Goal: Information Seeking & Learning: Learn about a topic

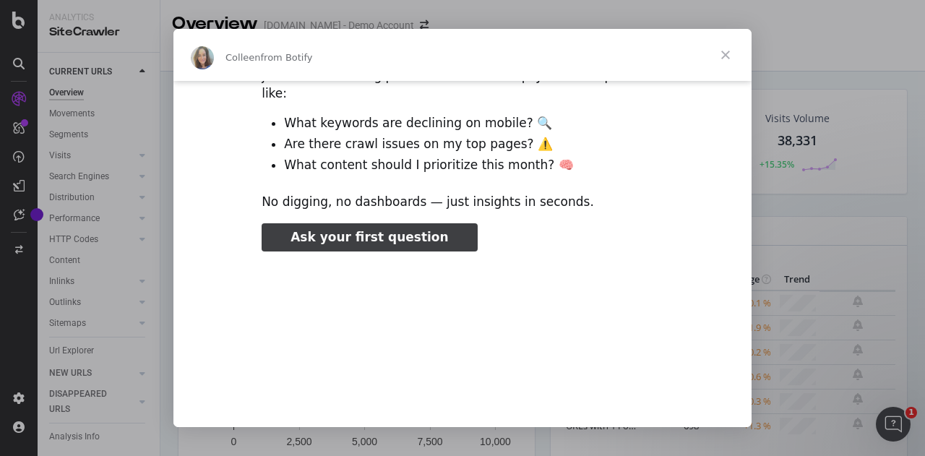
scroll to position [238, 0]
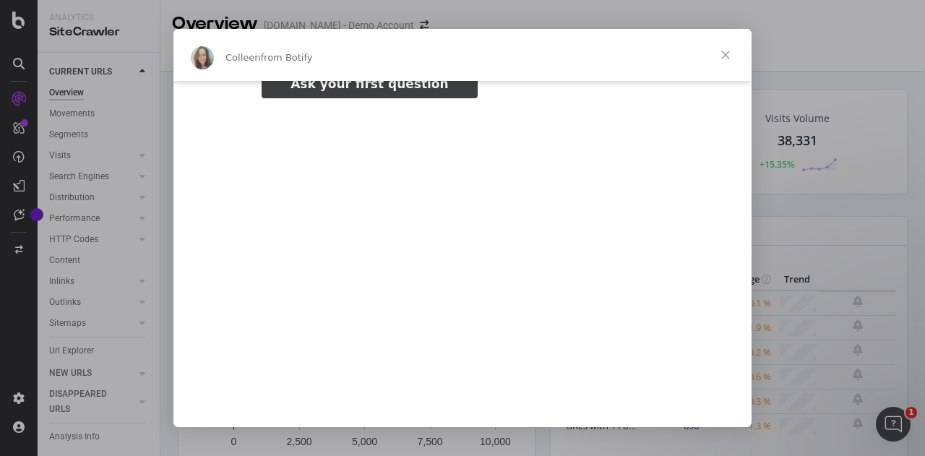
type input "1328860"
click at [724, 55] on span "Close" at bounding box center [725, 55] width 52 height 52
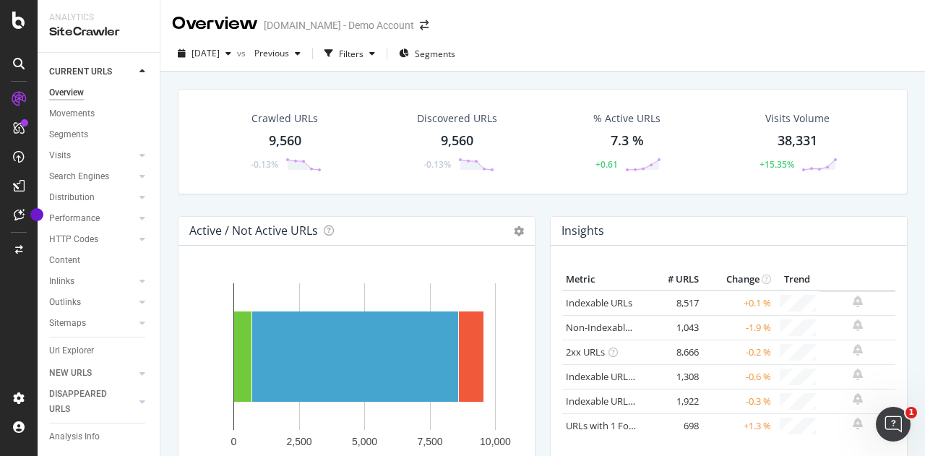
click at [785, 116] on div "Visits Volume" at bounding box center [797, 118] width 64 height 14
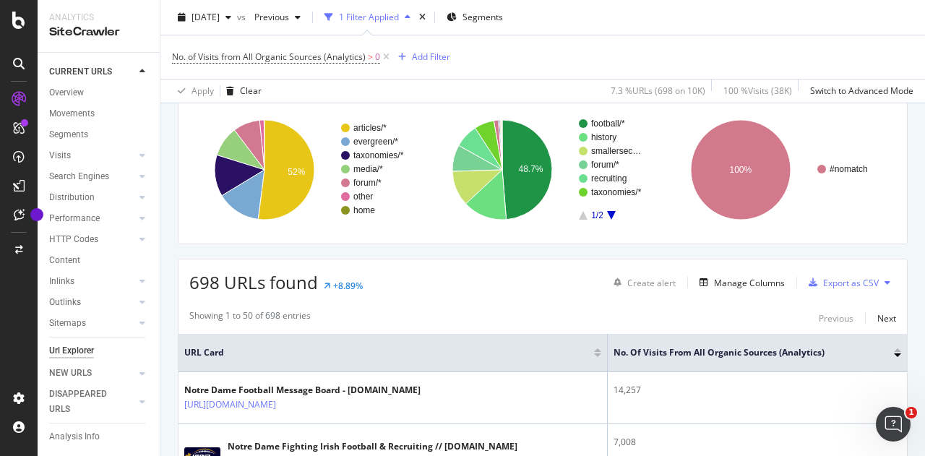
scroll to position [118, 0]
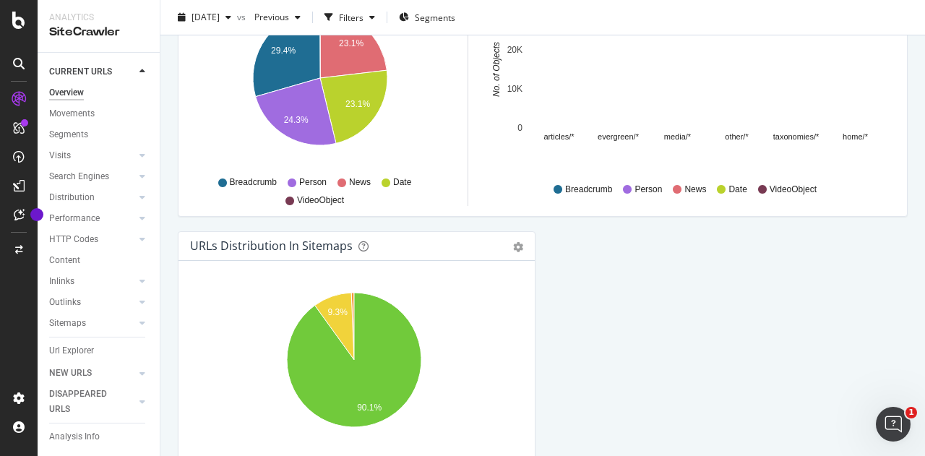
scroll to position [1635, 0]
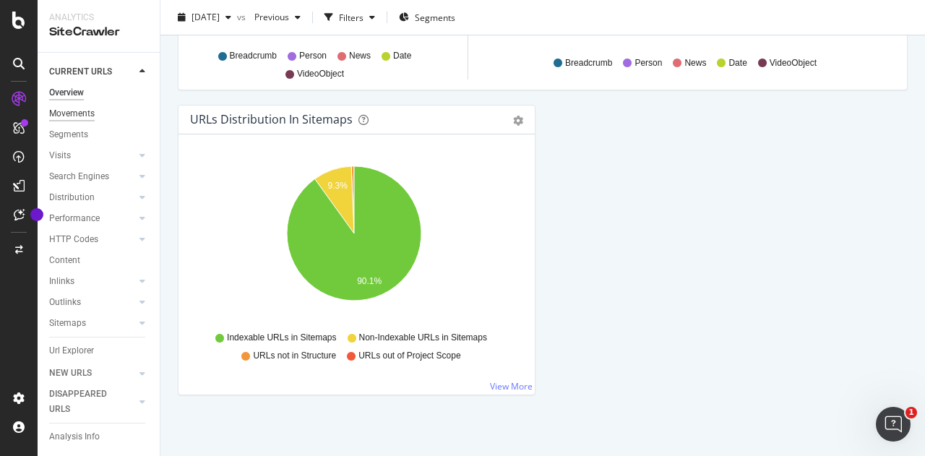
click at [68, 112] on div "Movements" at bounding box center [72, 113] width 46 height 15
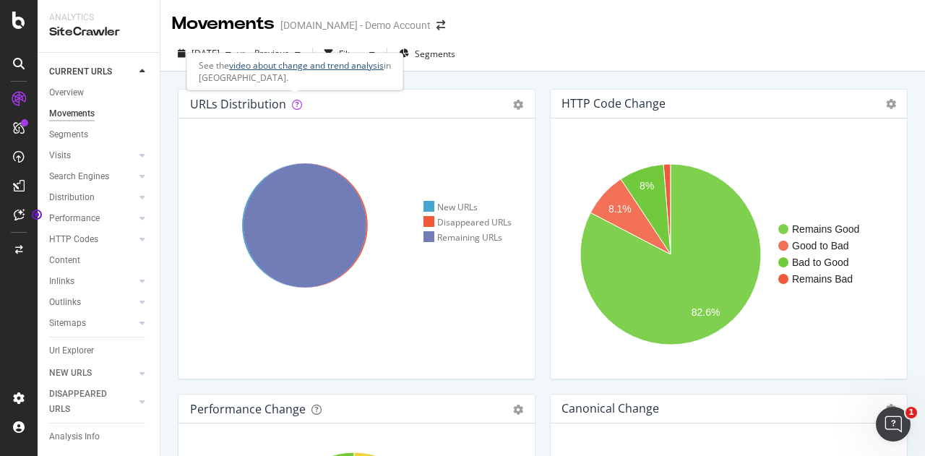
click at [282, 68] on link "video about change and trend analysis" at bounding box center [306, 65] width 155 height 12
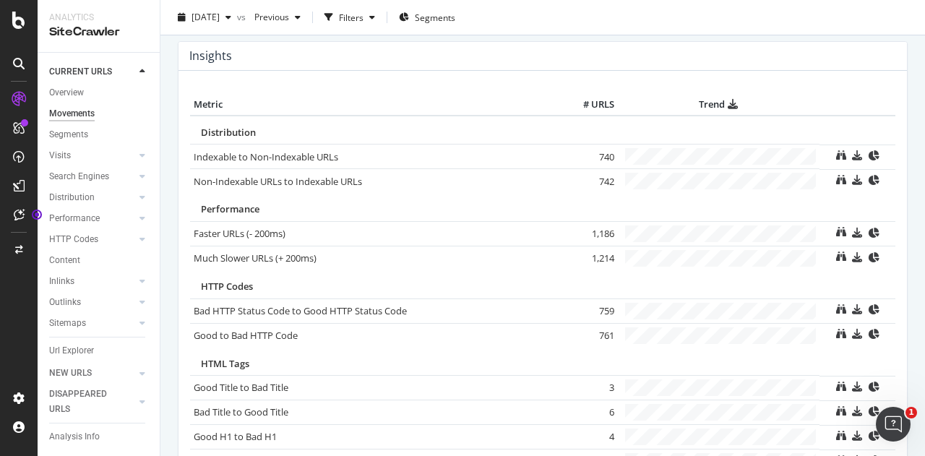
scroll to position [656, 0]
click at [63, 135] on div "Segments" at bounding box center [68, 134] width 39 height 15
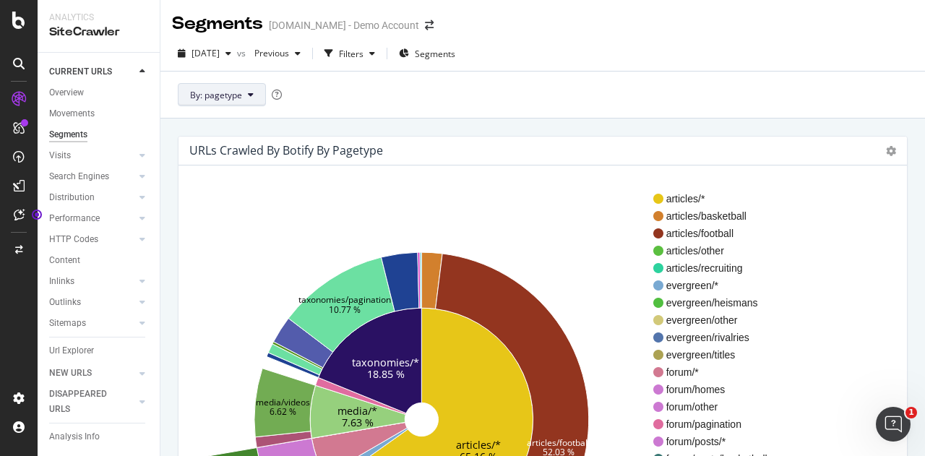
click at [231, 84] on button "By: pagetype" at bounding box center [222, 94] width 88 height 23
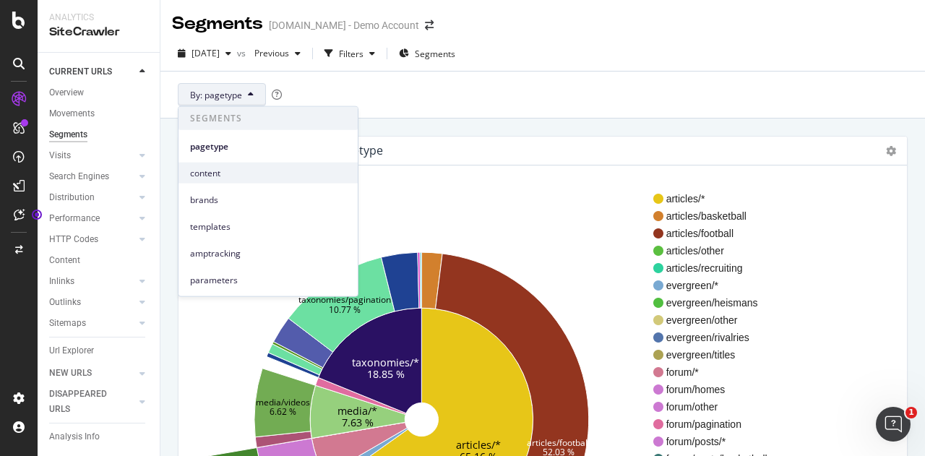
click at [199, 172] on span "content" at bounding box center [268, 172] width 156 height 13
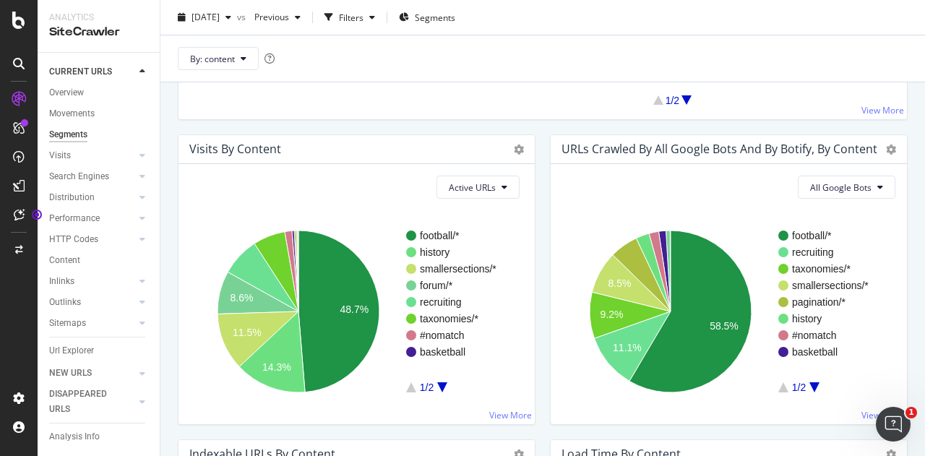
scroll to position [545, 0]
click at [809, 386] on icon "A chart." at bounding box center [814, 386] width 10 height 10
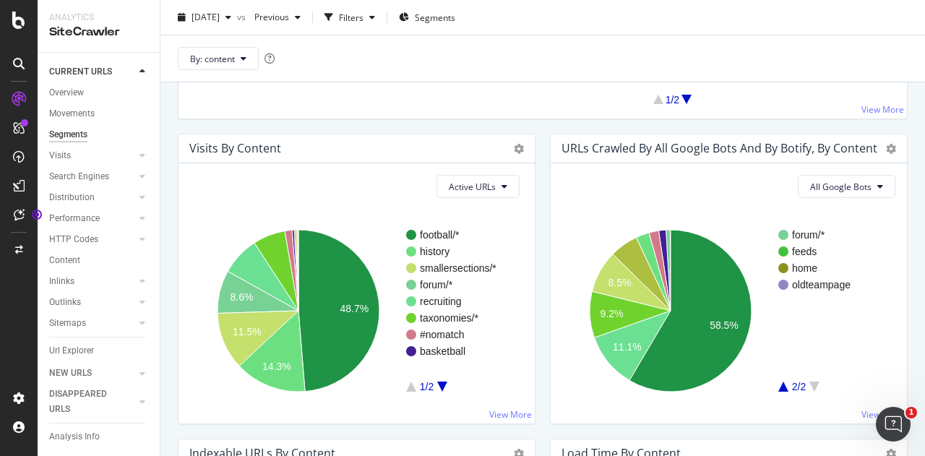
click at [778, 383] on icon "A chart." at bounding box center [783, 386] width 10 height 10
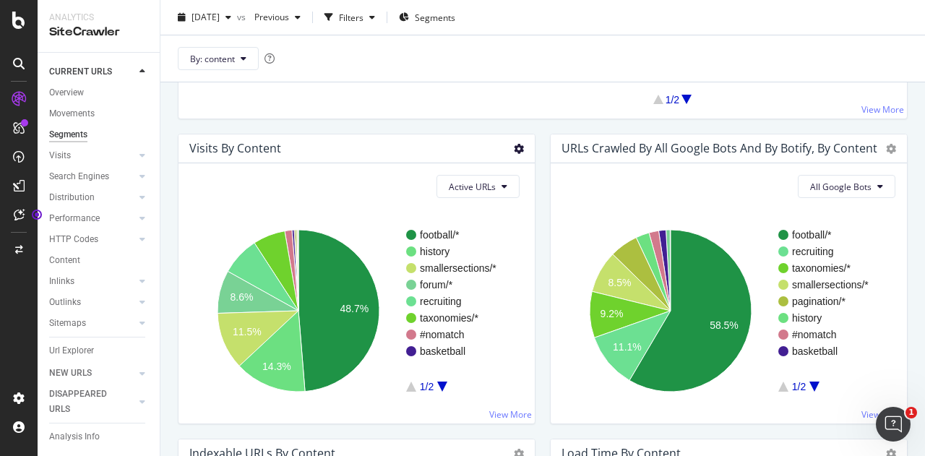
click at [514, 150] on icon at bounding box center [519, 149] width 10 height 10
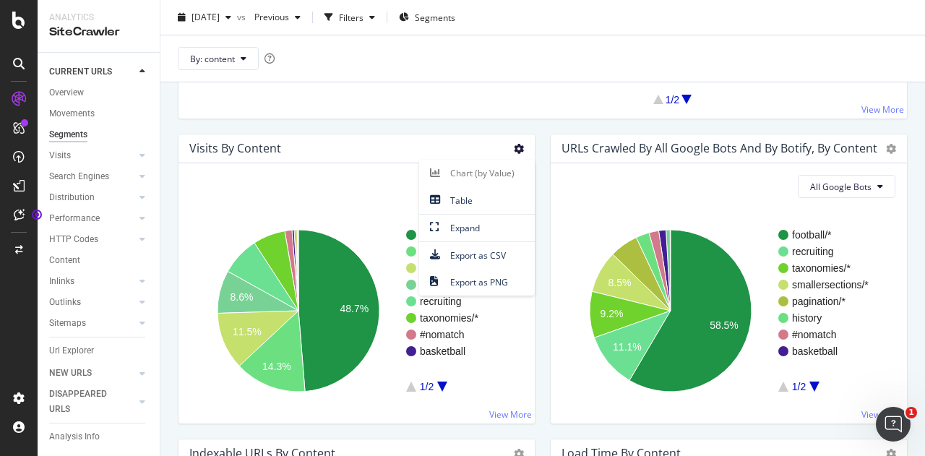
click at [514, 150] on icon at bounding box center [519, 149] width 10 height 10
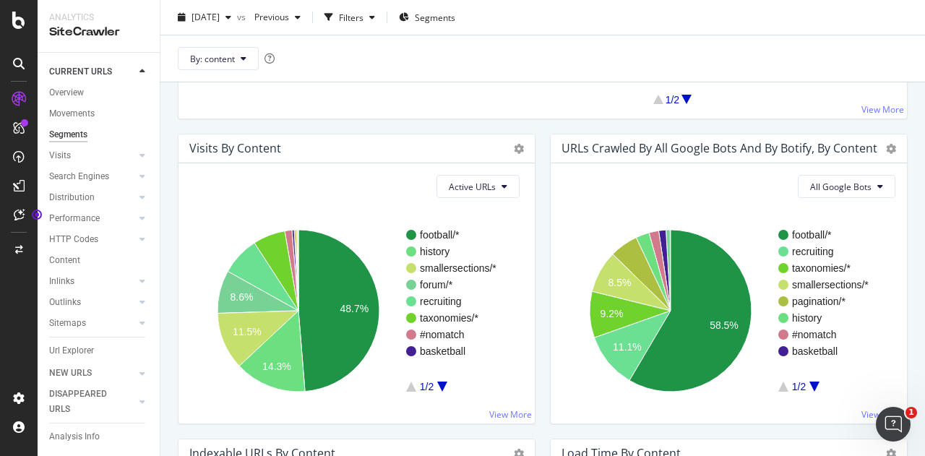
click at [225, 144] on h4 "Visits by content" at bounding box center [235, 149] width 92 height 20
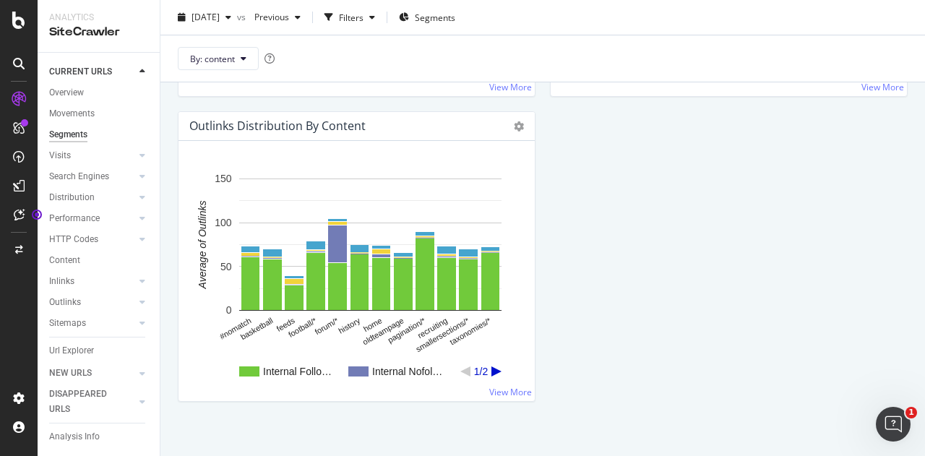
scroll to position [1794, 0]
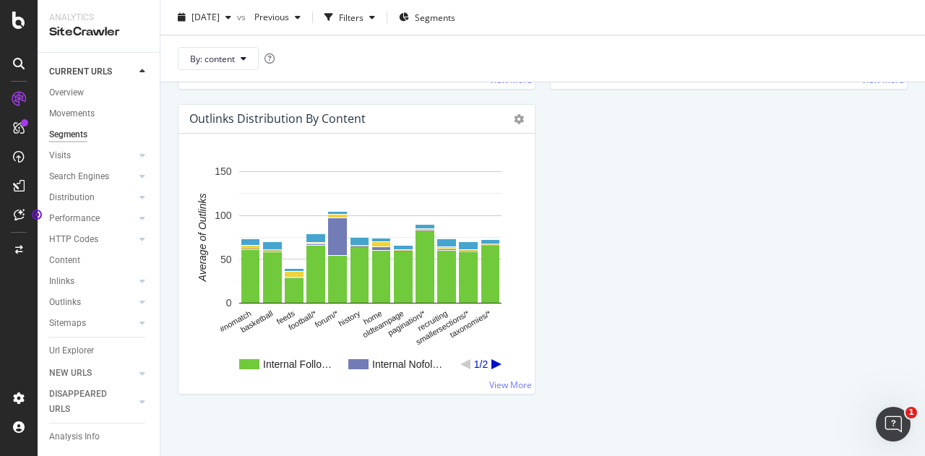
click at [497, 363] on rect "A chart." at bounding box center [370, 364] width 262 height 10
click at [496, 360] on icon "A chart." at bounding box center [496, 364] width 10 height 10
click at [230, 48] on button "By: content" at bounding box center [218, 58] width 81 height 23
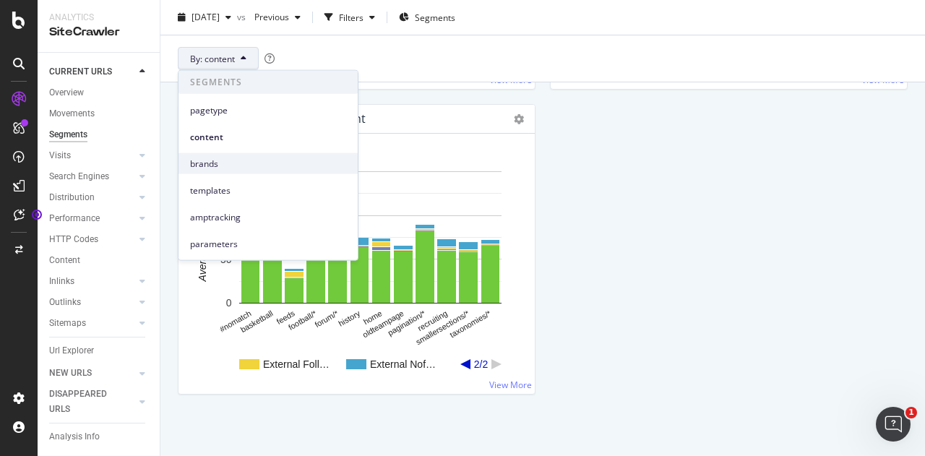
click at [212, 172] on div "brands" at bounding box center [267, 163] width 179 height 21
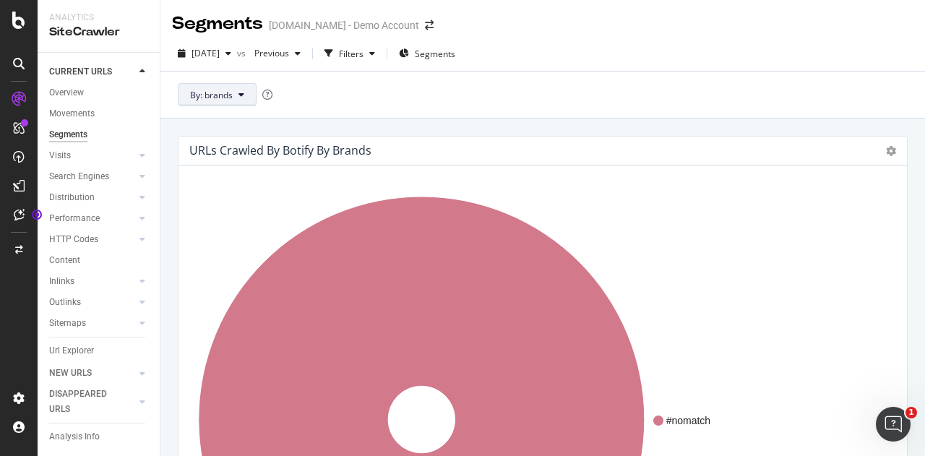
click at [191, 104] on button "By: brands" at bounding box center [217, 94] width 79 height 23
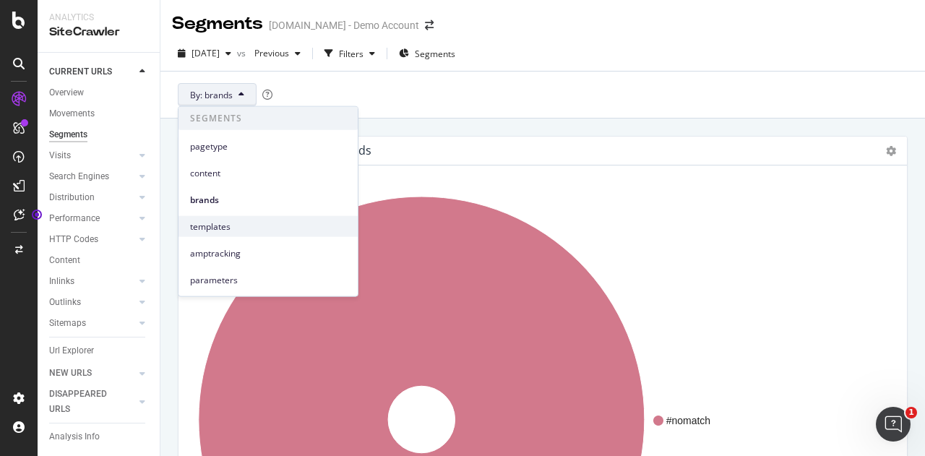
click at [214, 235] on div "templates" at bounding box center [267, 226] width 179 height 21
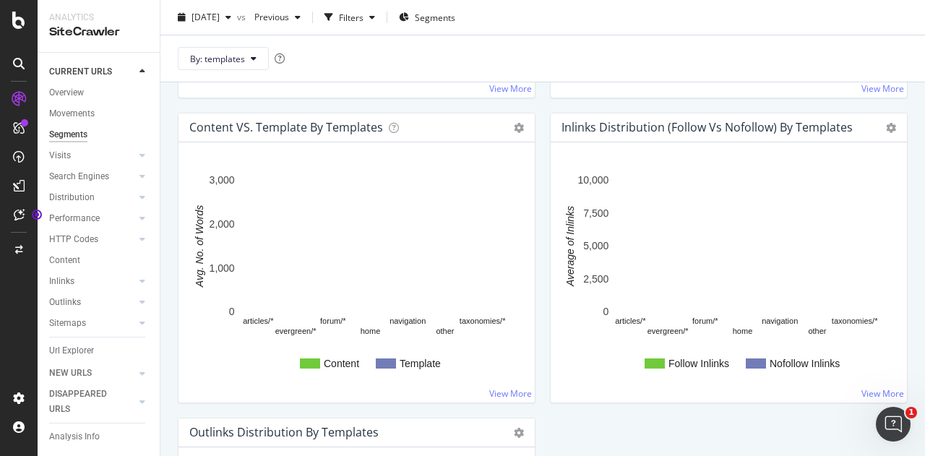
scroll to position [1482, 0]
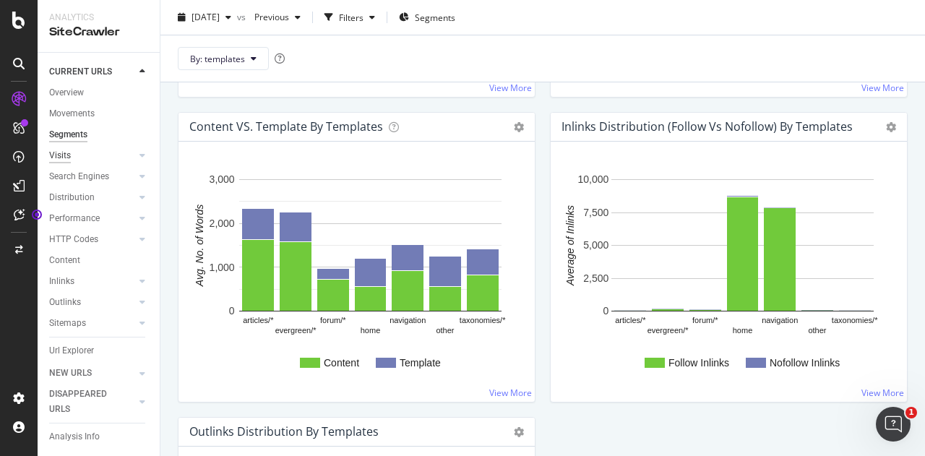
click at [65, 150] on div "Visits" at bounding box center [60, 155] width 22 height 15
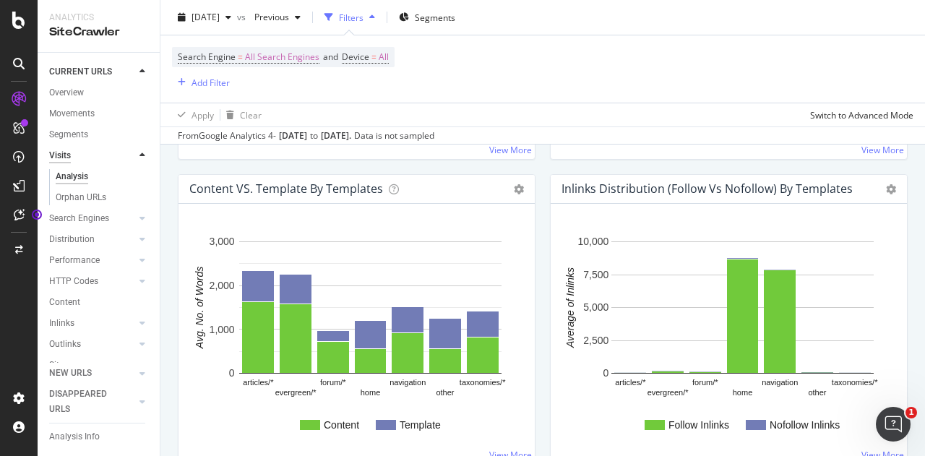
scroll to position [1544, 0]
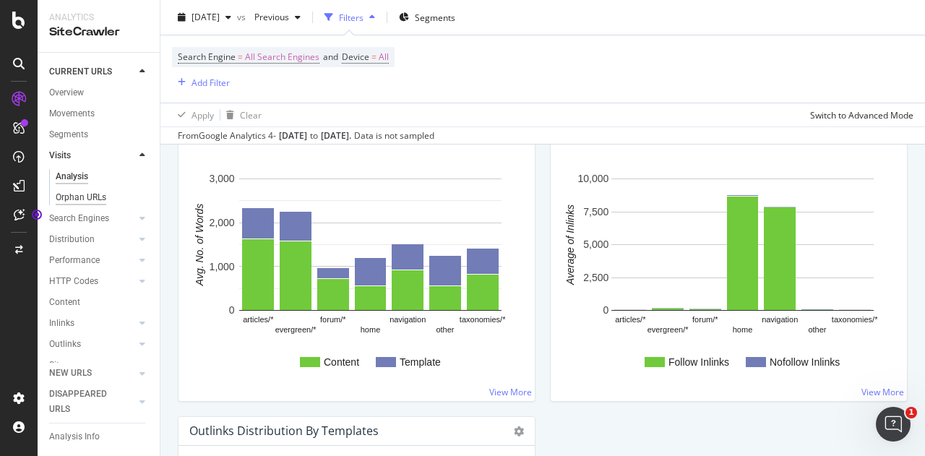
click at [80, 193] on div "Orphan URLs" at bounding box center [81, 197] width 51 height 15
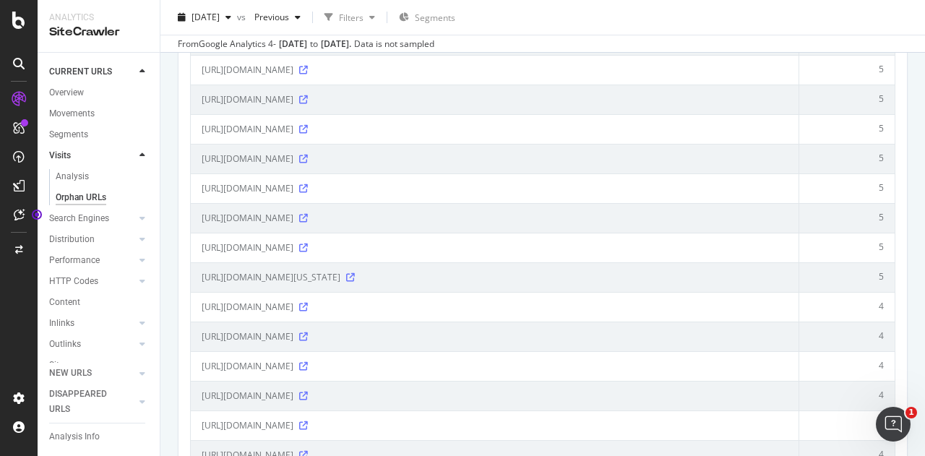
scroll to position [1628, 0]
click at [94, 169] on link "Analysis" at bounding box center [103, 176] width 94 height 15
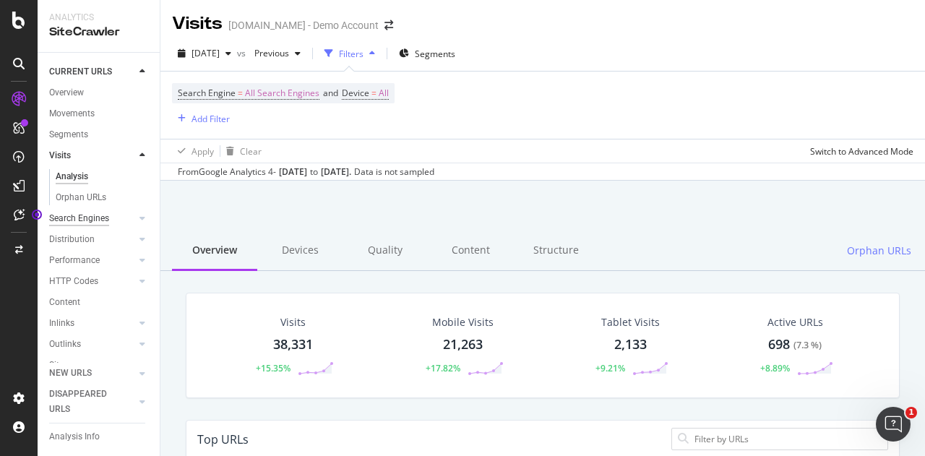
click at [85, 220] on div "Search Engines" at bounding box center [79, 218] width 60 height 15
click at [85, 253] on div "Segments" at bounding box center [75, 260] width 39 height 15
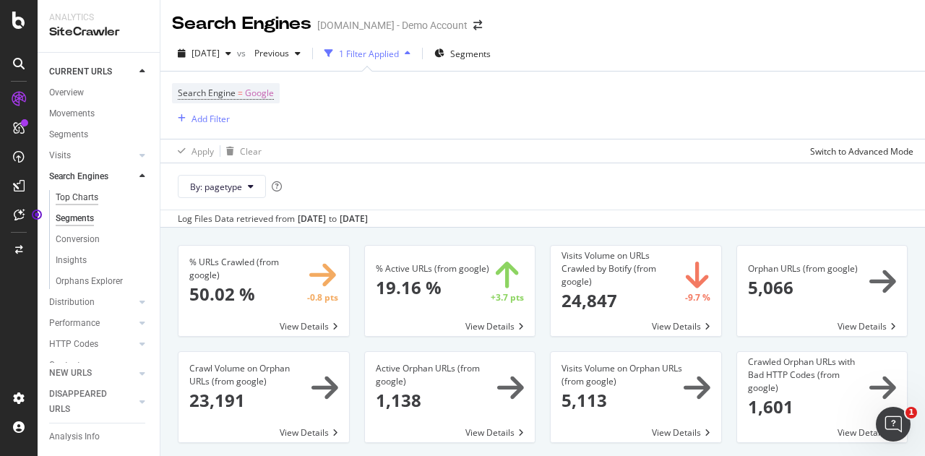
click at [85, 190] on div "Top Charts" at bounding box center [77, 197] width 43 height 15
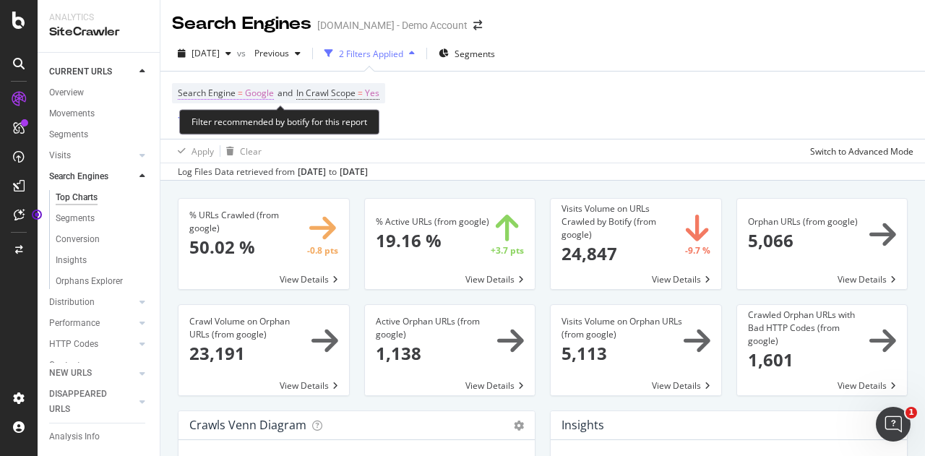
click at [254, 97] on span "Google" at bounding box center [259, 93] width 29 height 20
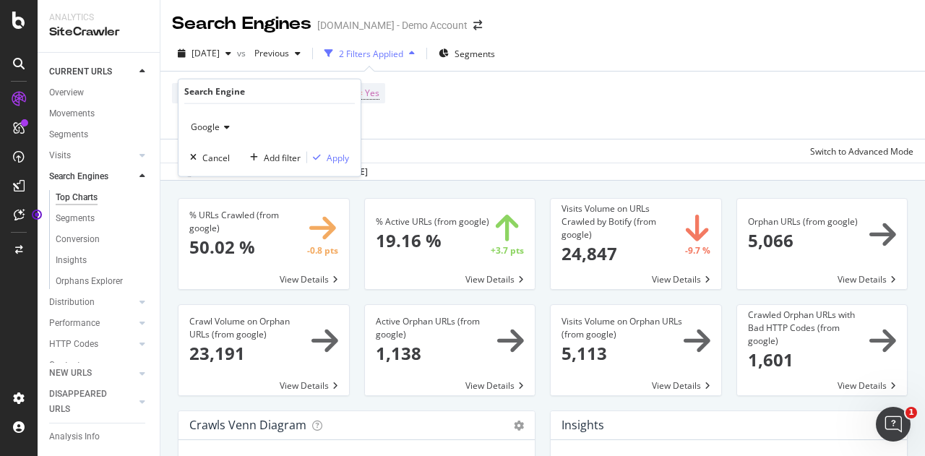
click at [207, 129] on span "Google" at bounding box center [205, 127] width 29 height 12
click at [200, 197] on span "OpenAI" at bounding box center [212, 194] width 30 height 12
click at [327, 157] on div "Apply" at bounding box center [338, 157] width 22 height 12
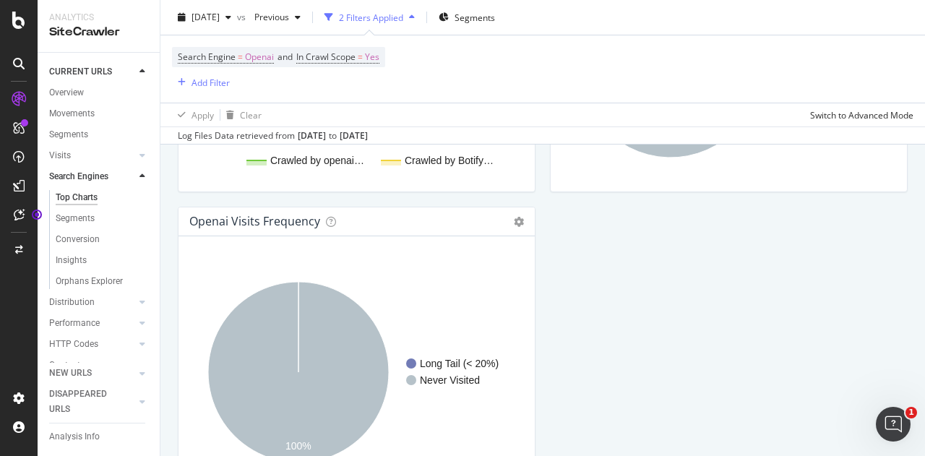
scroll to position [1831, 0]
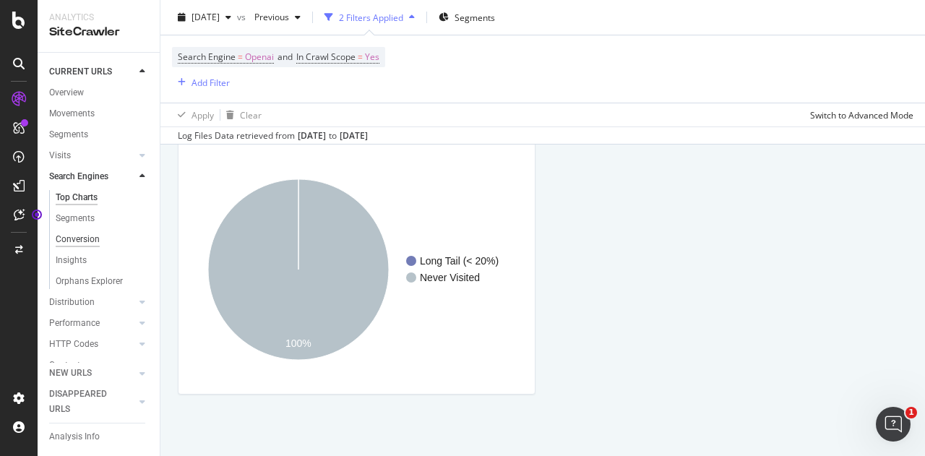
click at [72, 240] on div "Conversion" at bounding box center [78, 239] width 44 height 15
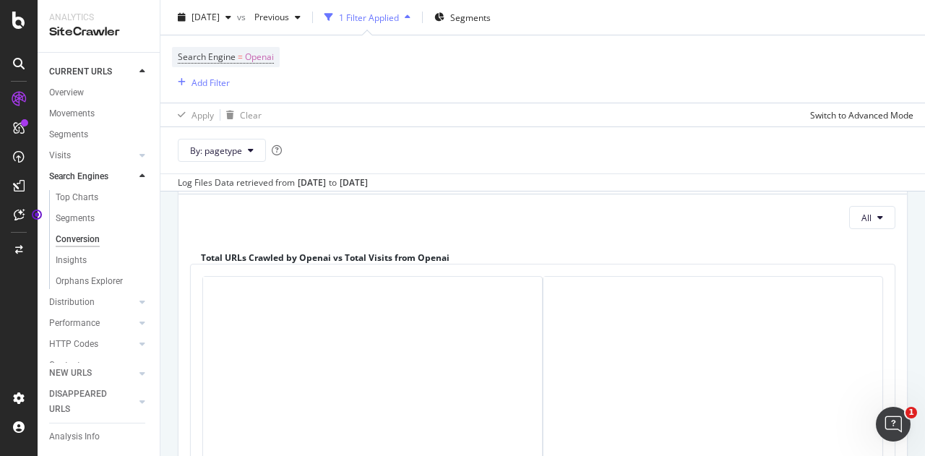
scroll to position [83, 0]
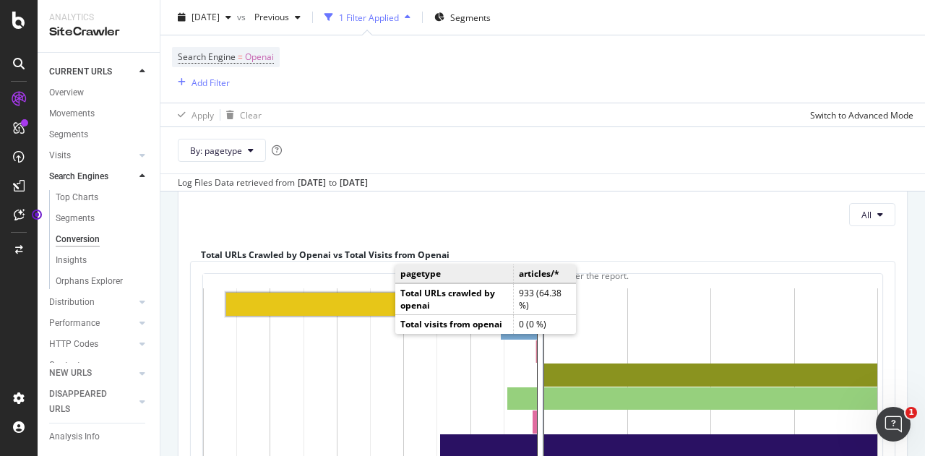
click at [246, 311] on rect "A chart." at bounding box center [381, 304] width 311 height 23
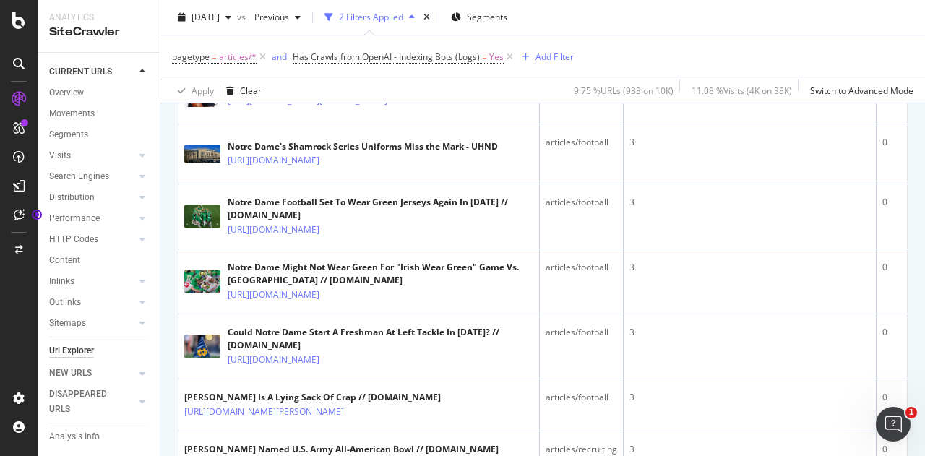
scroll to position [1945, 0]
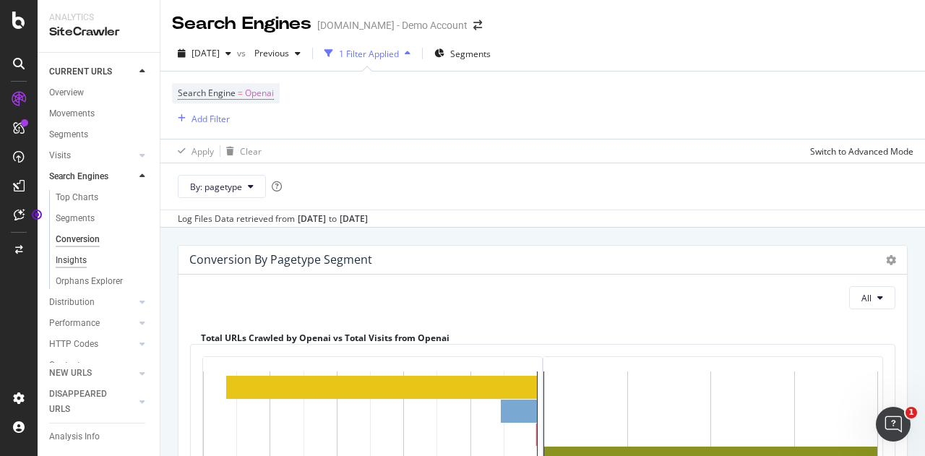
click at [83, 258] on div "Insights" at bounding box center [71, 260] width 31 height 15
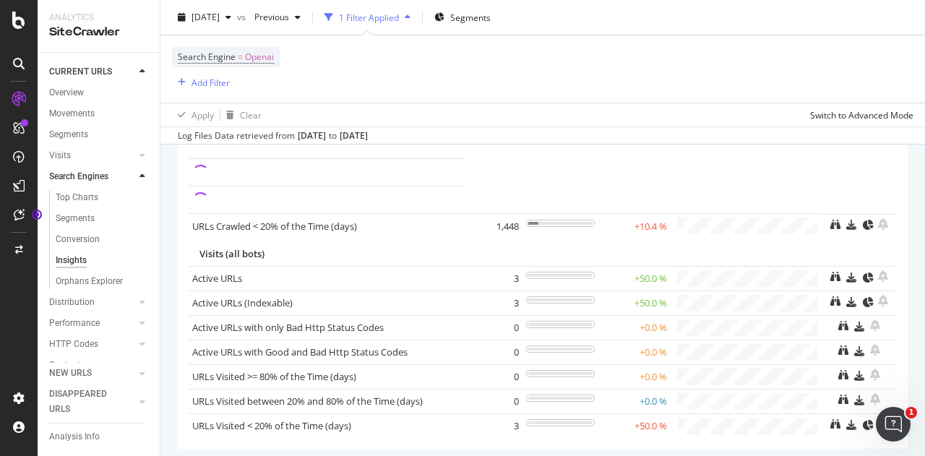
scroll to position [209, 0]
click at [88, 233] on div "Conversion" at bounding box center [78, 239] width 44 height 15
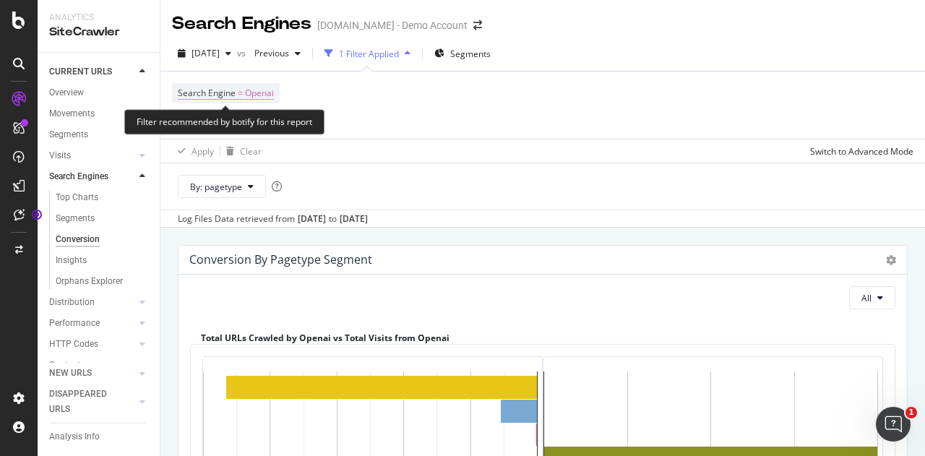
click at [270, 95] on span "Openai" at bounding box center [259, 93] width 29 height 20
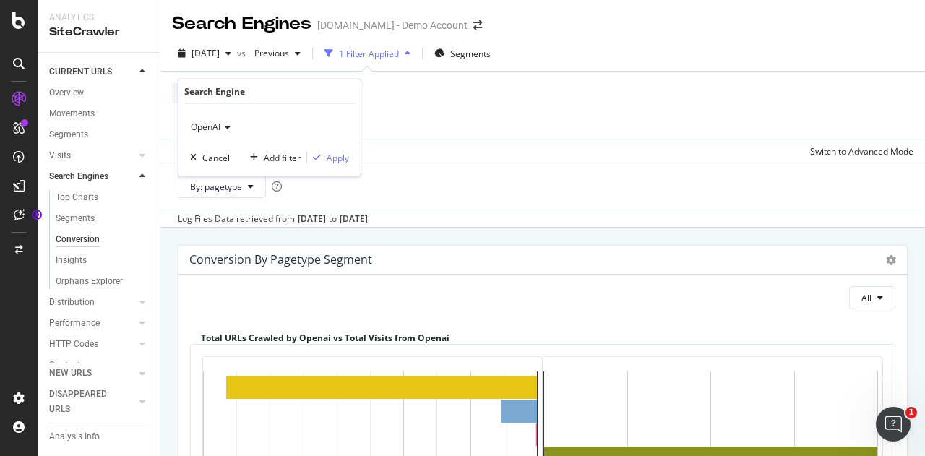
click at [230, 123] on icon at bounding box center [225, 127] width 10 height 9
click at [215, 170] on span "Google" at bounding box center [211, 175] width 29 height 12
click at [345, 154] on div "Apply" at bounding box center [338, 157] width 22 height 12
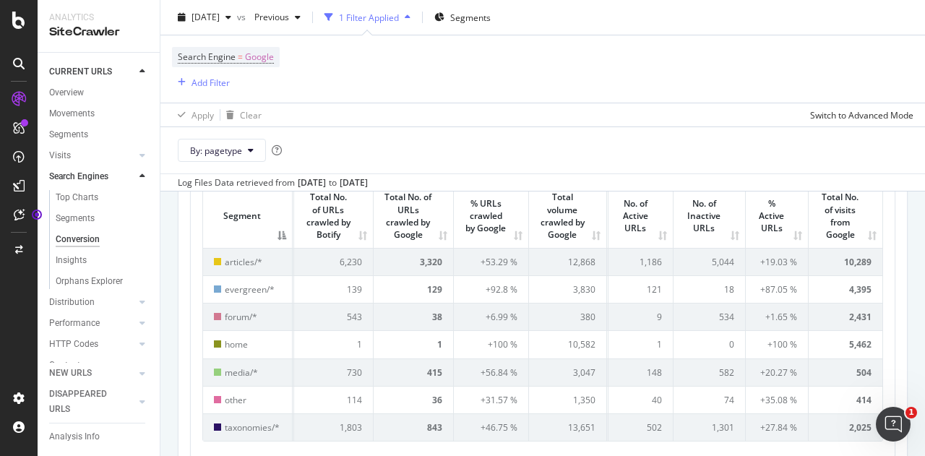
scroll to position [451, 0]
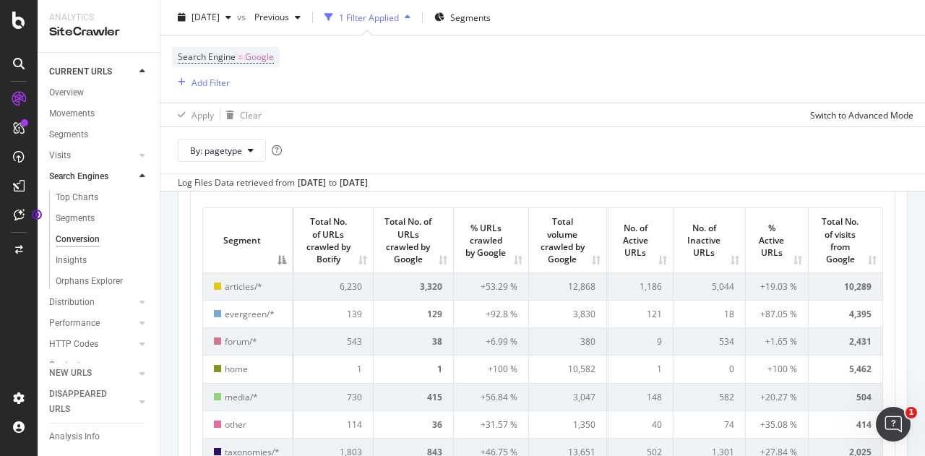
click at [483, 233] on th "% URLs crawled by Google" at bounding box center [491, 240] width 75 height 64
click at [619, 243] on th "No. of Active URLs" at bounding box center [640, 240] width 65 height 64
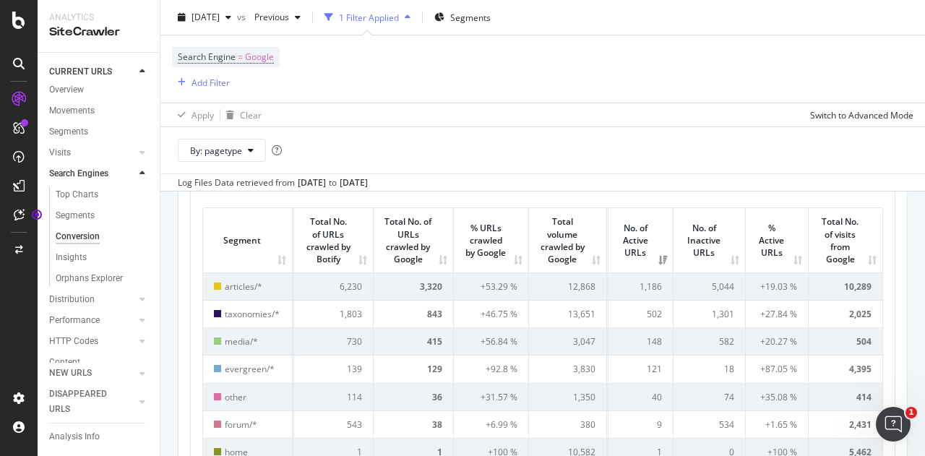
scroll to position [0, 0]
click at [139, 155] on icon at bounding box center [142, 155] width 6 height 9
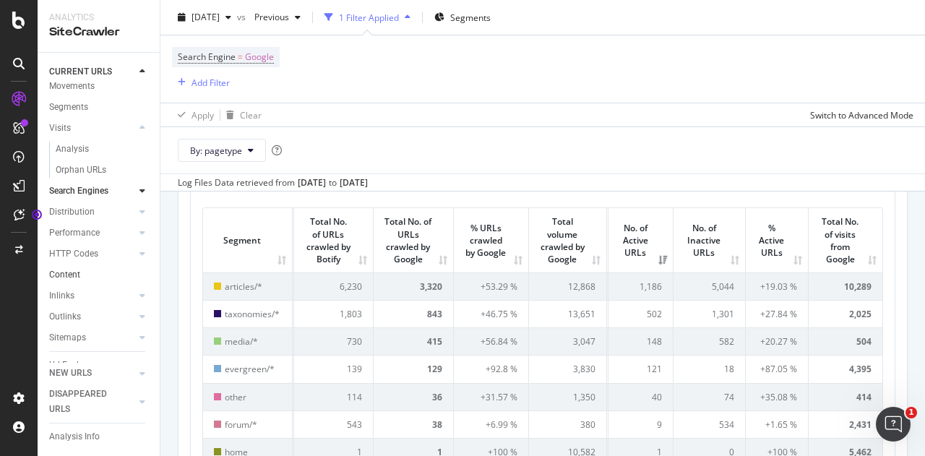
scroll to position [22, 0]
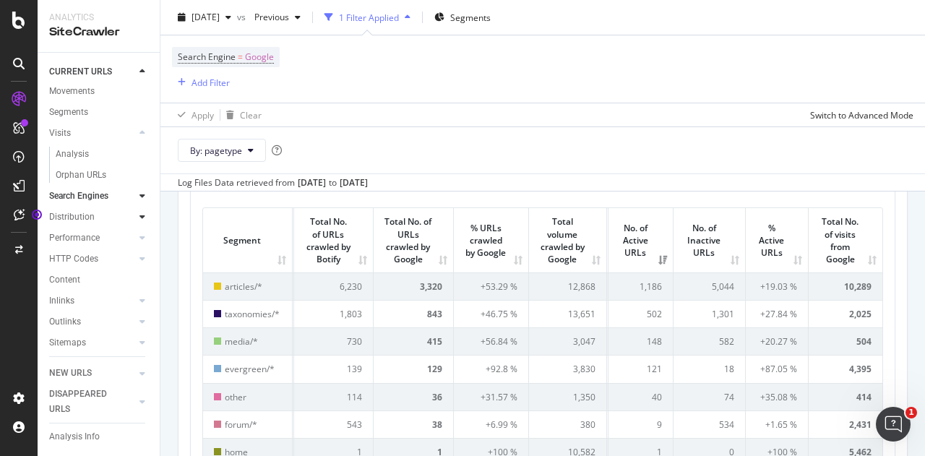
click at [139, 215] on icon at bounding box center [142, 216] width 6 height 9
click at [139, 277] on icon at bounding box center [142, 279] width 6 height 9
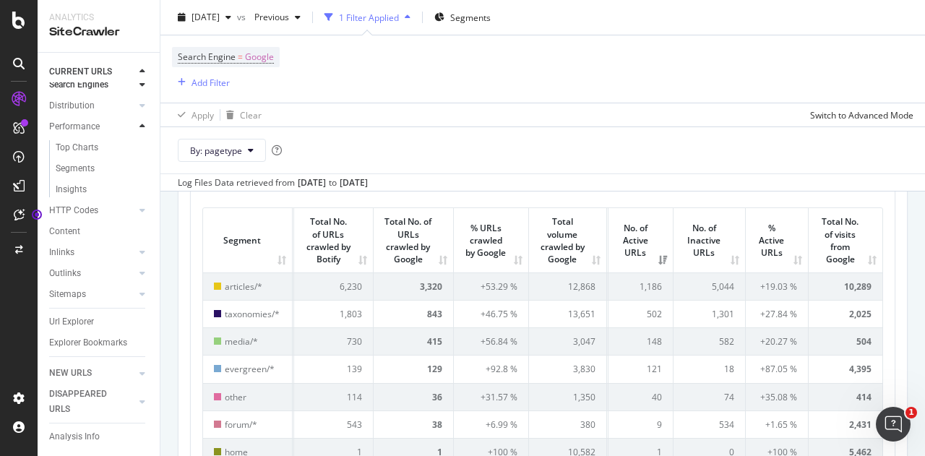
scroll to position [0, 0]
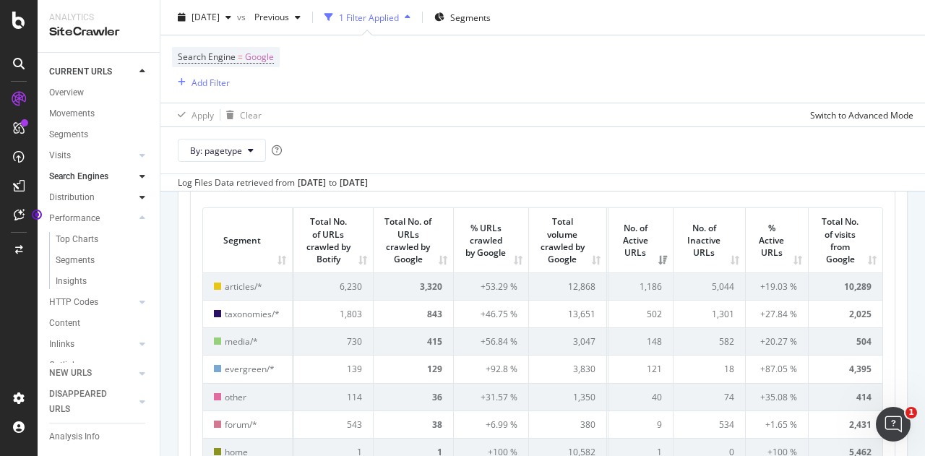
click at [135, 197] on div at bounding box center [142, 197] width 14 height 14
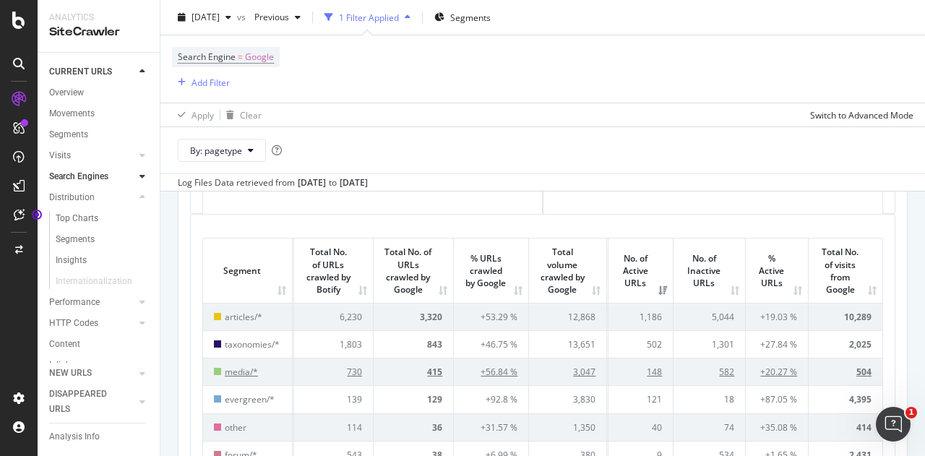
scroll to position [423, 0]
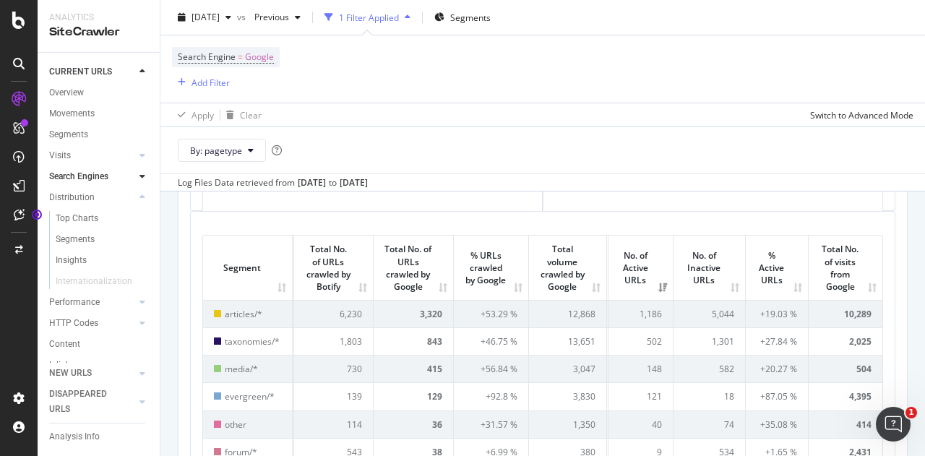
click at [763, 281] on th "% Active URLs" at bounding box center [777, 267] width 63 height 64
click at [702, 269] on th "No. of Inactive URLs" at bounding box center [709, 267] width 72 height 64
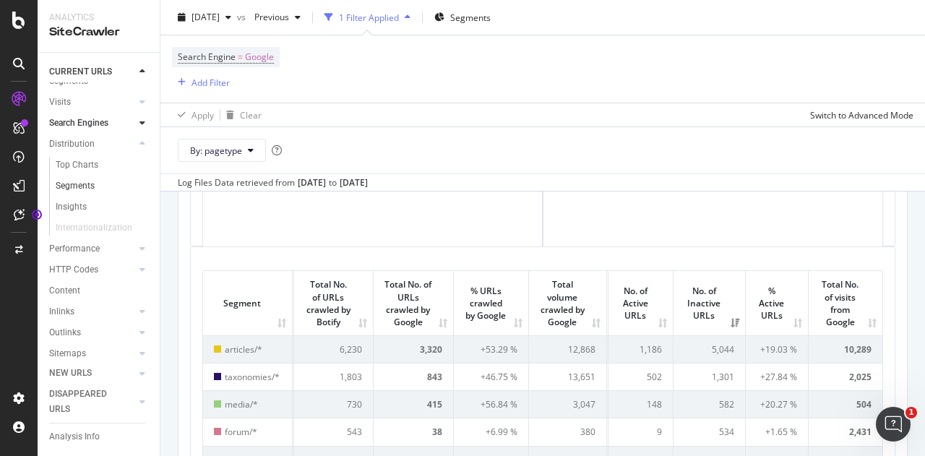
scroll to position [61, 0]
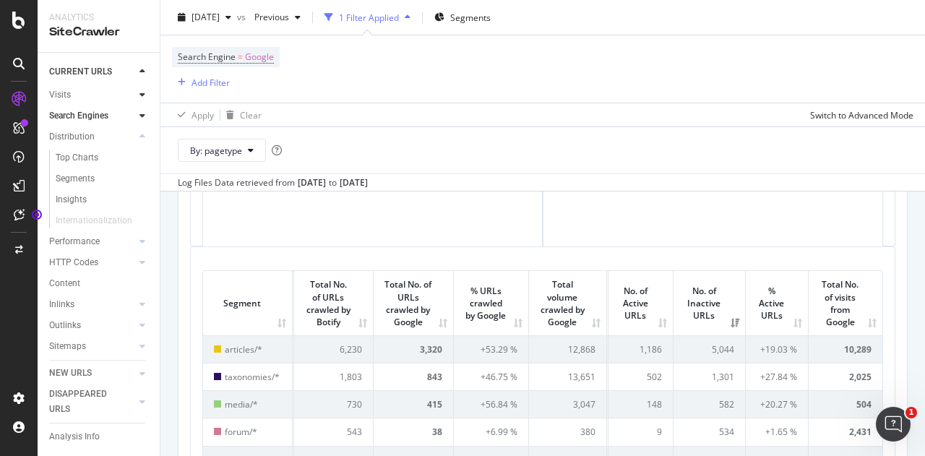
click at [135, 96] on div at bounding box center [142, 94] width 14 height 14
click at [139, 220] on icon at bounding box center [142, 218] width 6 height 9
click at [72, 259] on div "Insights" at bounding box center [71, 260] width 31 height 15
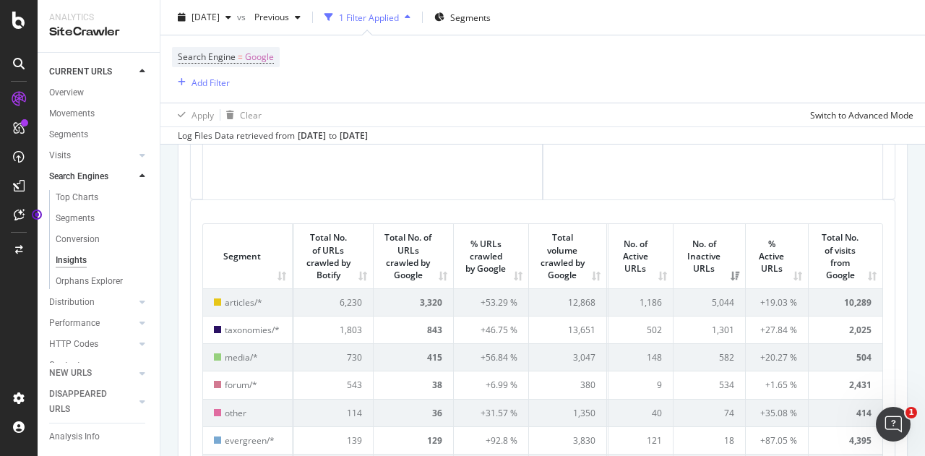
scroll to position [276, 0]
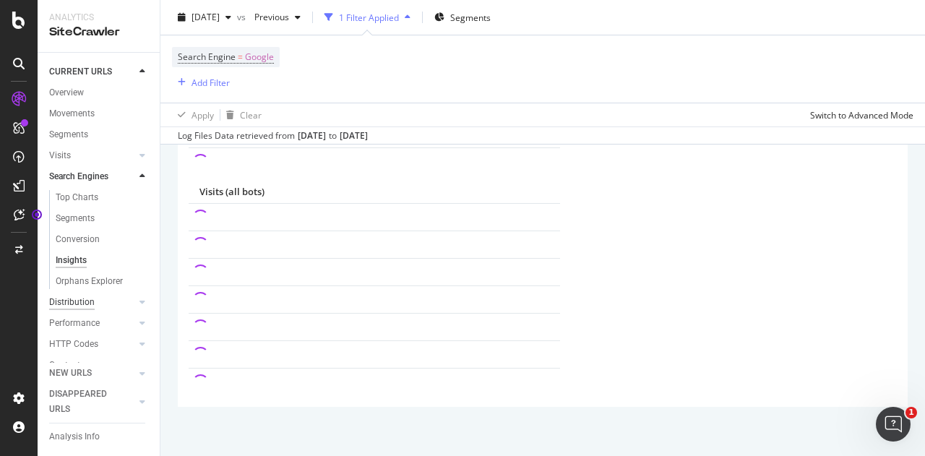
click at [70, 300] on div "Distribution" at bounding box center [72, 302] width 46 height 15
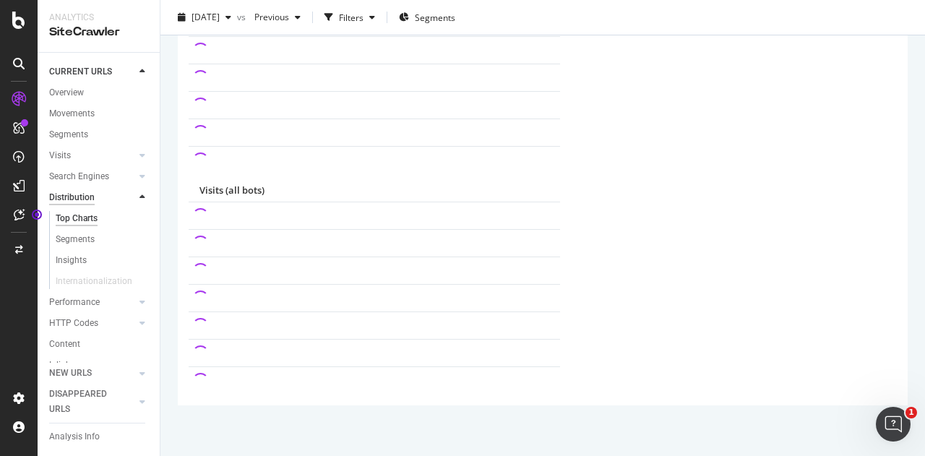
scroll to position [168, 0]
click at [139, 304] on icon at bounding box center [142, 302] width 6 height 9
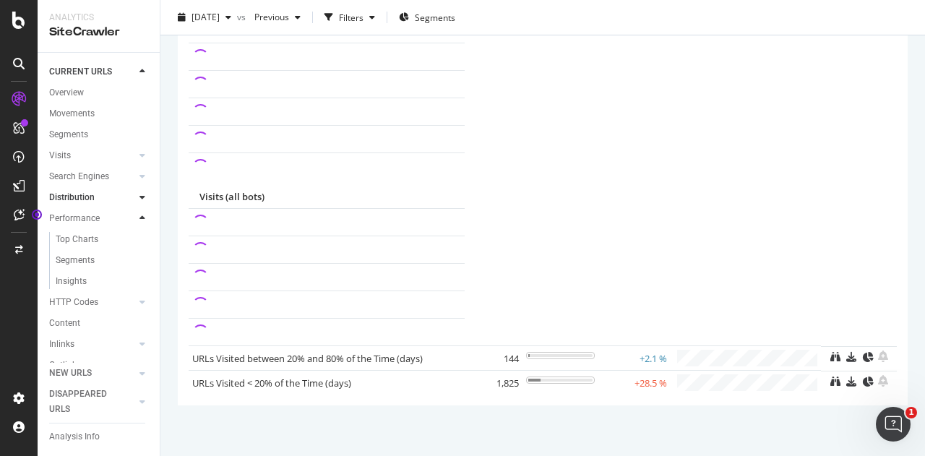
scroll to position [160, 0]
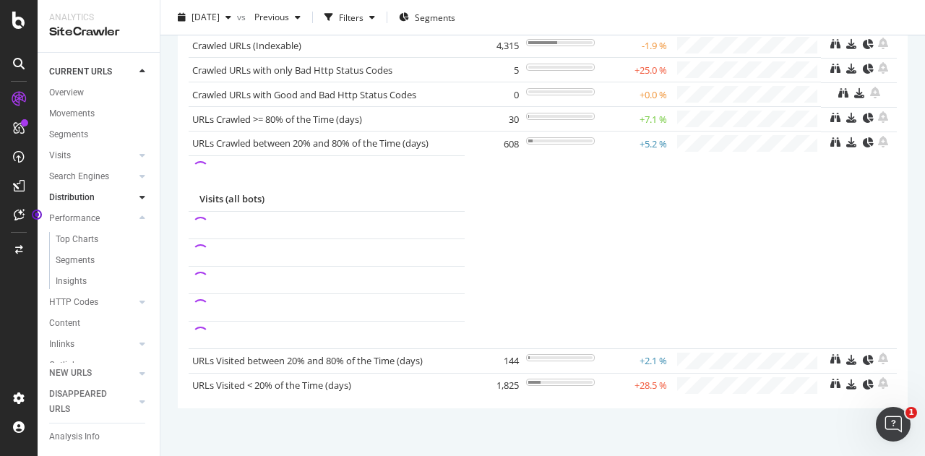
click at [139, 200] on icon at bounding box center [142, 197] width 6 height 9
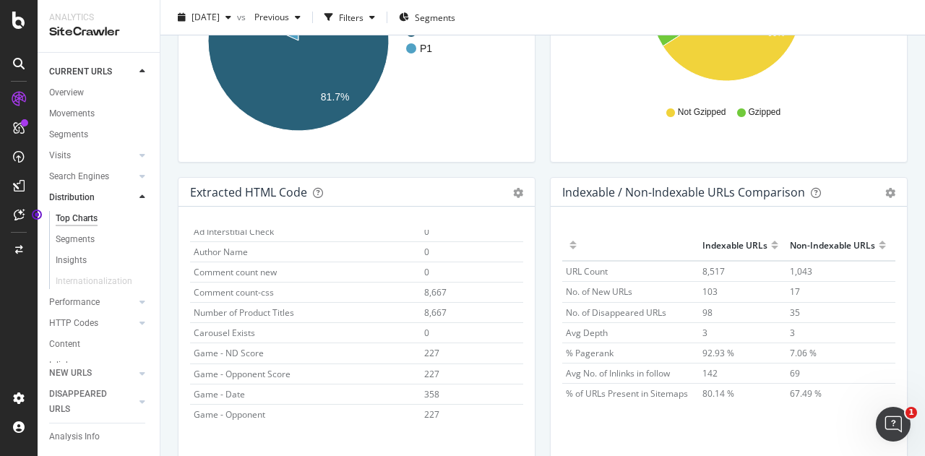
scroll to position [2224, 0]
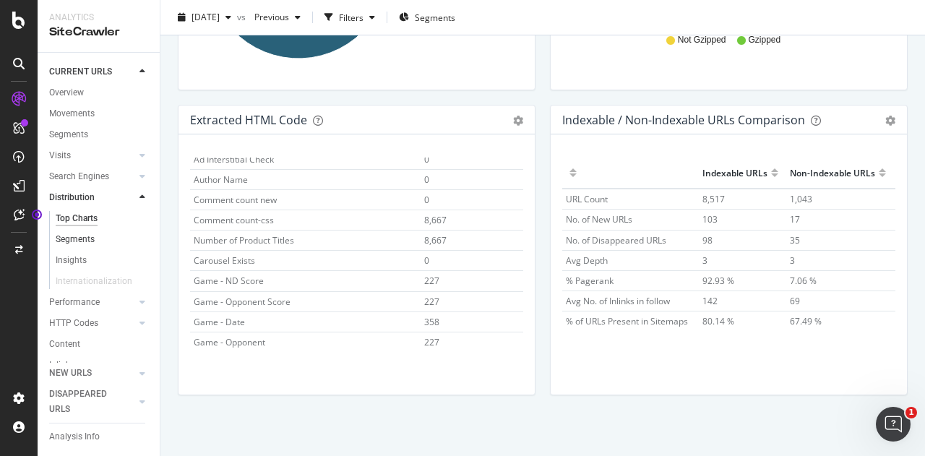
click at [96, 243] on link "Segments" at bounding box center [103, 239] width 94 height 15
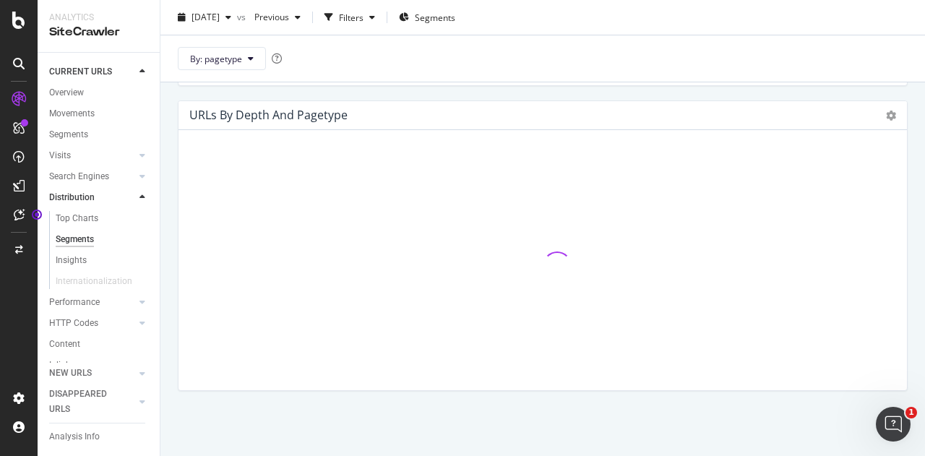
scroll to position [1251, 0]
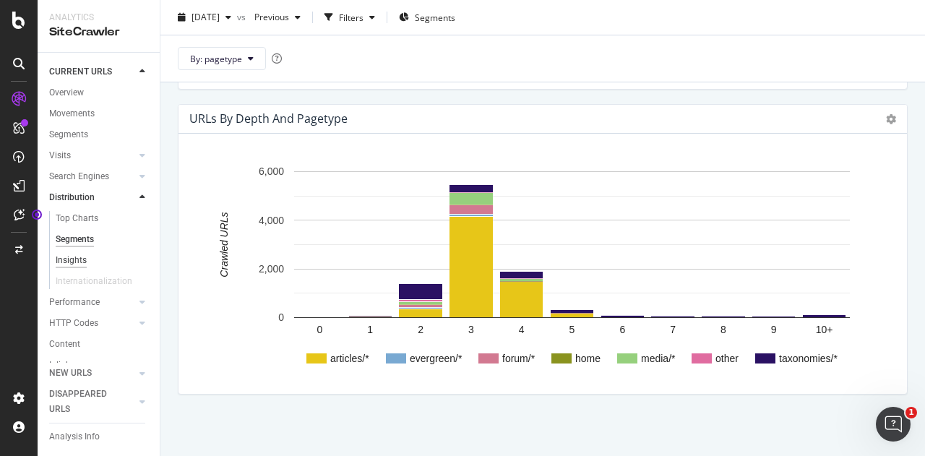
click at [72, 261] on div "Insights" at bounding box center [71, 260] width 31 height 15
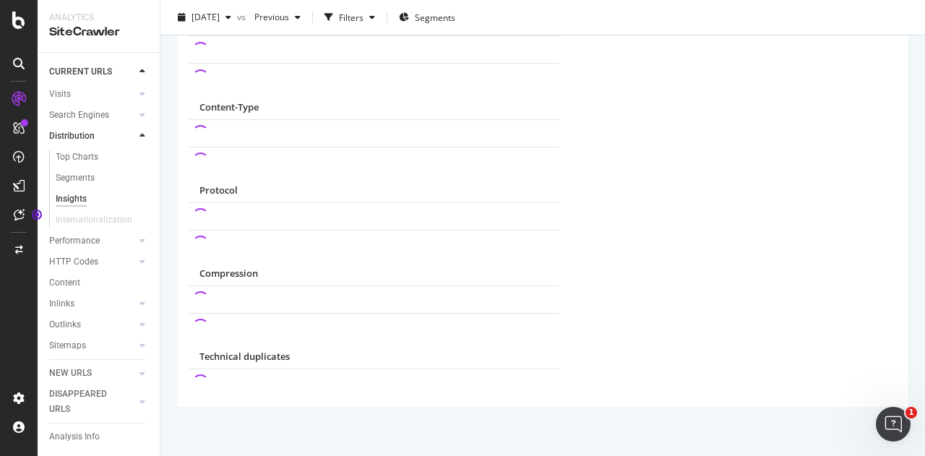
scroll to position [64, 0]
click at [82, 233] on div "Performance" at bounding box center [74, 238] width 51 height 15
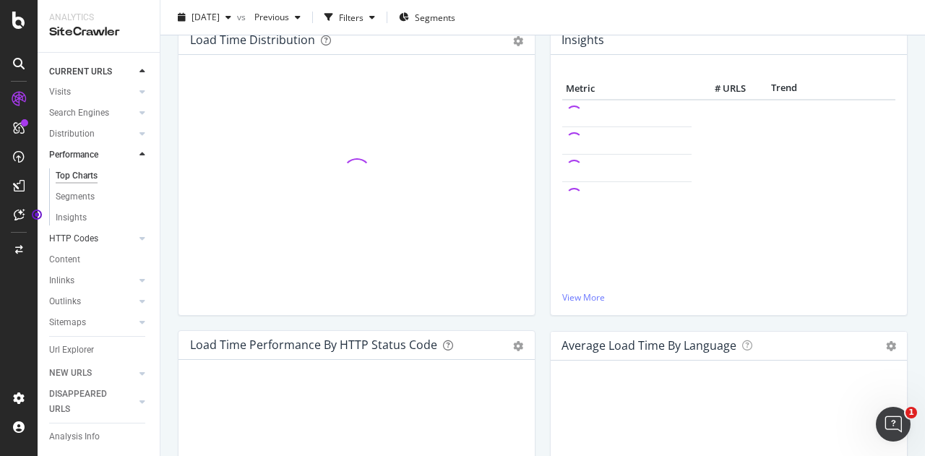
scroll to position [1341, 0]
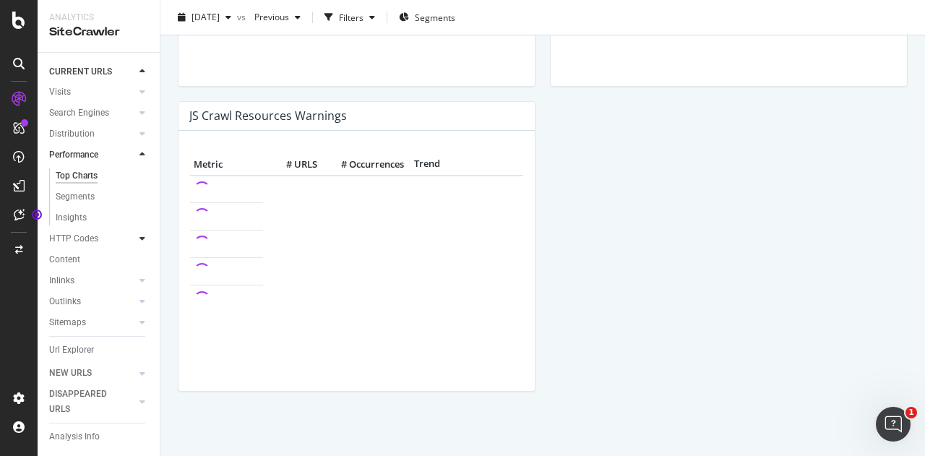
click at [139, 241] on icon at bounding box center [142, 238] width 6 height 9
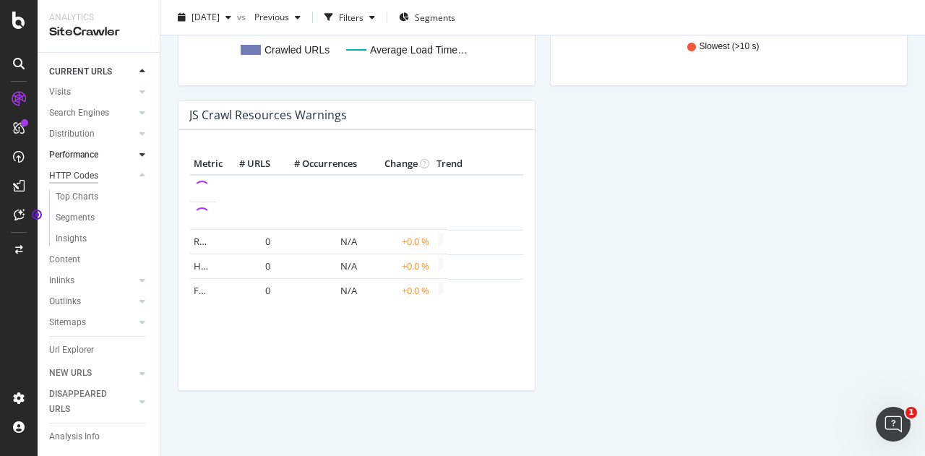
click at [85, 183] on div "HTTP Codes" at bounding box center [73, 175] width 49 height 15
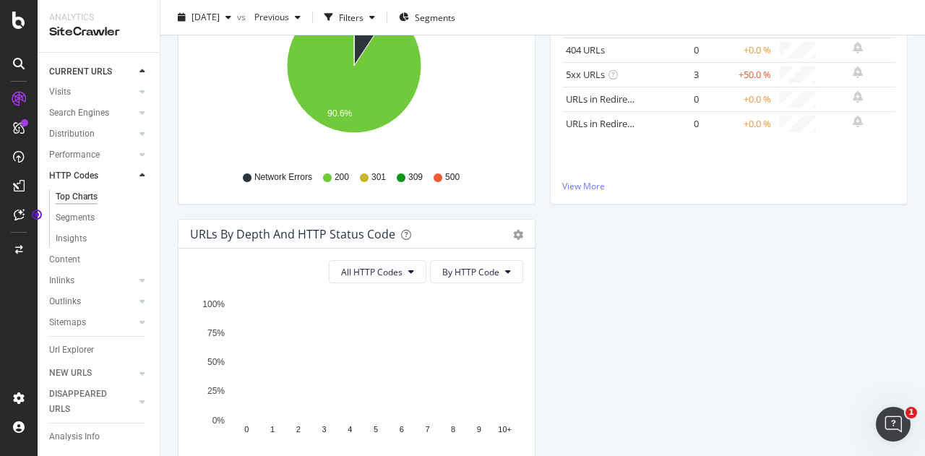
scroll to position [282, 0]
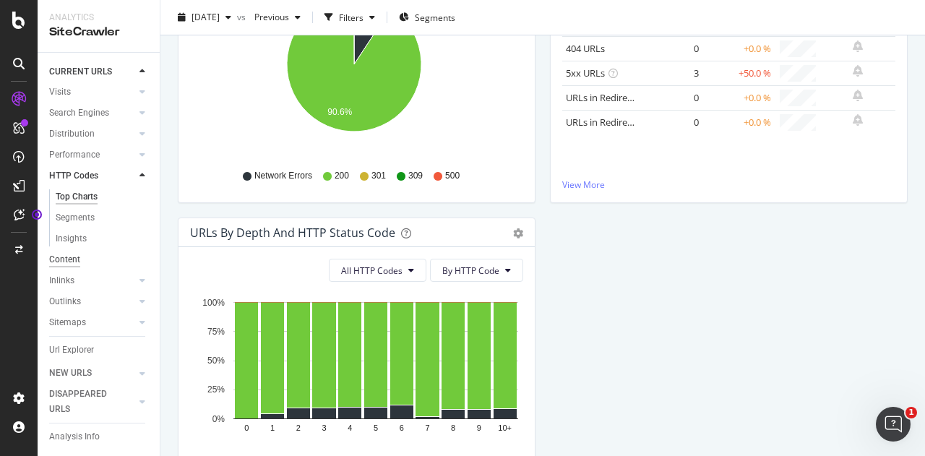
click at [78, 259] on div "Content" at bounding box center [64, 259] width 31 height 15
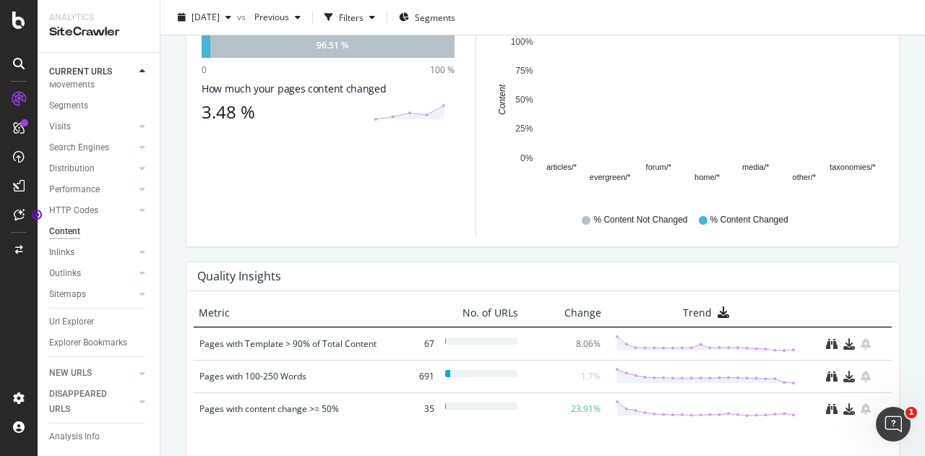
scroll to position [1008, 0]
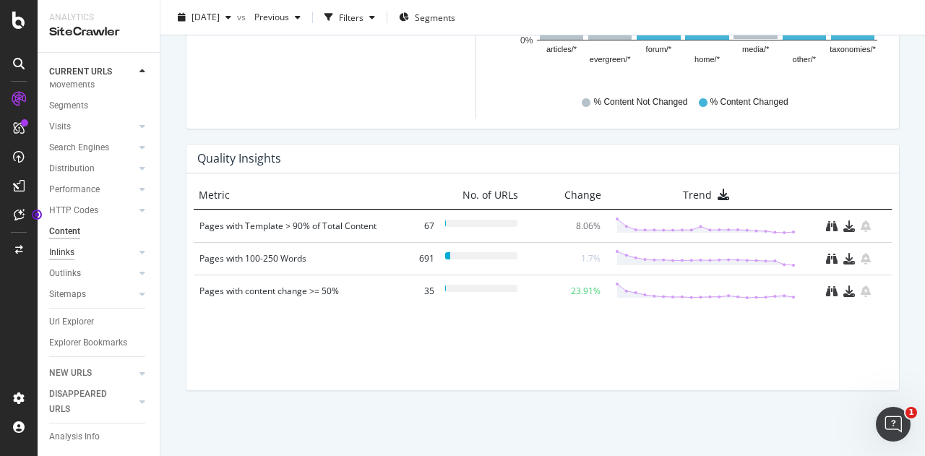
click at [61, 245] on div "Inlinks" at bounding box center [61, 252] width 25 height 15
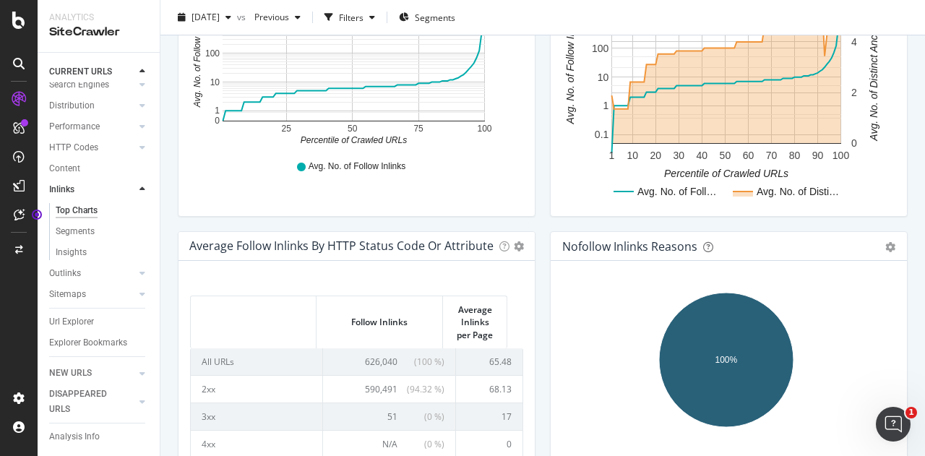
scroll to position [668, 0]
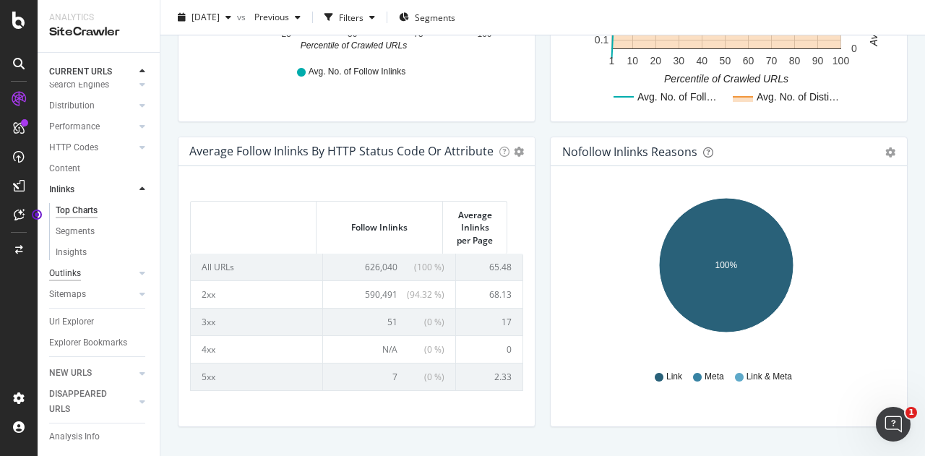
click at [70, 266] on div "Outlinks" at bounding box center [65, 273] width 32 height 15
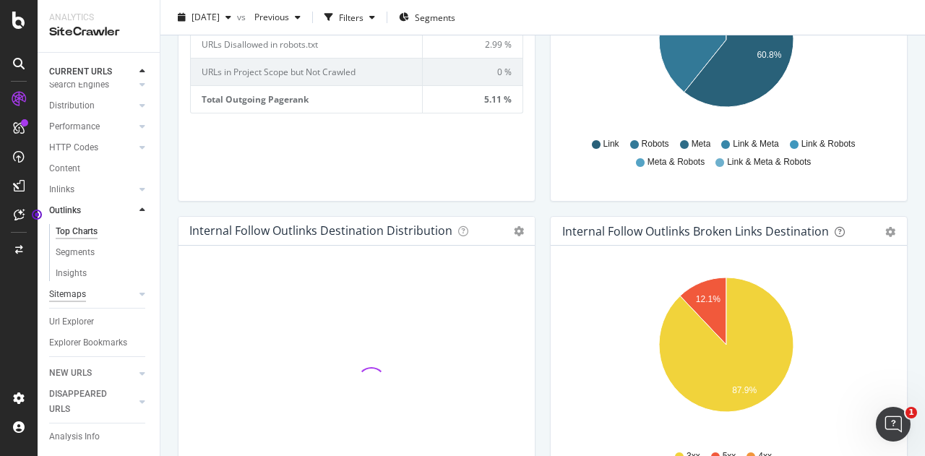
click at [69, 287] on div "Sitemaps" at bounding box center [67, 294] width 37 height 15
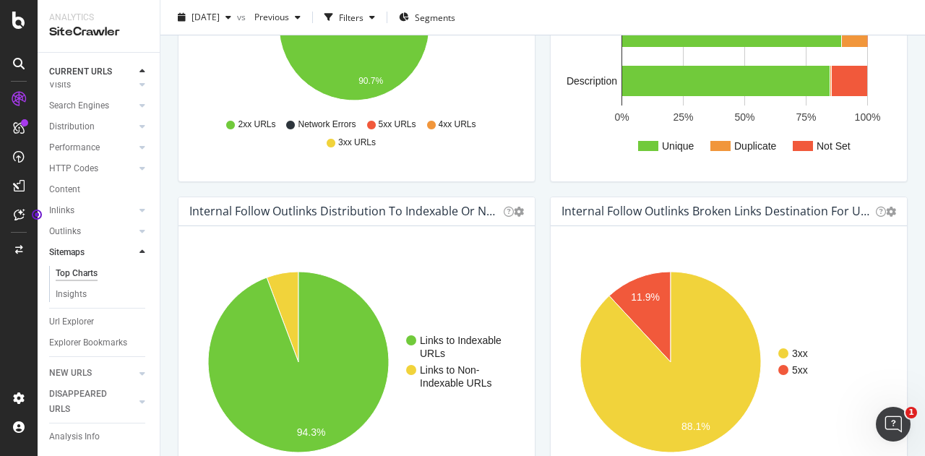
scroll to position [928, 0]
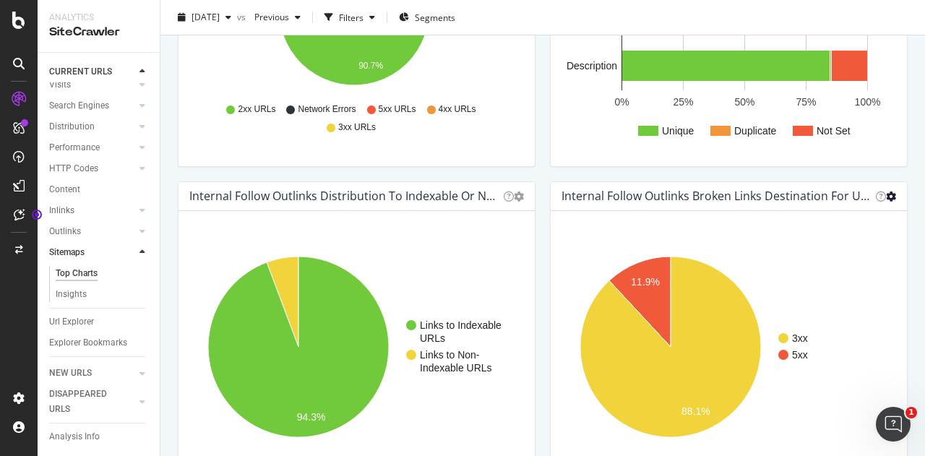
click at [886, 197] on icon at bounding box center [891, 196] width 10 height 10
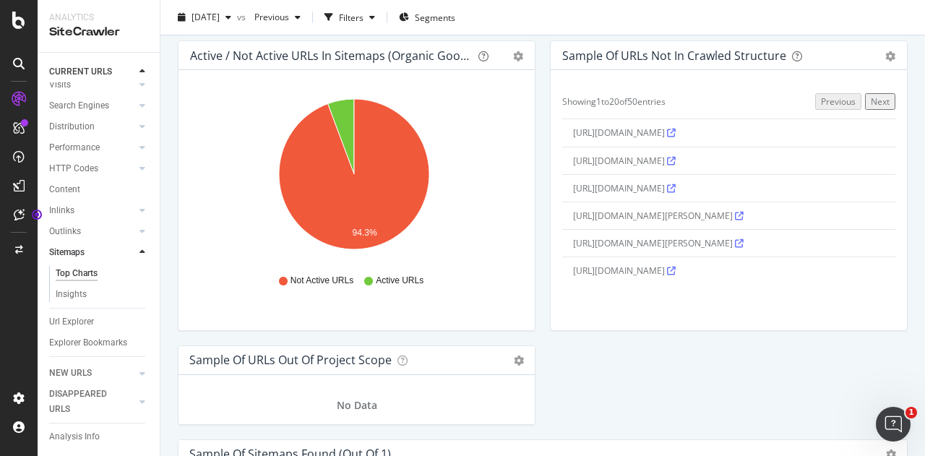
scroll to position [1721, 0]
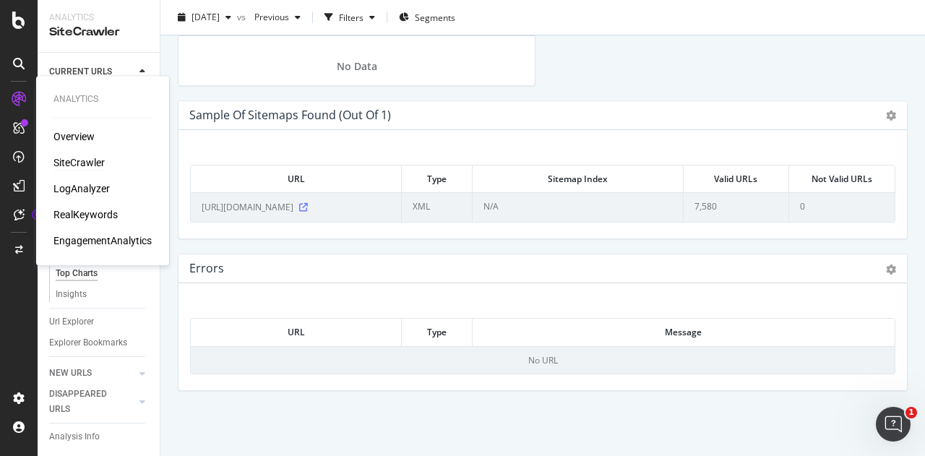
click at [96, 184] on div "LogAnalyzer" at bounding box center [81, 188] width 56 height 14
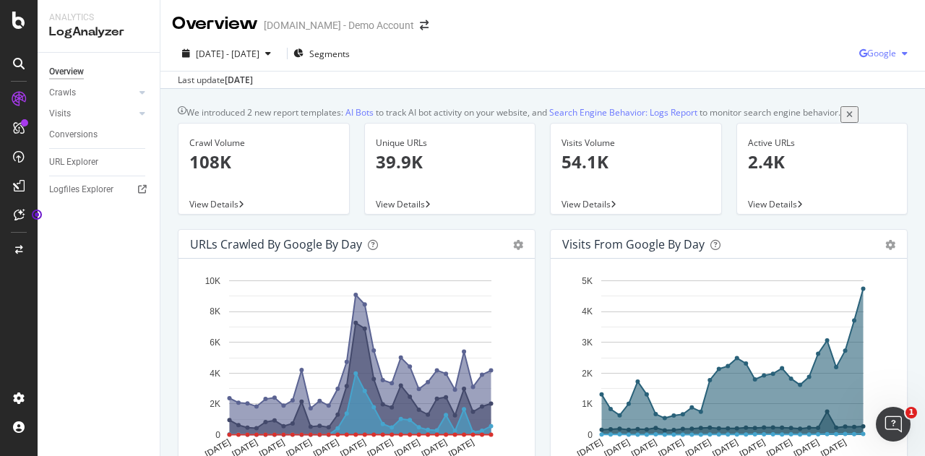
click at [881, 43] on div "Google" at bounding box center [886, 54] width 54 height 22
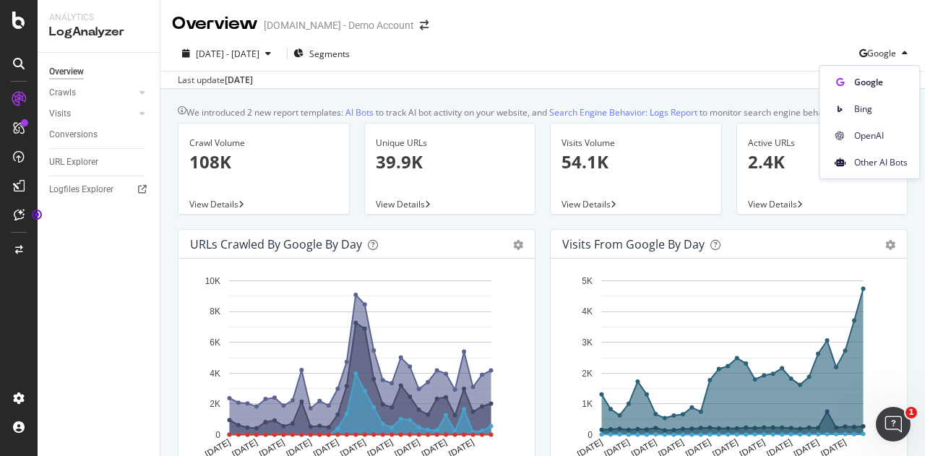
click at [688, 78] on div "Last update [DATE]" at bounding box center [542, 79] width 764 height 17
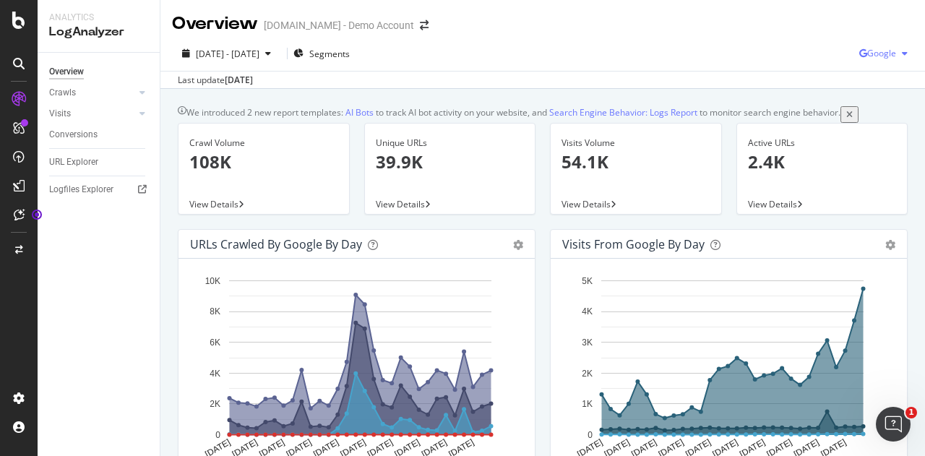
click at [876, 48] on span "Google" at bounding box center [881, 53] width 29 height 12
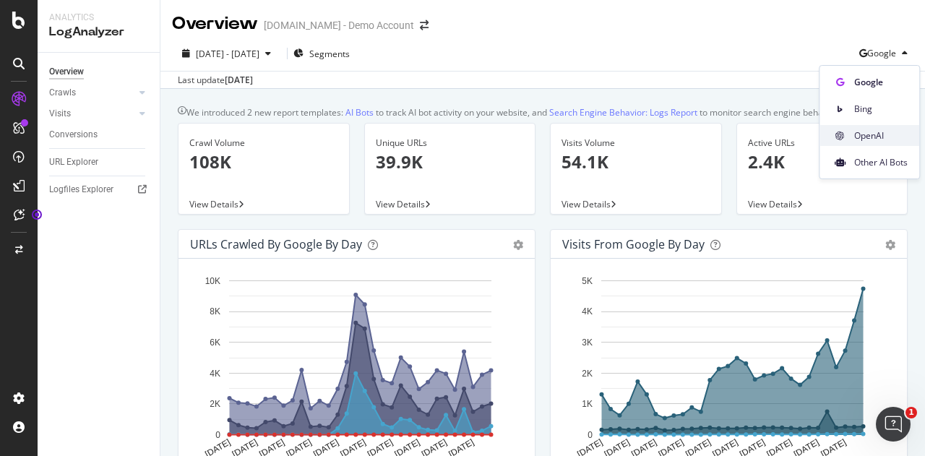
click at [860, 125] on div "OpenAI" at bounding box center [869, 135] width 100 height 21
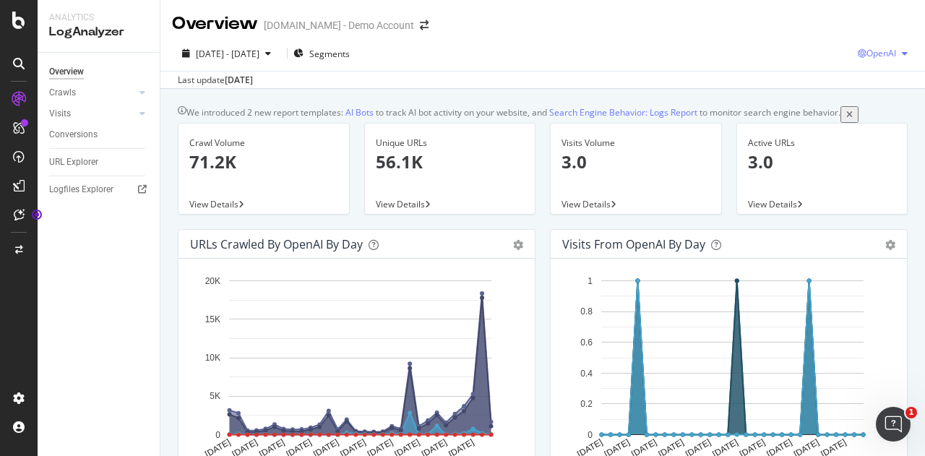
click at [859, 64] on div "OpenAI" at bounding box center [885, 54] width 56 height 22
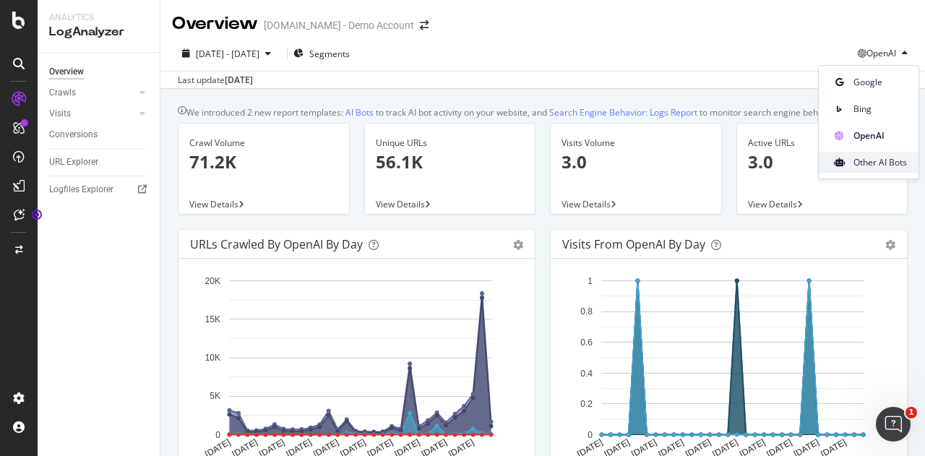
click at [878, 158] on span "Other AI Bots" at bounding box center [879, 162] width 53 height 13
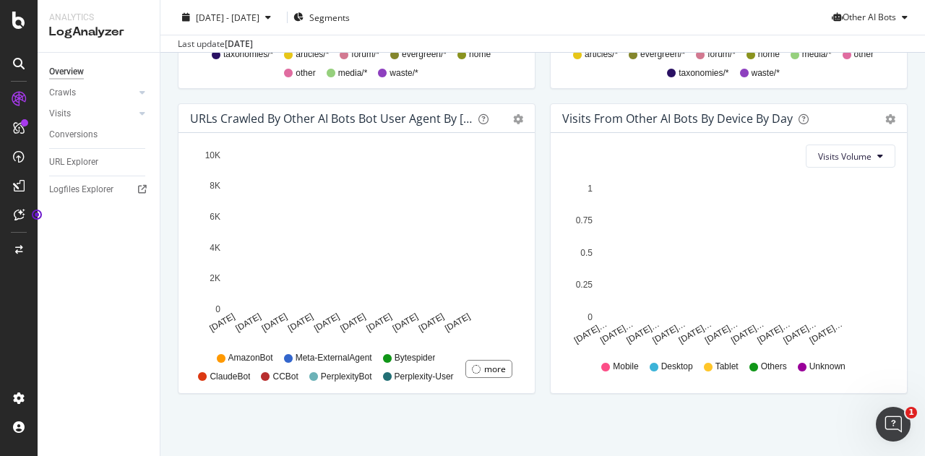
scroll to position [738, 0]
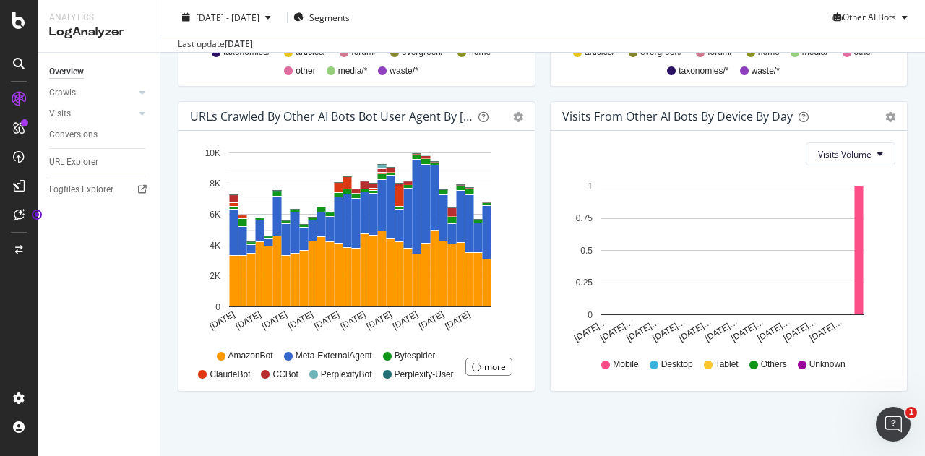
drag, startPoint x: 449, startPoint y: 134, endPoint x: 160, endPoint y: 295, distance: 331.1
click at [160, 295] on div "Analytics LogAnalyzer Overview Crawls Daily Distribution Segments Distribution …" at bounding box center [99, 228] width 123 height 456
click at [74, 106] on link "Visits" at bounding box center [92, 113] width 86 height 15
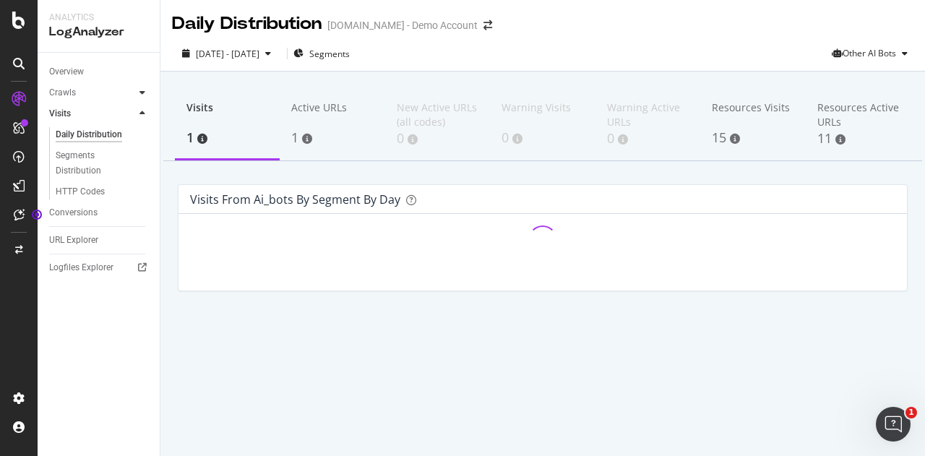
click at [141, 93] on icon at bounding box center [142, 92] width 6 height 9
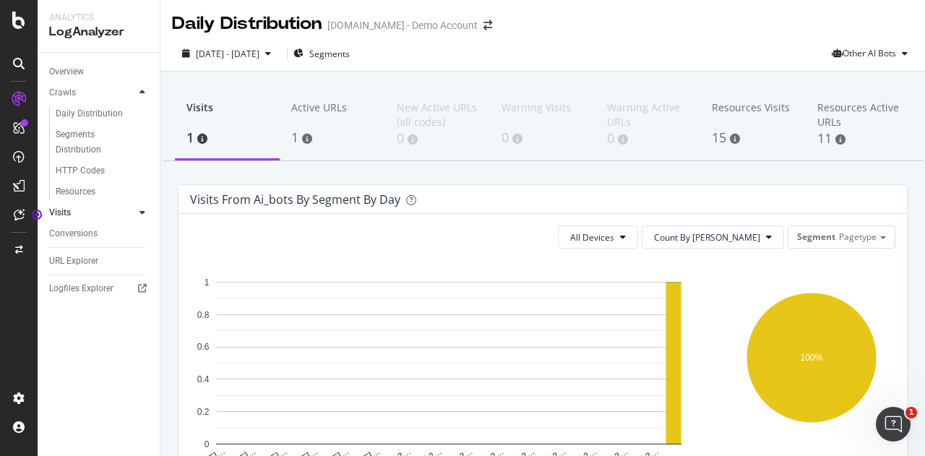
click at [141, 93] on icon at bounding box center [142, 92] width 6 height 9
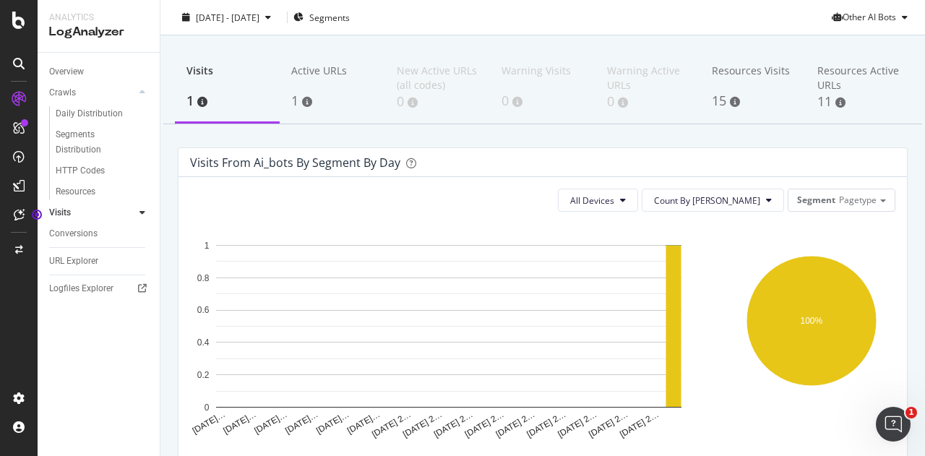
scroll to position [38, 0]
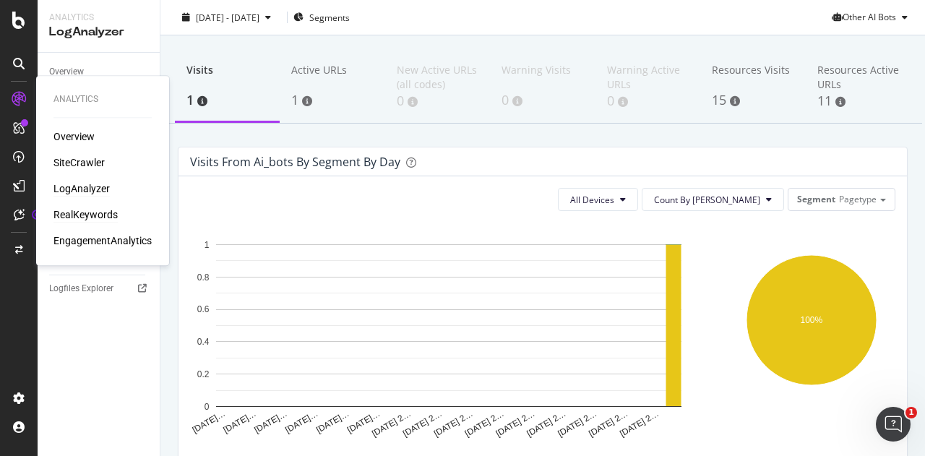
click at [101, 212] on div "RealKeywords" at bounding box center [85, 214] width 64 height 14
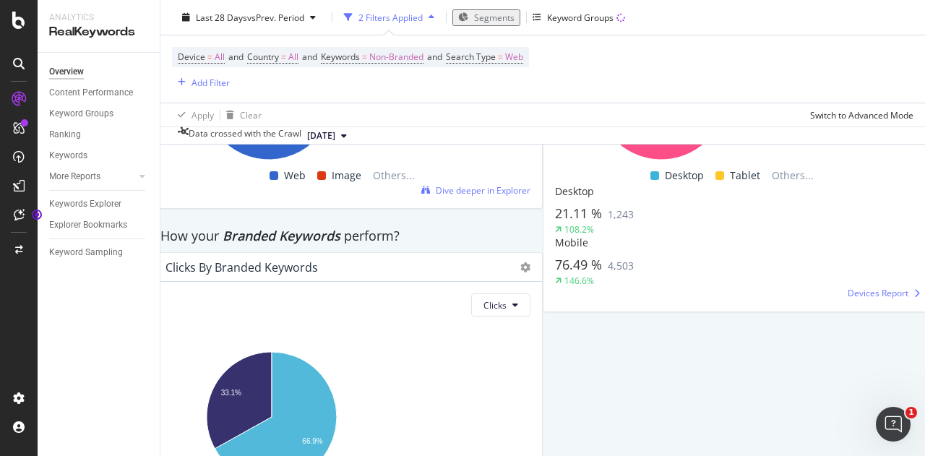
scroll to position [2814, 0]
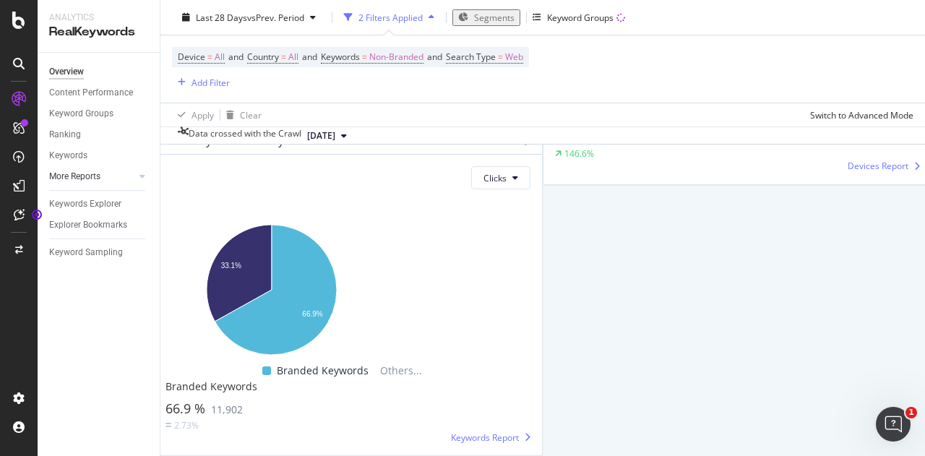
drag, startPoint x: 84, startPoint y: 172, endPoint x: 126, endPoint y: 177, distance: 42.2
click at [84, 172] on div "More Reports" at bounding box center [74, 176] width 51 height 15
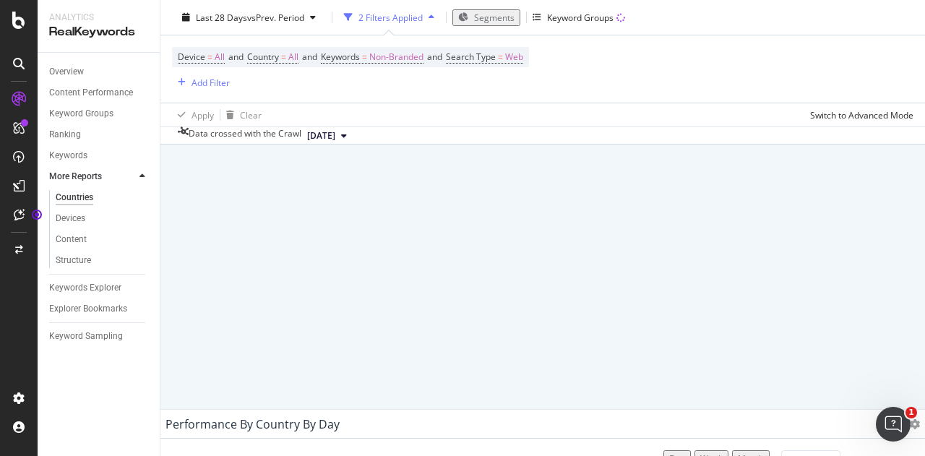
scroll to position [394, 0]
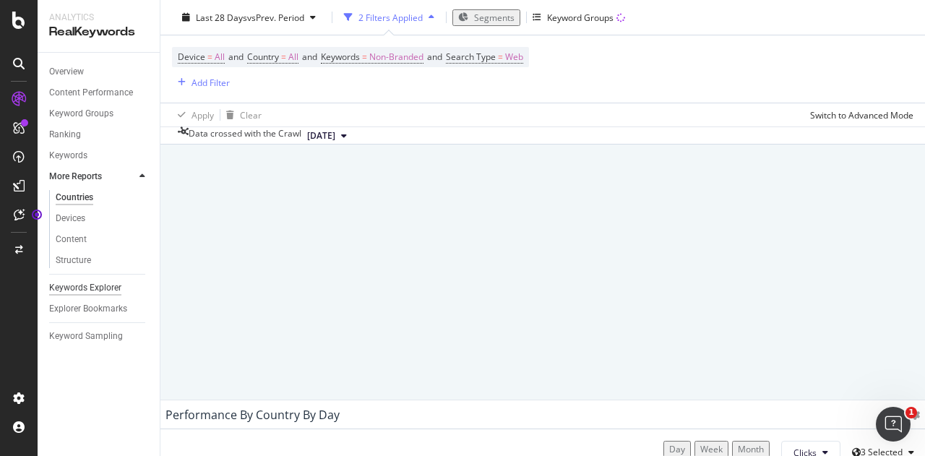
click at [108, 287] on div "Keywords Explorer" at bounding box center [85, 287] width 72 height 15
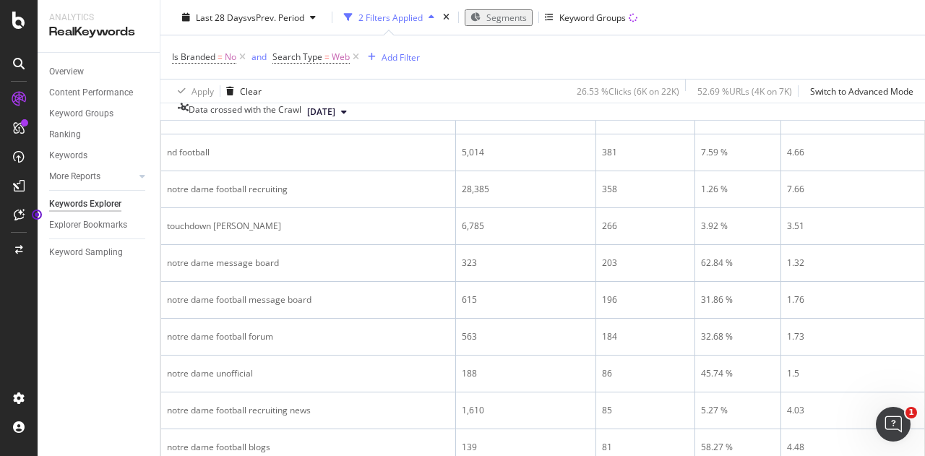
scroll to position [298, 0]
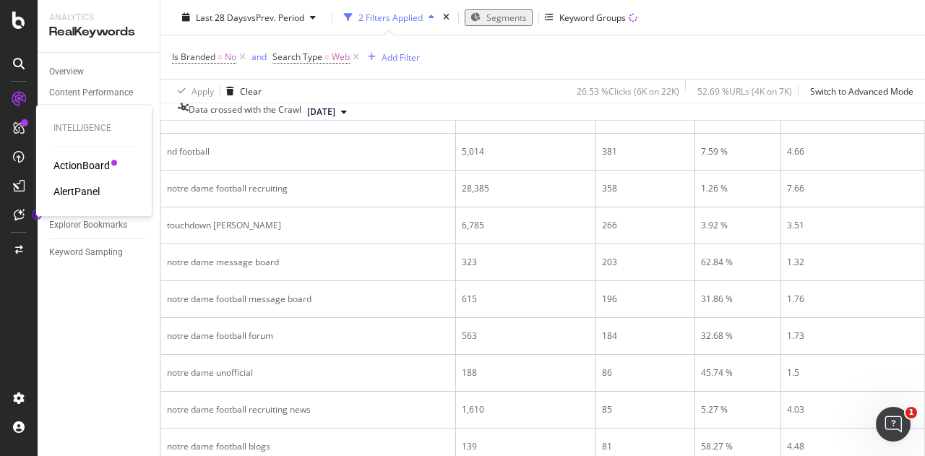
click at [17, 129] on icon at bounding box center [19, 128] width 12 height 12
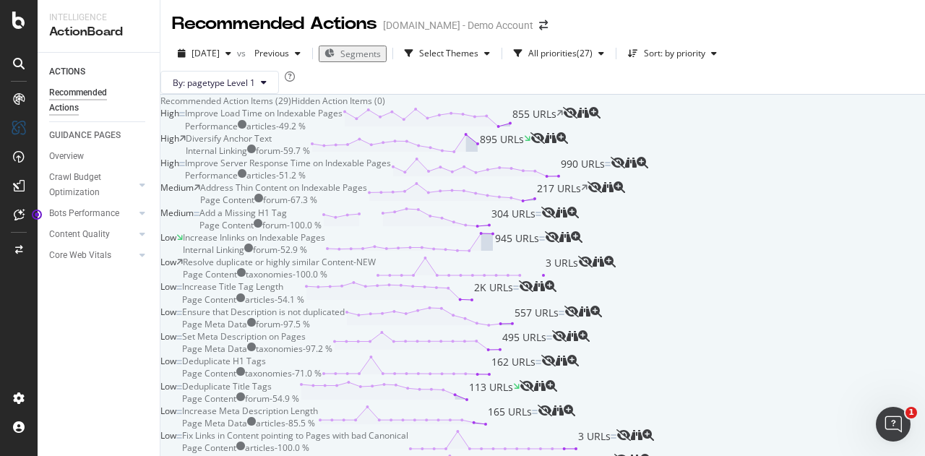
scroll to position [1574, 0]
click at [84, 176] on div "Crawl Budget Optimization" at bounding box center [87, 185] width 76 height 30
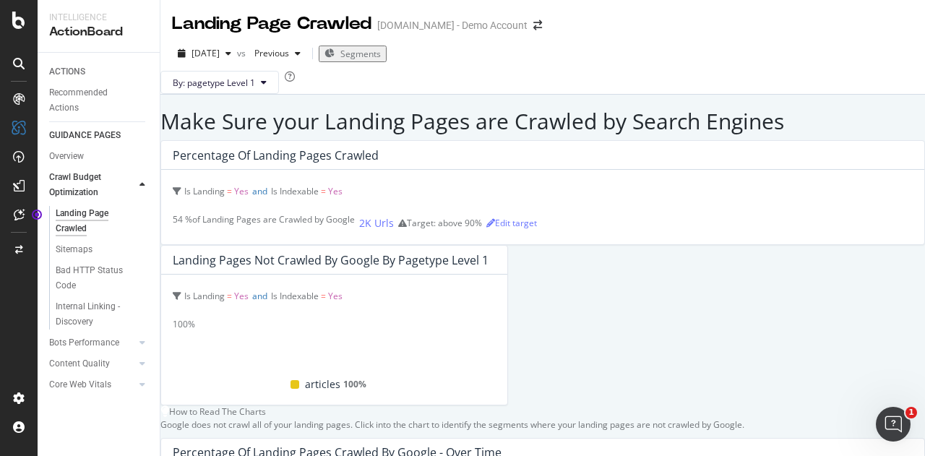
scroll to position [929, 0]
click at [87, 246] on div "Sitemaps" at bounding box center [74, 249] width 37 height 15
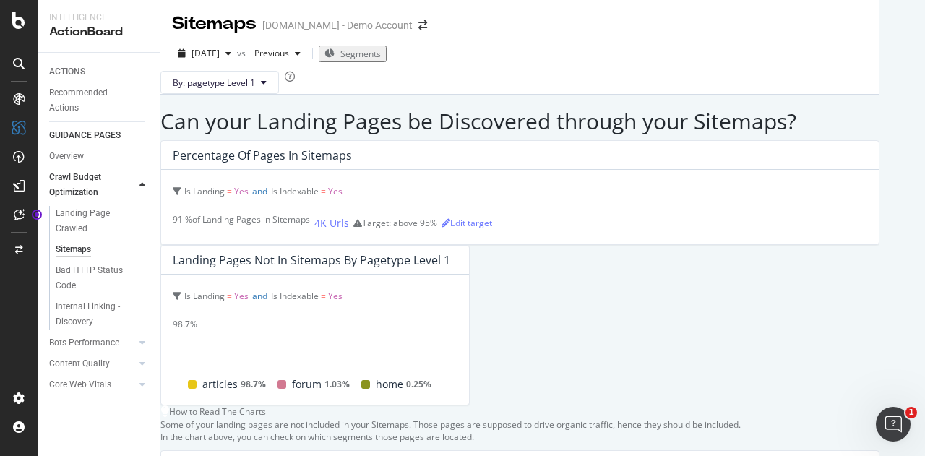
scroll to position [584, 0]
click at [74, 306] on div "Internal Linking - Discovery" at bounding box center [97, 314] width 82 height 30
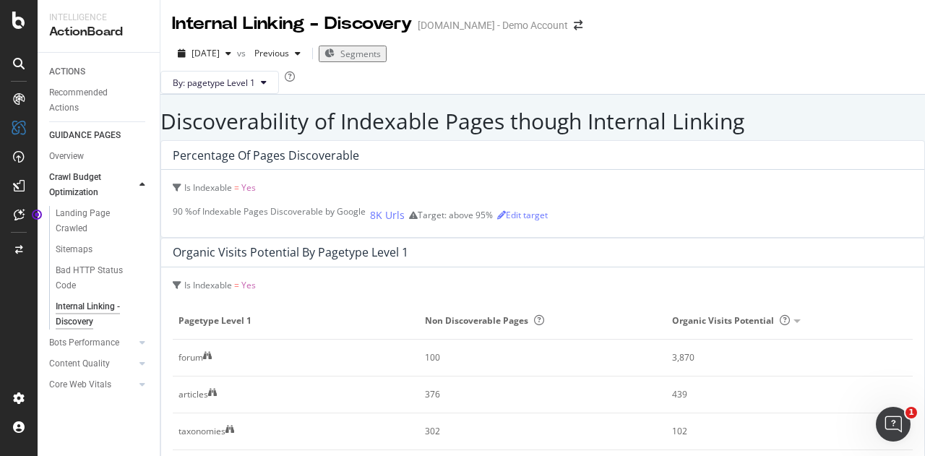
scroll to position [83, 0]
click at [603, 388] on div "376" at bounding box center [531, 394] width 212 height 13
click at [243, 94] on button "By: pagetype Level 1" at bounding box center [219, 82] width 118 height 23
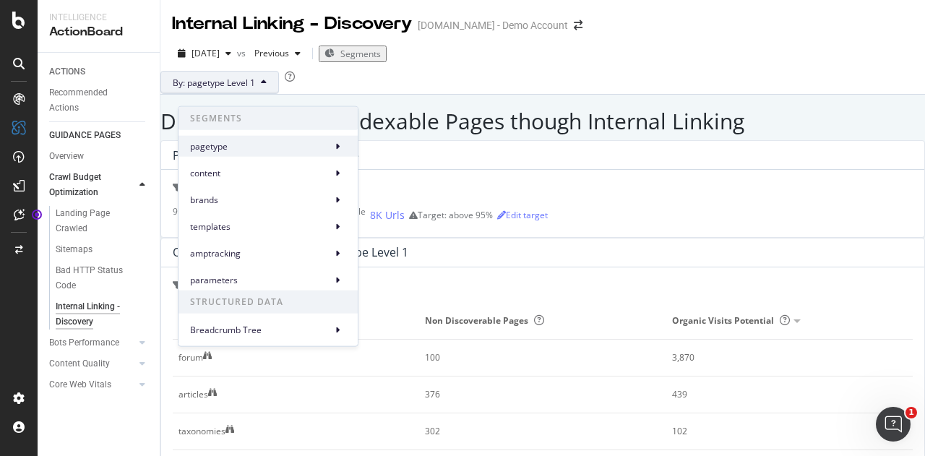
click at [244, 150] on span "pagetype" at bounding box center [258, 145] width 136 height 13
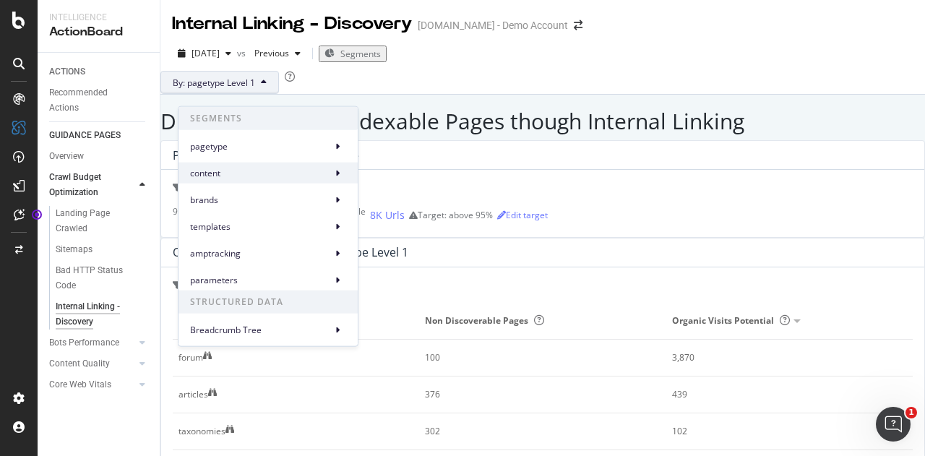
click at [238, 173] on span "content" at bounding box center [258, 172] width 136 height 13
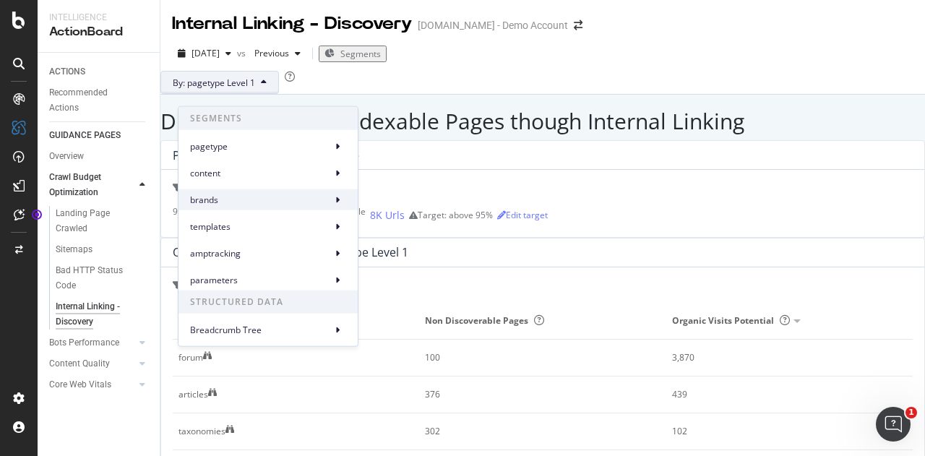
click at [237, 199] on span "brands" at bounding box center [258, 199] width 136 height 13
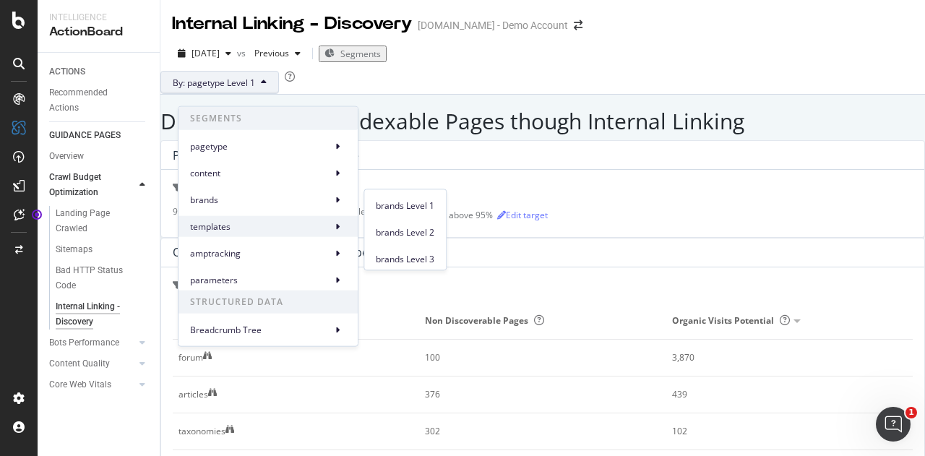
click at [237, 225] on span "templates" at bounding box center [258, 226] width 136 height 13
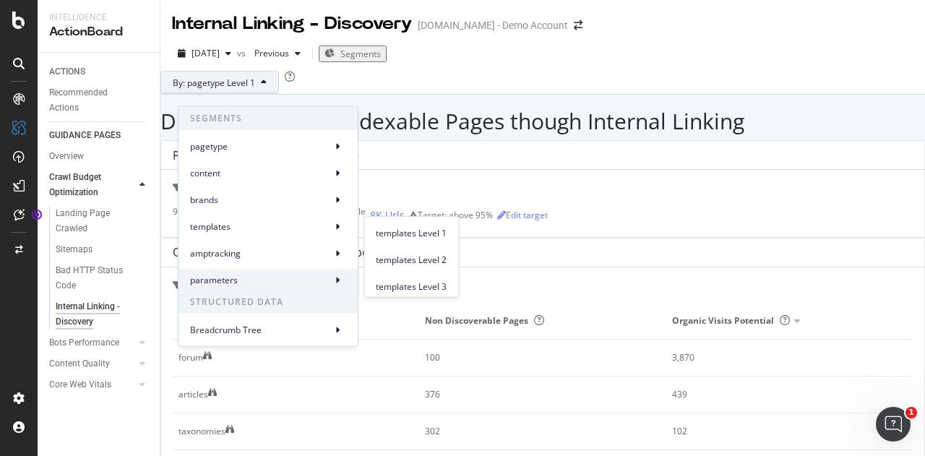
click at [238, 280] on span "parameters" at bounding box center [258, 279] width 136 height 13
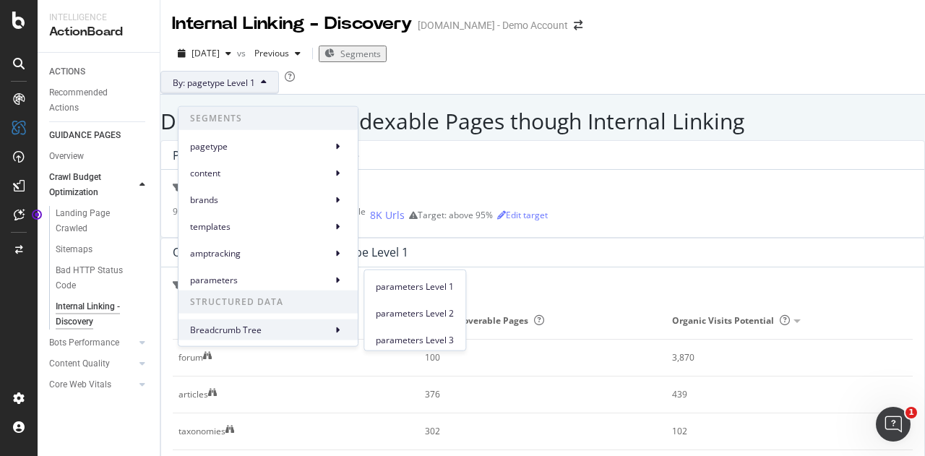
click at [243, 327] on span "Breadcrumb Tree" at bounding box center [258, 329] width 136 height 13
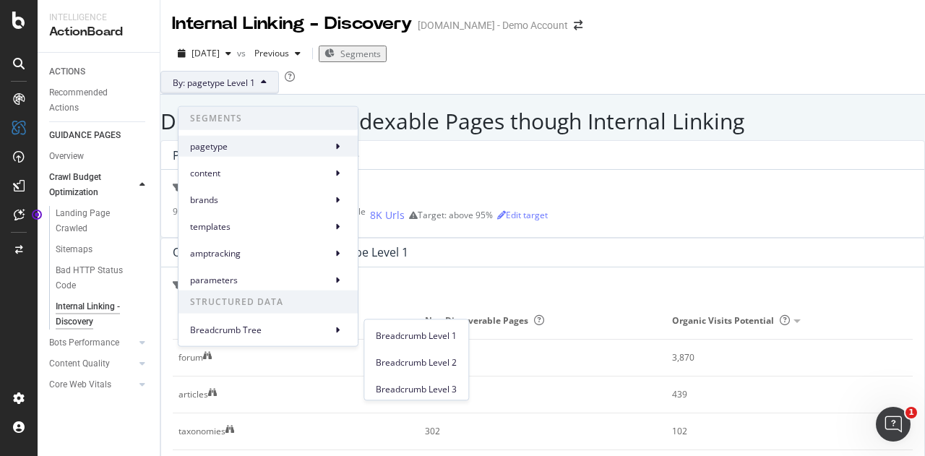
click at [253, 141] on span "pagetype" at bounding box center [258, 145] width 136 height 13
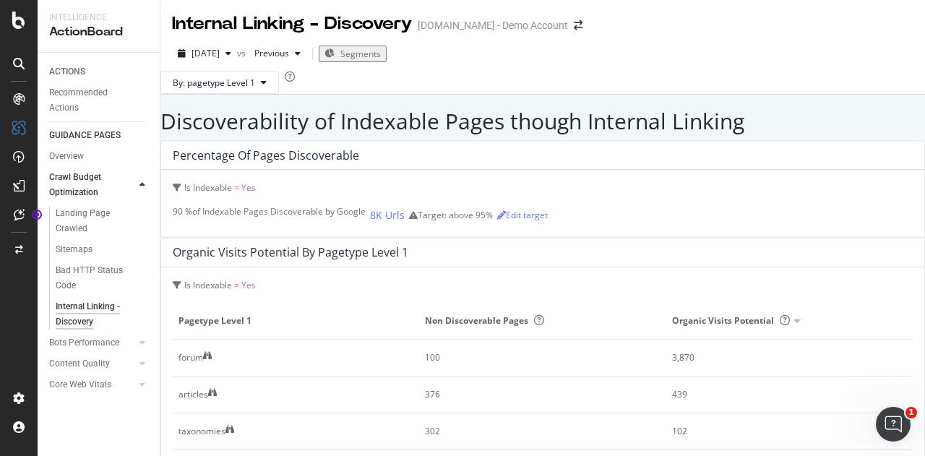
click at [478, 94] on div "By: pagetype Level 1" at bounding box center [542, 82] width 764 height 23
click at [144, 339] on icon at bounding box center [142, 342] width 6 height 9
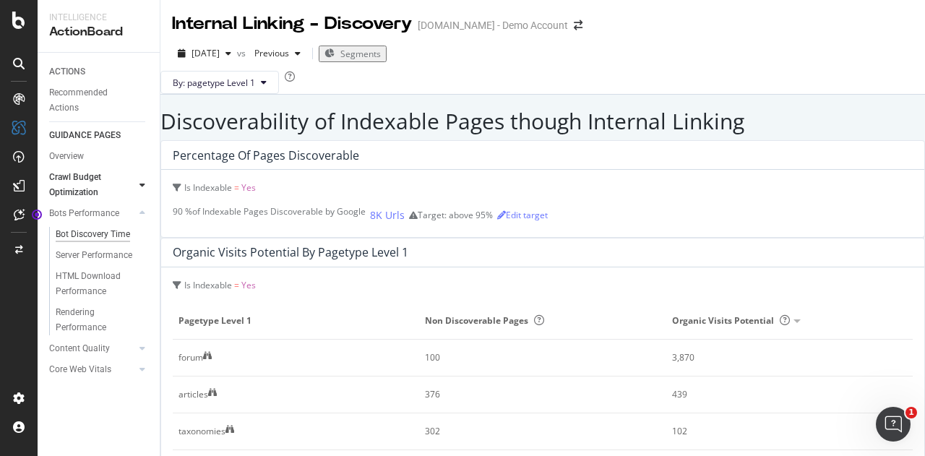
click at [94, 230] on div "Bot Discovery Time" at bounding box center [93, 234] width 74 height 15
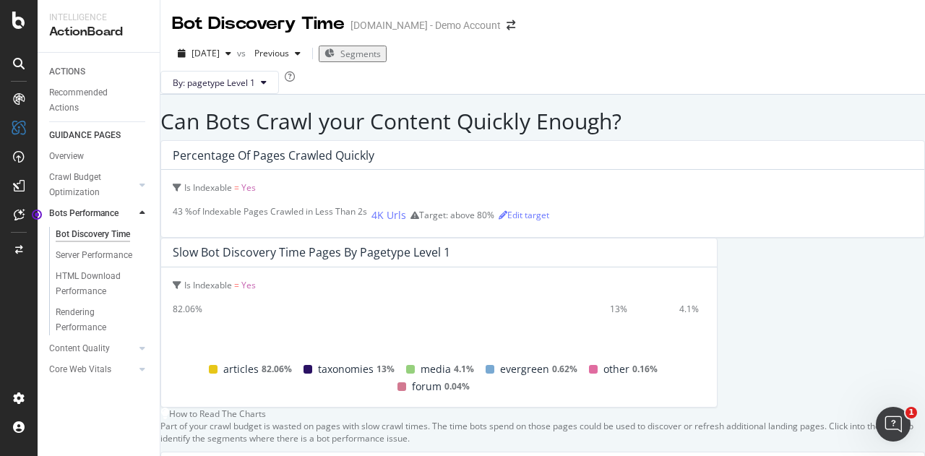
scroll to position [263, 0]
click at [105, 248] on div "Server Performance" at bounding box center [94, 255] width 77 height 15
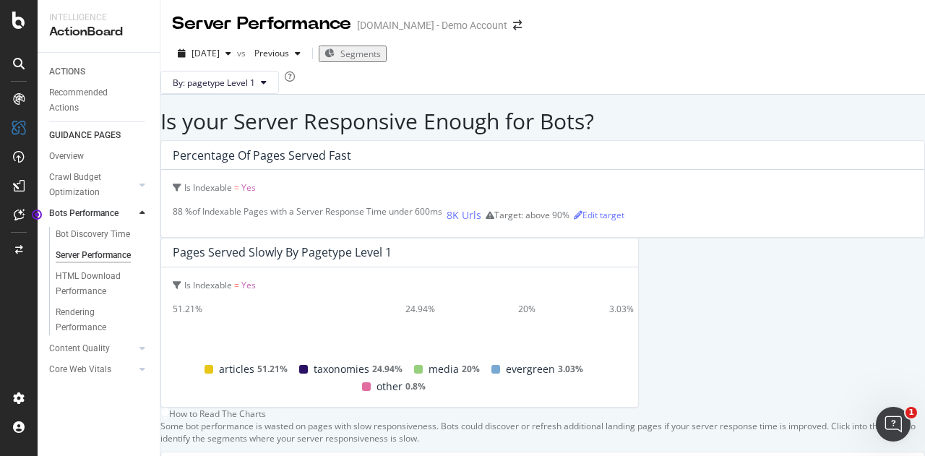
scroll to position [267, 0]
click at [144, 346] on icon at bounding box center [142, 348] width 6 height 9
click at [140, 340] on icon at bounding box center [142, 338] width 6 height 9
click at [111, 352] on div "Interactivity (INP)" at bounding box center [90, 354] width 68 height 15
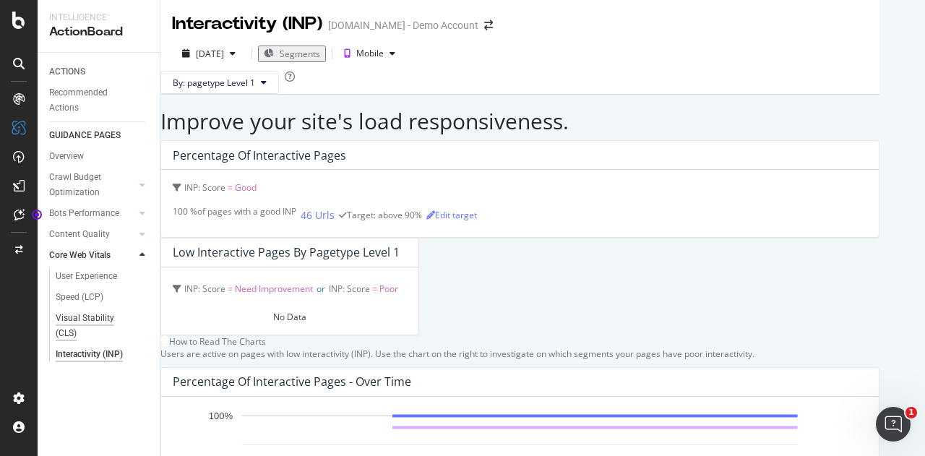
click at [88, 330] on div "Visual Stability (CLS)" at bounding box center [95, 326] width 79 height 30
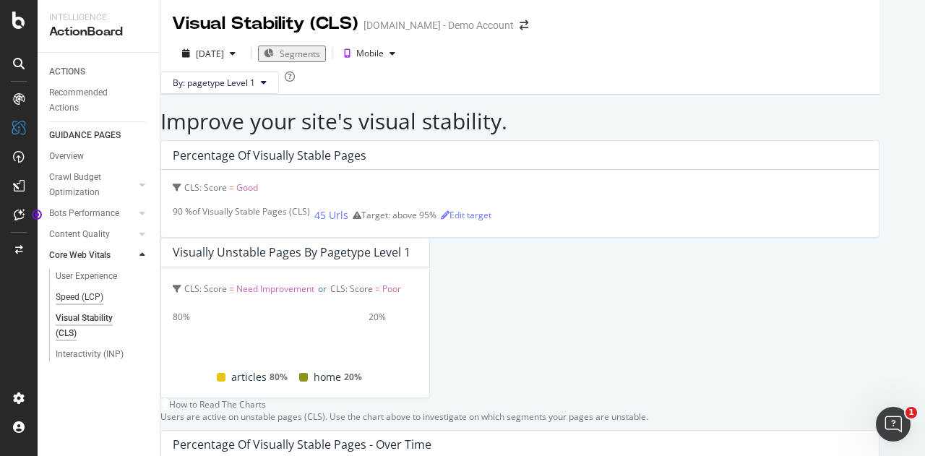
click at [79, 295] on div "Speed (LCP)" at bounding box center [80, 297] width 48 height 15
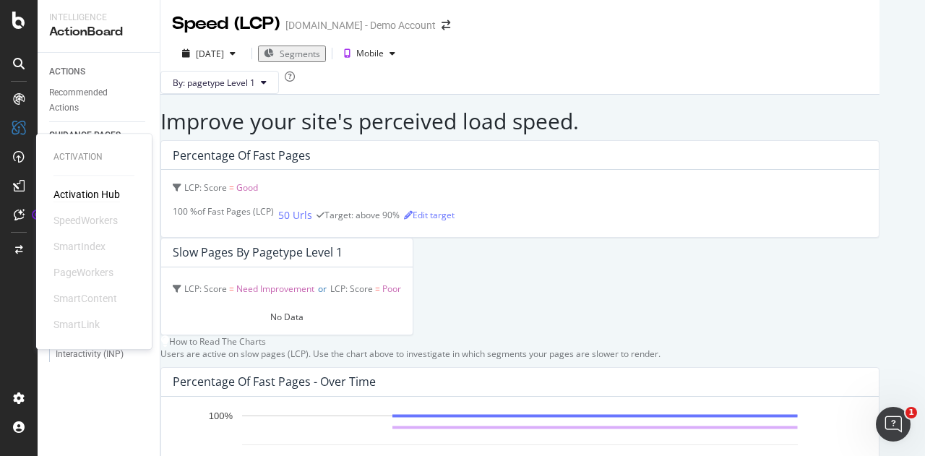
click at [77, 193] on div "Activation Hub" at bounding box center [86, 194] width 66 height 14
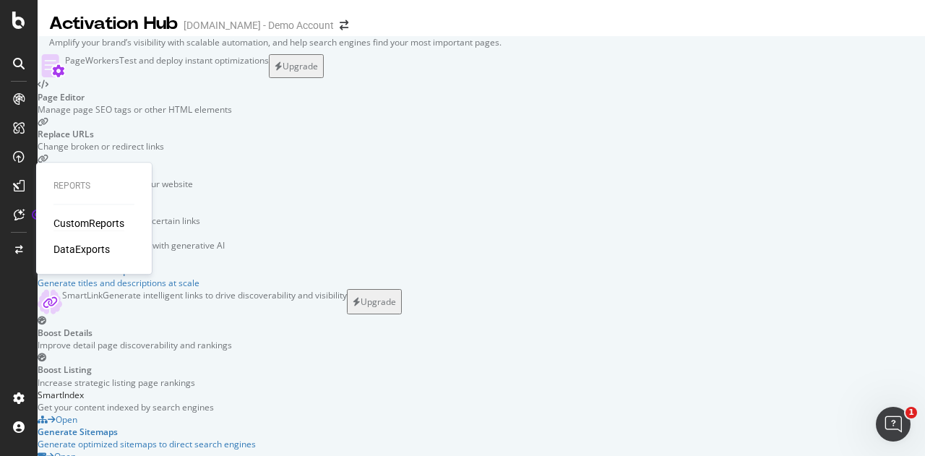
click at [110, 225] on div "CustomReports" at bounding box center [88, 223] width 71 height 14
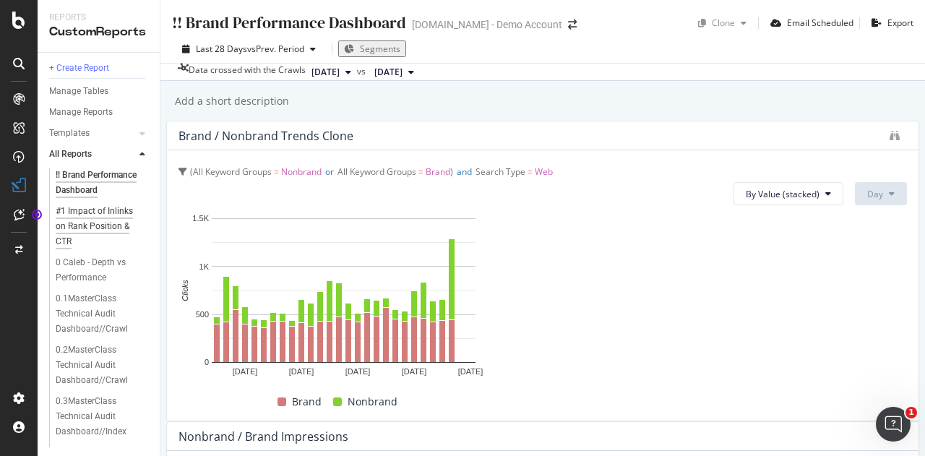
click at [95, 232] on div "#1 Impact of Inlinks on Rank Position & CTR" at bounding box center [99, 227] width 87 height 46
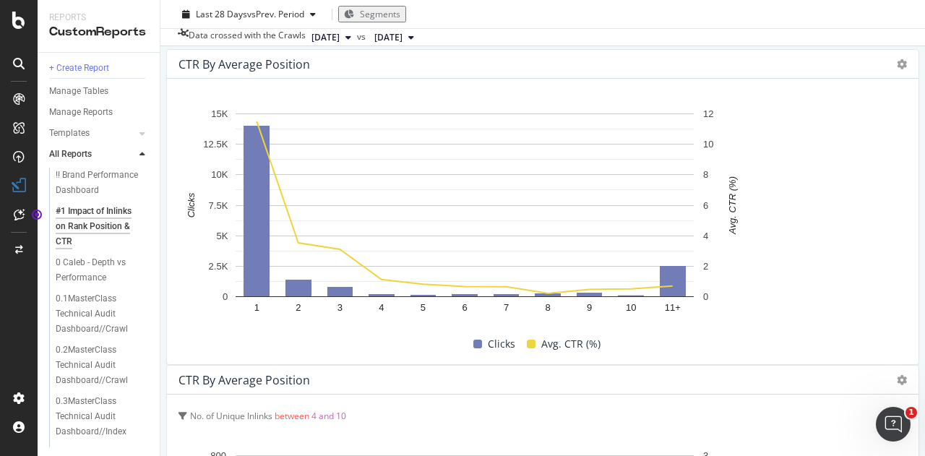
scroll to position [71, 0]
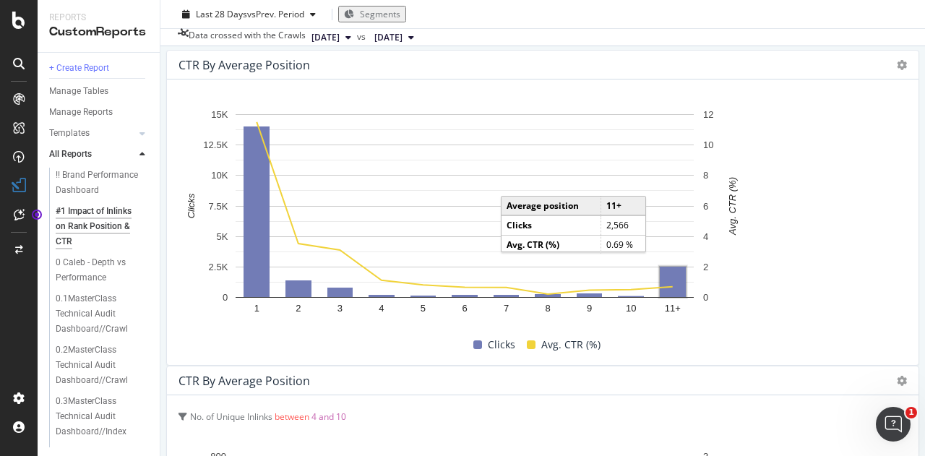
click at [686, 294] on rect "A chart." at bounding box center [673, 282] width 26 height 30
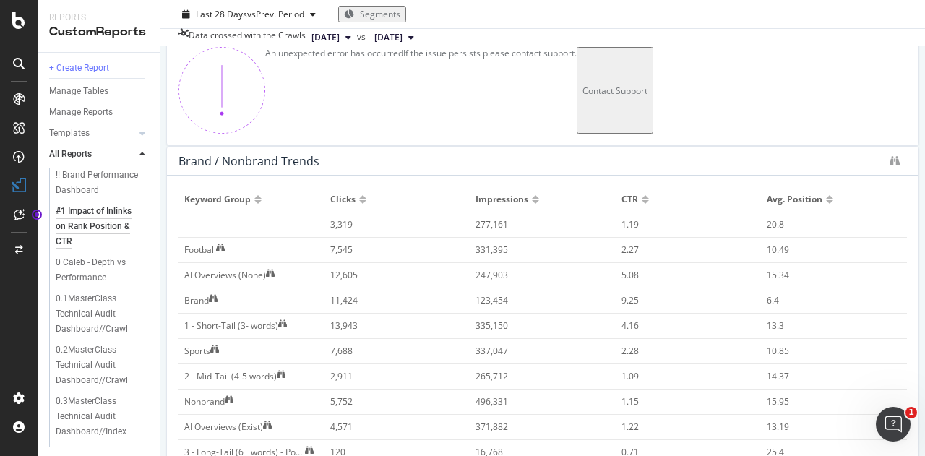
scroll to position [3476, 0]
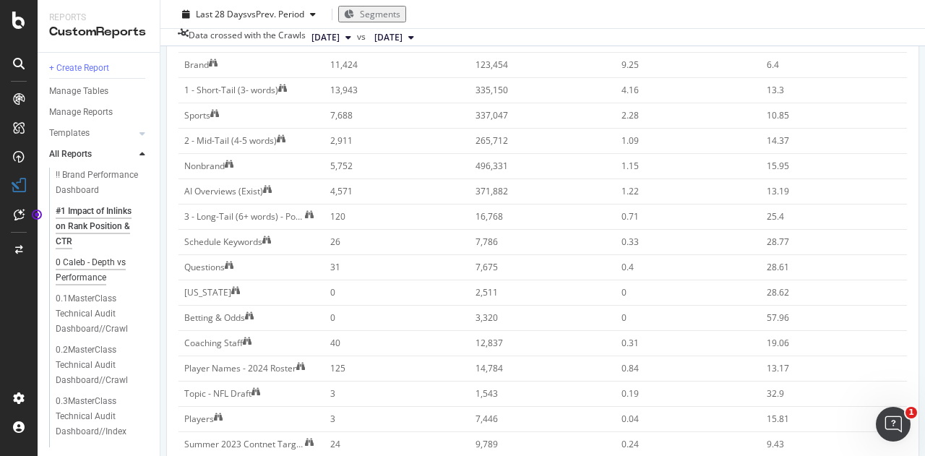
click at [91, 285] on div "0 Caleb - Depth vs Performance" at bounding box center [98, 270] width 84 height 30
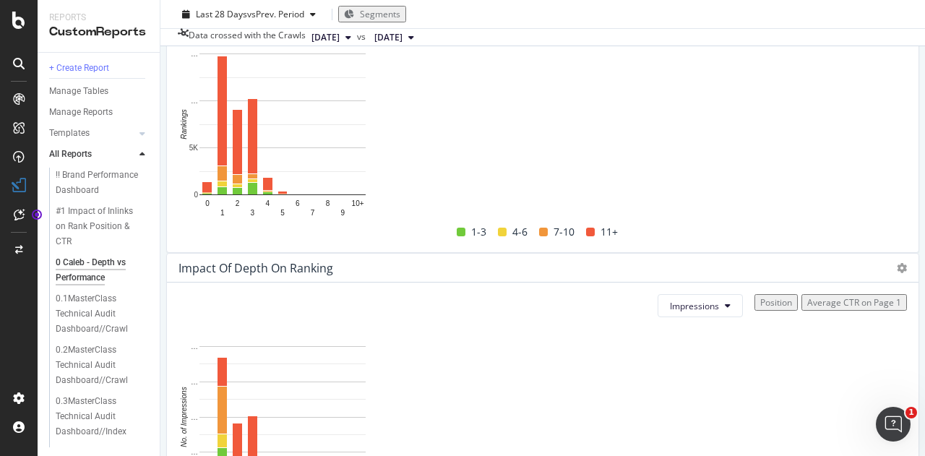
scroll to position [1995, 0]
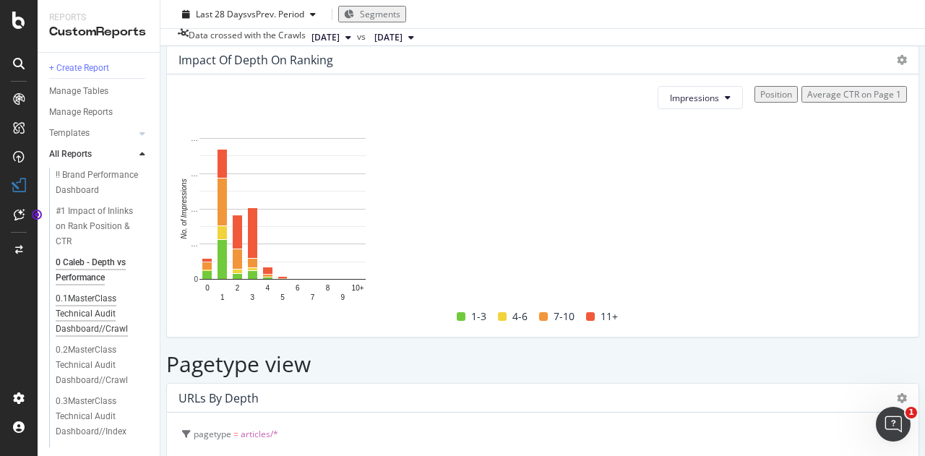
click at [98, 320] on div "0.1MasterClass Technical Audit Dashboard//Crawl" at bounding box center [99, 314] width 87 height 46
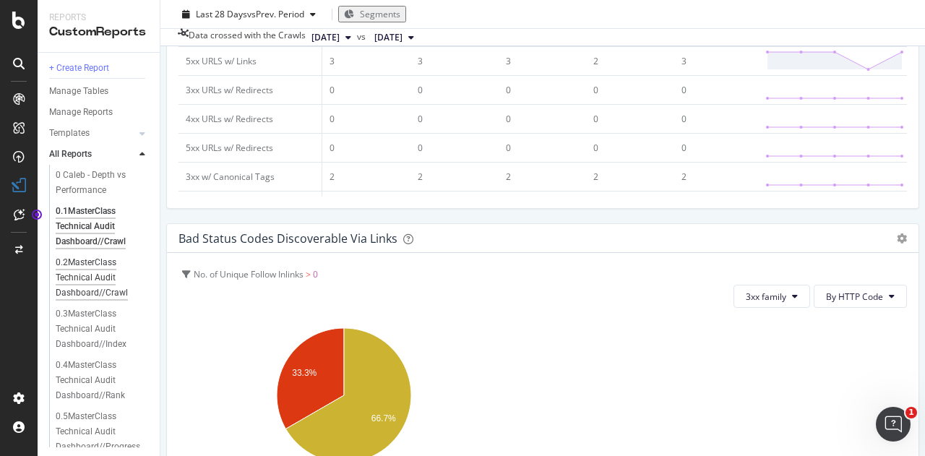
scroll to position [163, 0]
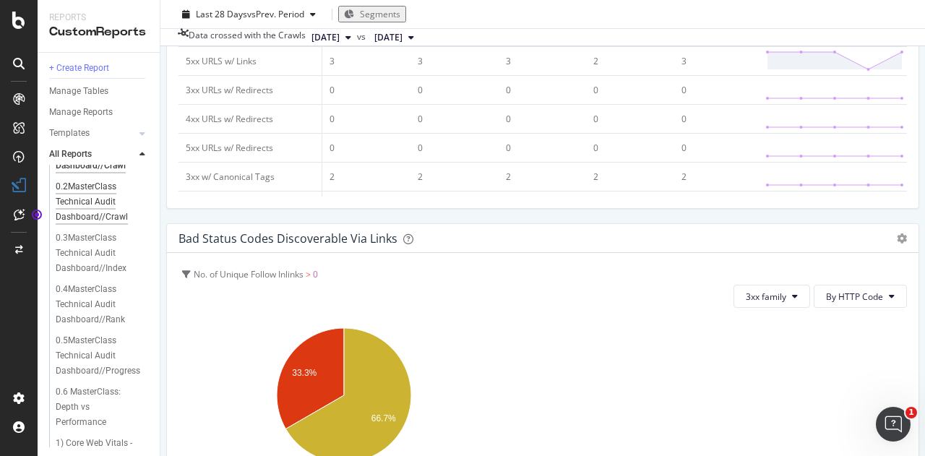
click at [91, 225] on div "0.2MasterClass Technical Audit Dashboard//Crawl" at bounding box center [99, 202] width 87 height 46
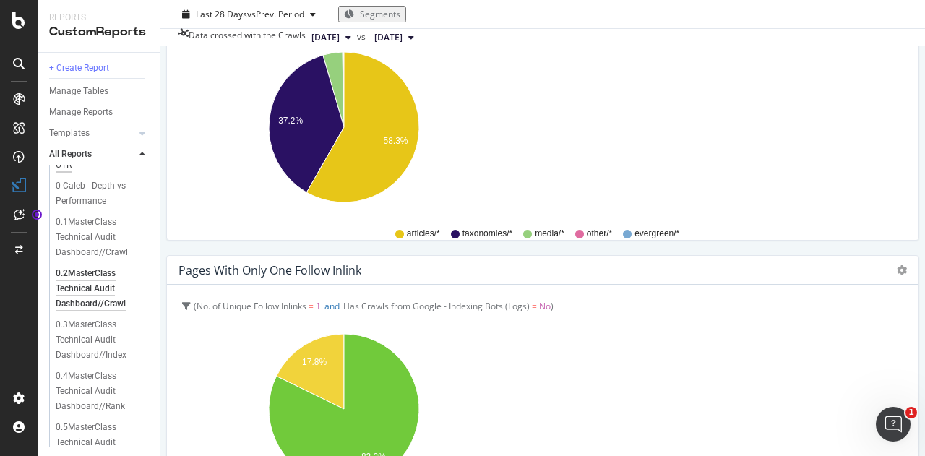
scroll to position [94, 0]
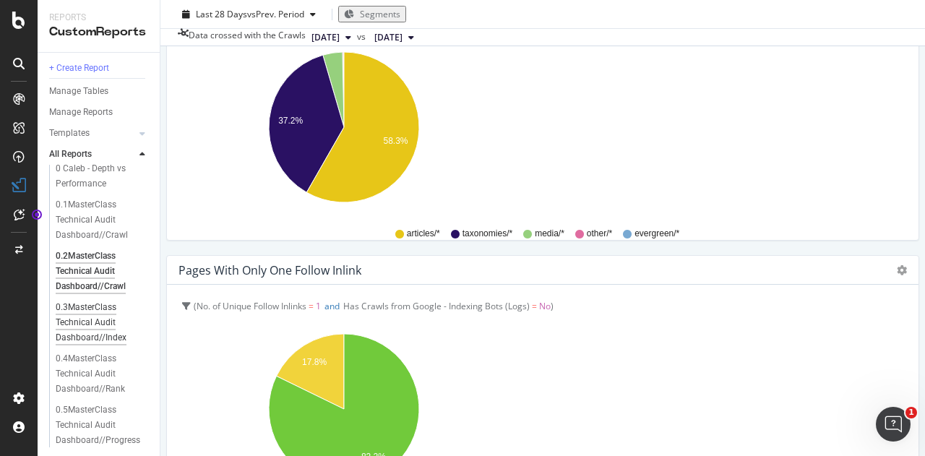
click at [104, 333] on div "0.3MasterClass Technical Audit Dashboard//Index" at bounding box center [99, 323] width 87 height 46
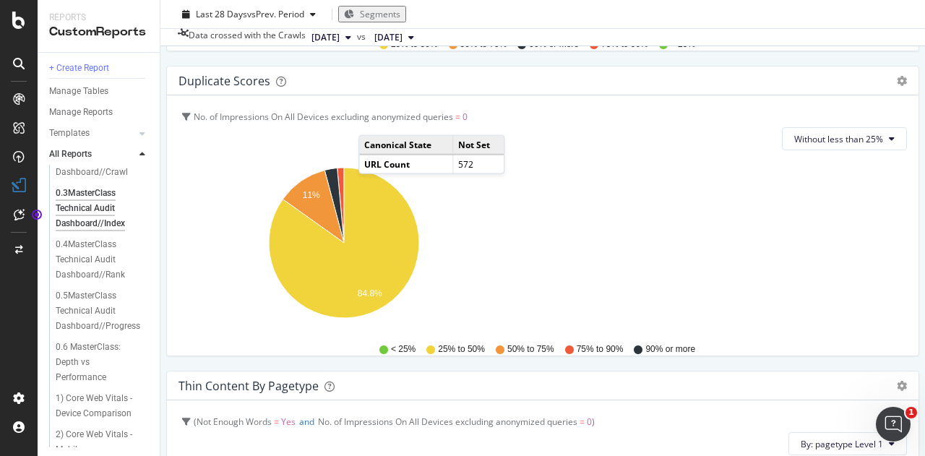
scroll to position [214, 0]
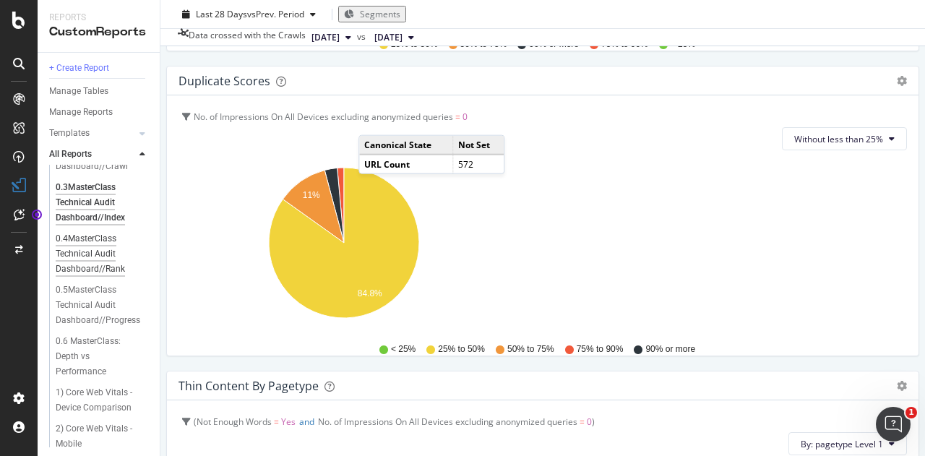
click at [89, 271] on div "0.4MasterClass Technical Audit Dashboard//Rank" at bounding box center [99, 254] width 87 height 46
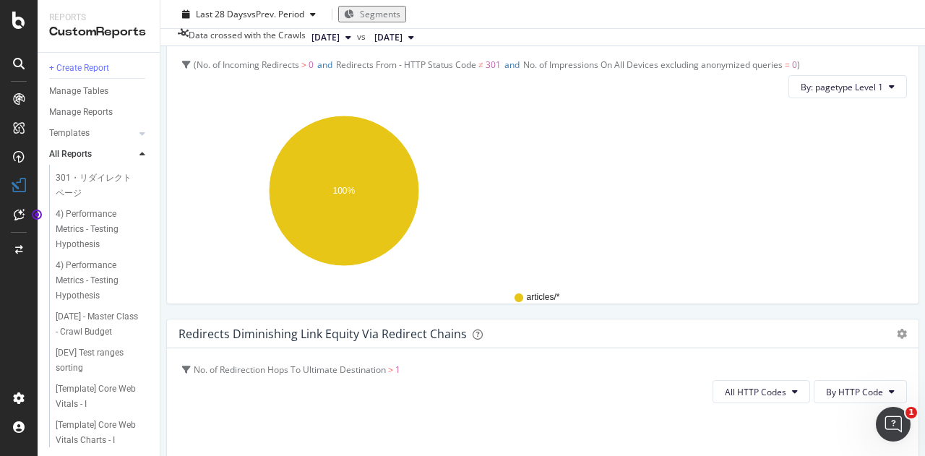
scroll to position [539, 0]
click at [95, 248] on div "4) Performance Metrics - Testing Hypothesis" at bounding box center [99, 227] width 87 height 46
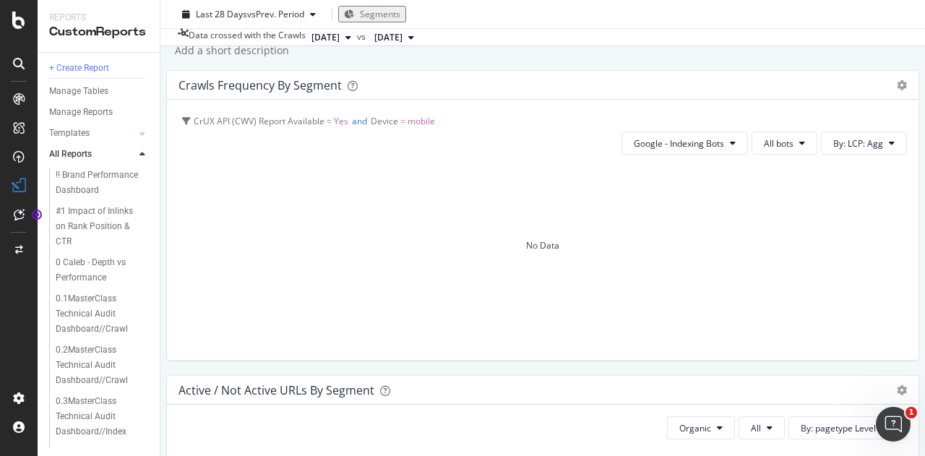
scroll to position [56, 0]
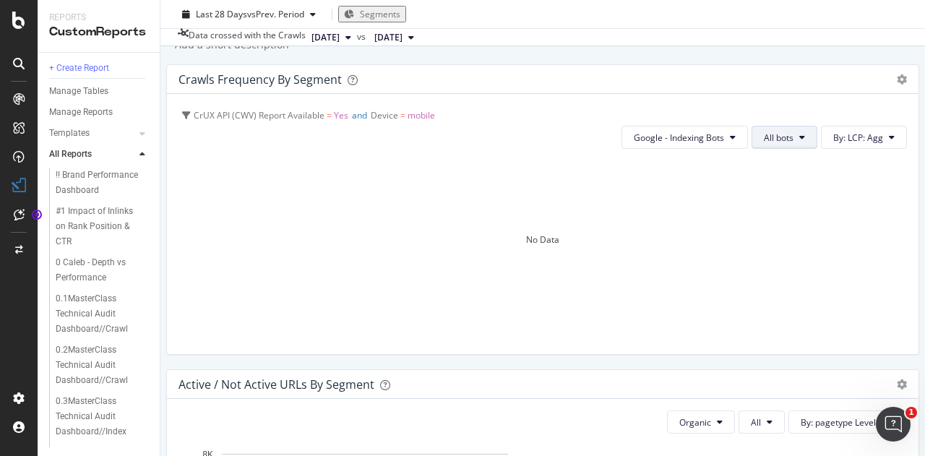
click at [764, 144] on span "All bots" at bounding box center [779, 137] width 30 height 12
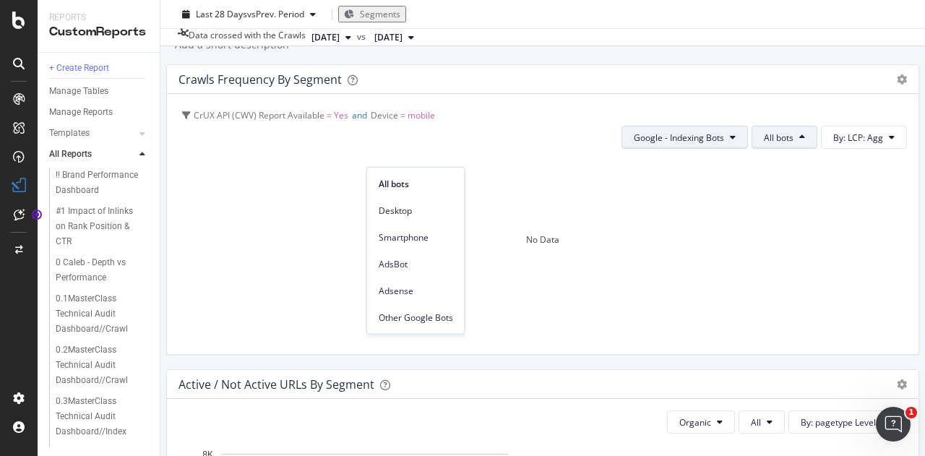
click at [634, 144] on span "Google - Indexing Bots" at bounding box center [679, 137] width 90 height 12
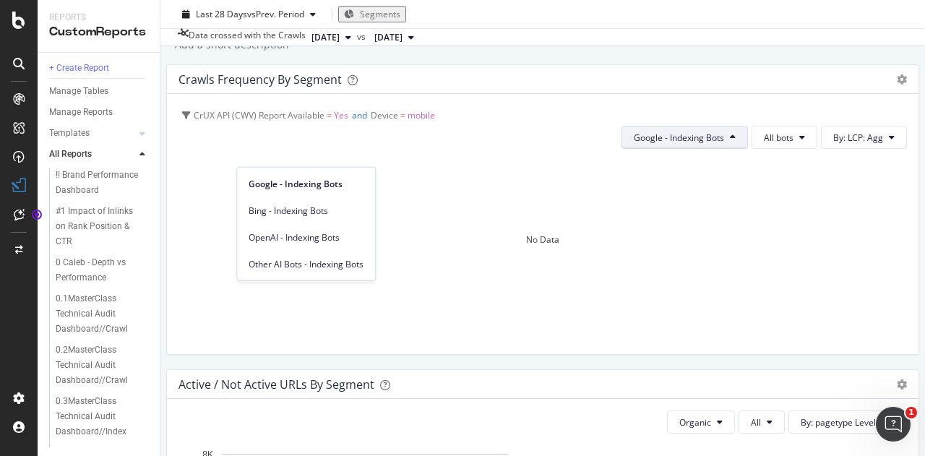
click at [634, 144] on span "Google - Indexing Bots" at bounding box center [679, 137] width 90 height 12
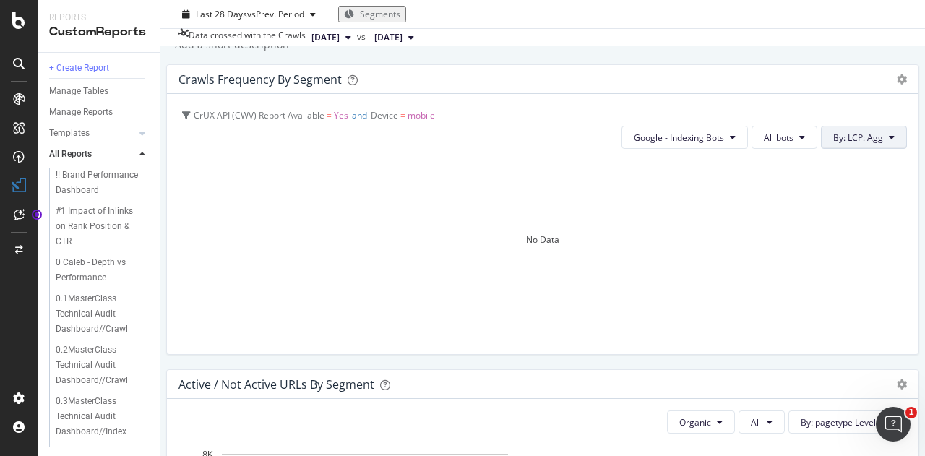
click at [833, 144] on span "By: LCP: Agg" at bounding box center [858, 137] width 50 height 12
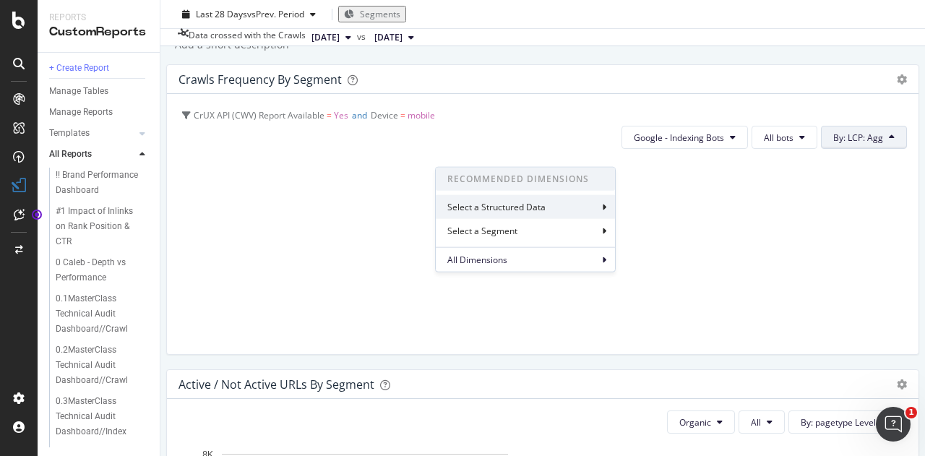
click at [459, 202] on div "Select a Structured Data" at bounding box center [497, 207] width 101 height 12
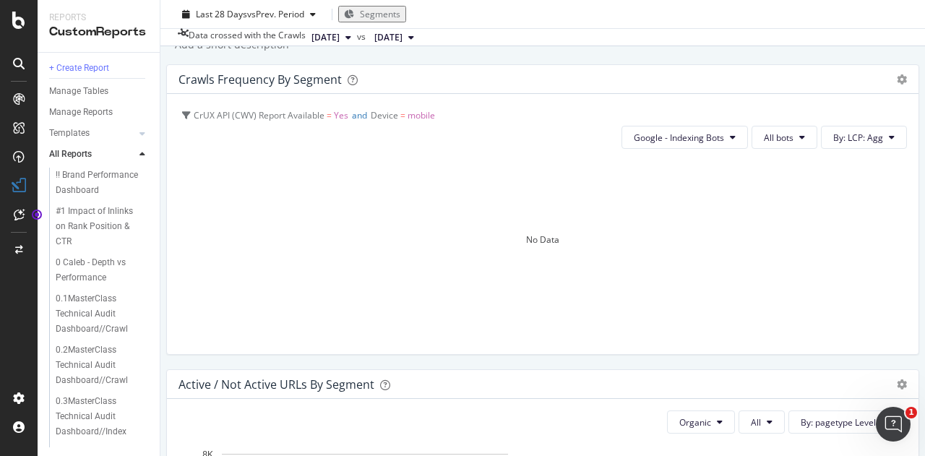
click at [454, 79] on div "4) Performance Metrics - Testing Hypothesis 4) Performance Metrics - Testing Hy…" at bounding box center [542, 228] width 764 height 456
click at [833, 144] on span "By: LCP: Agg" at bounding box center [858, 137] width 50 height 12
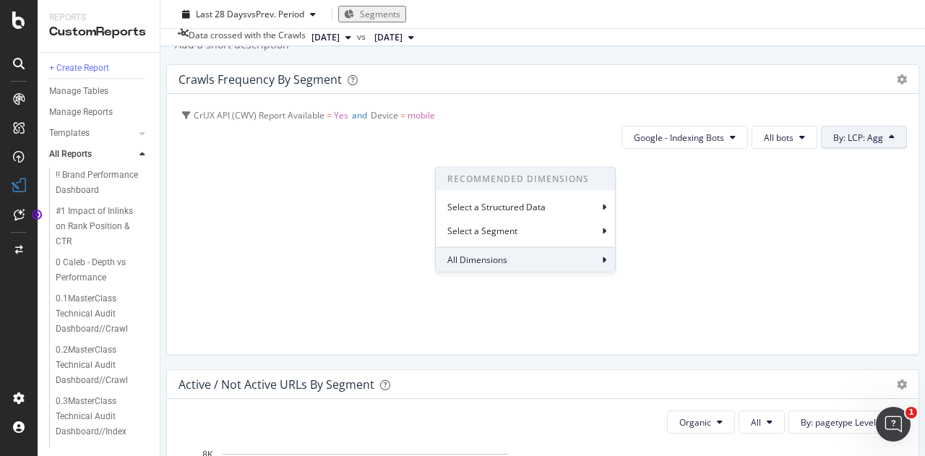
click at [472, 254] on span "All Dimensions" at bounding box center [477, 260] width 60 height 12
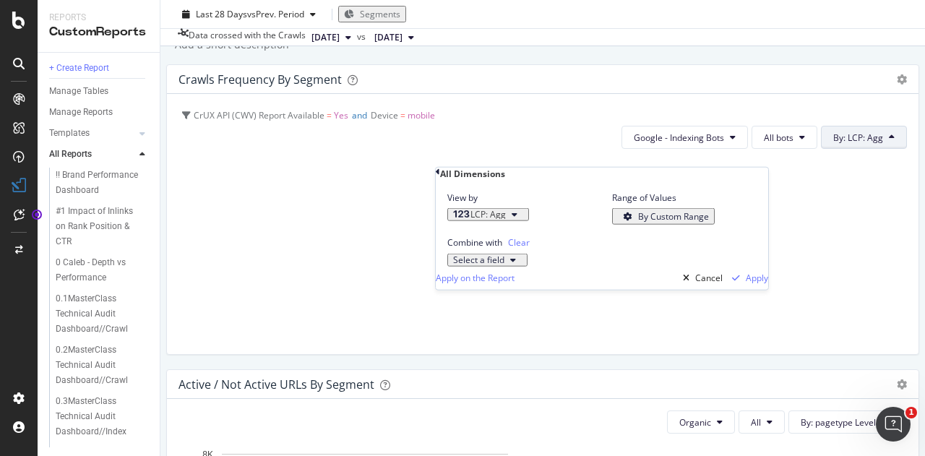
click at [458, 173] on div "All Dimensions" at bounding box center [472, 174] width 65 height 12
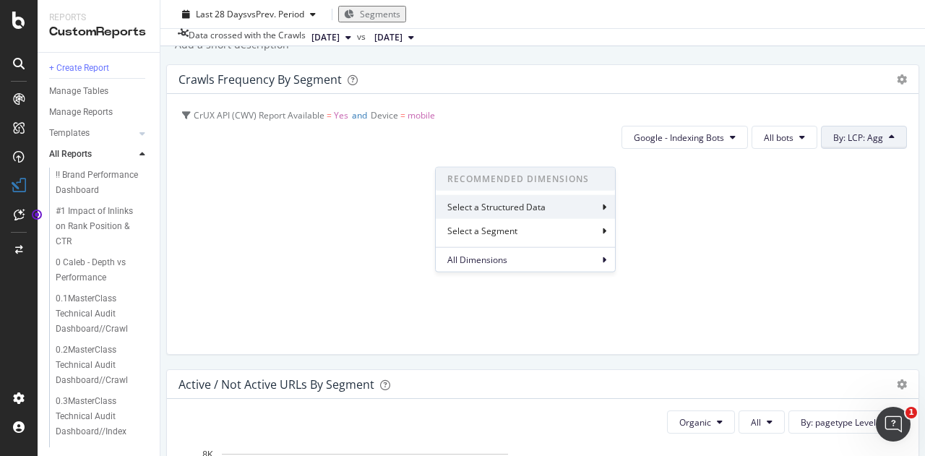
click at [491, 217] on div "Select a Structured Data" at bounding box center [525, 207] width 179 height 24
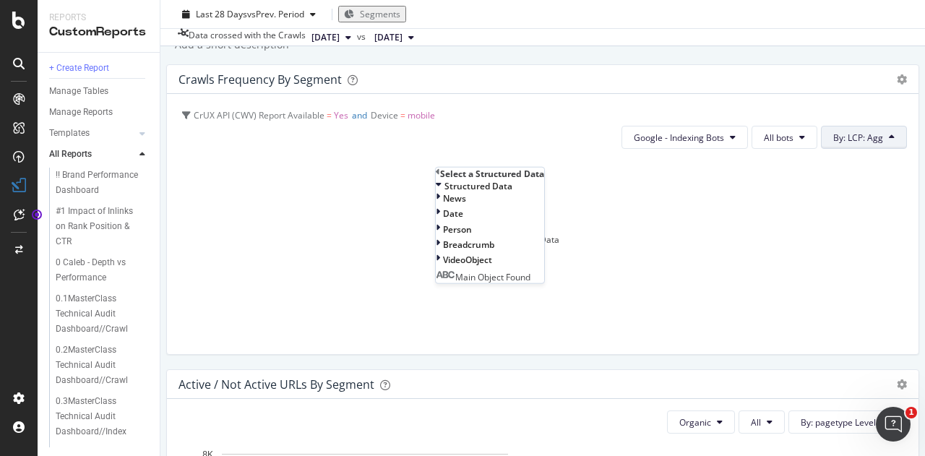
click at [470, 180] on div "Select a Structured Data" at bounding box center [490, 174] width 108 height 12
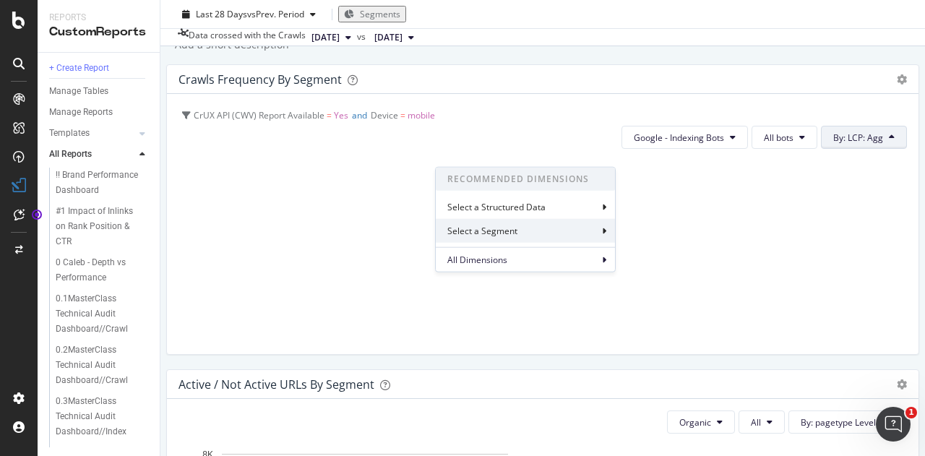
click at [481, 227] on div "Select a Segment" at bounding box center [483, 231] width 73 height 12
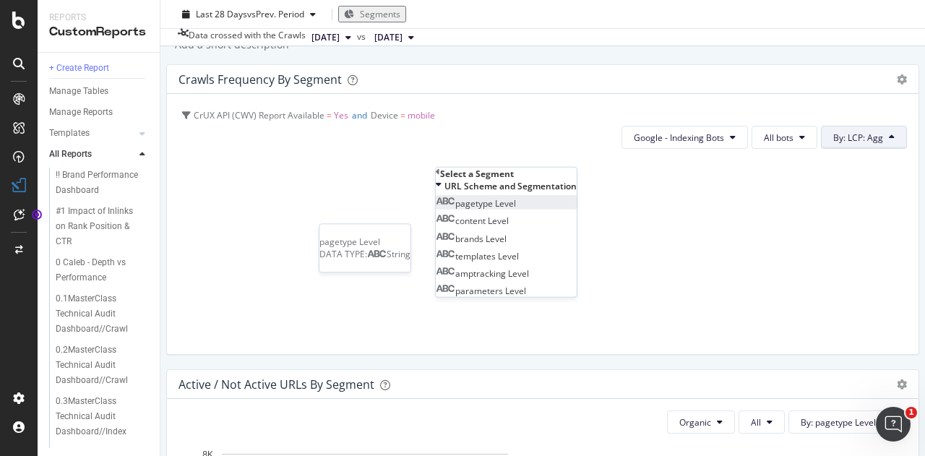
click at [511, 209] on span "pagetype Level" at bounding box center [485, 203] width 61 height 12
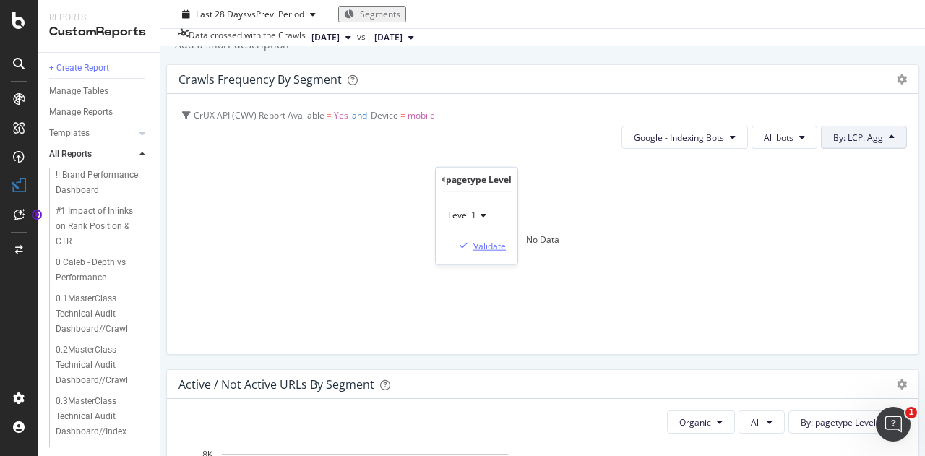
click at [506, 242] on div "Validate" at bounding box center [489, 245] width 33 height 12
click at [788, 144] on button "By: pagetype Level 1" at bounding box center [847, 137] width 118 height 23
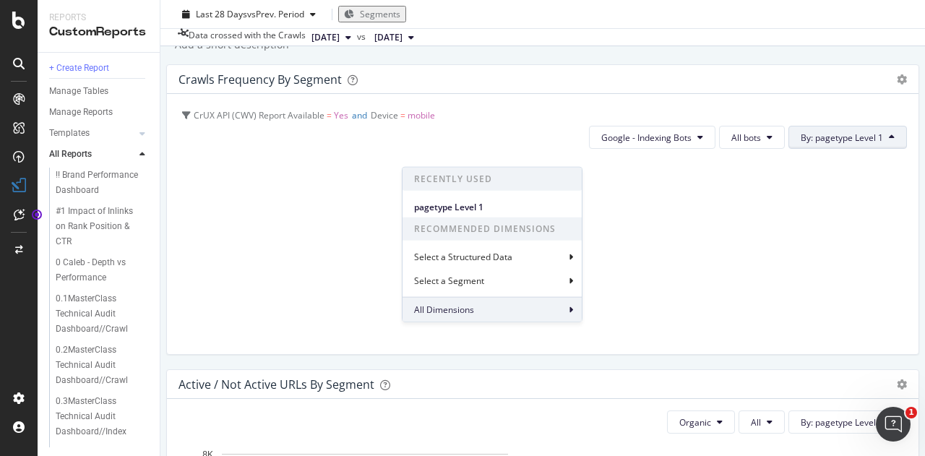
click at [481, 300] on div "All Dimensions" at bounding box center [491, 309] width 179 height 25
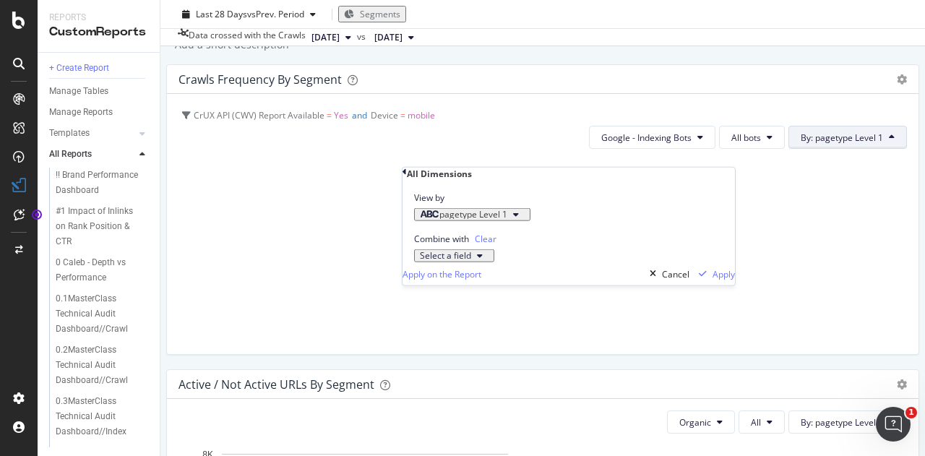
click at [467, 220] on span "pagetype Level 1" at bounding box center [473, 214] width 68 height 12
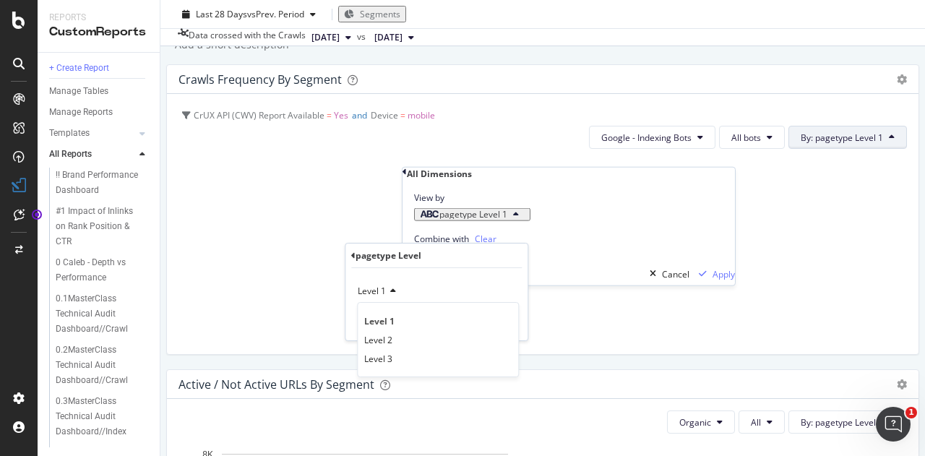
click at [436, 180] on div "All Dimensions" at bounding box center [439, 174] width 65 height 12
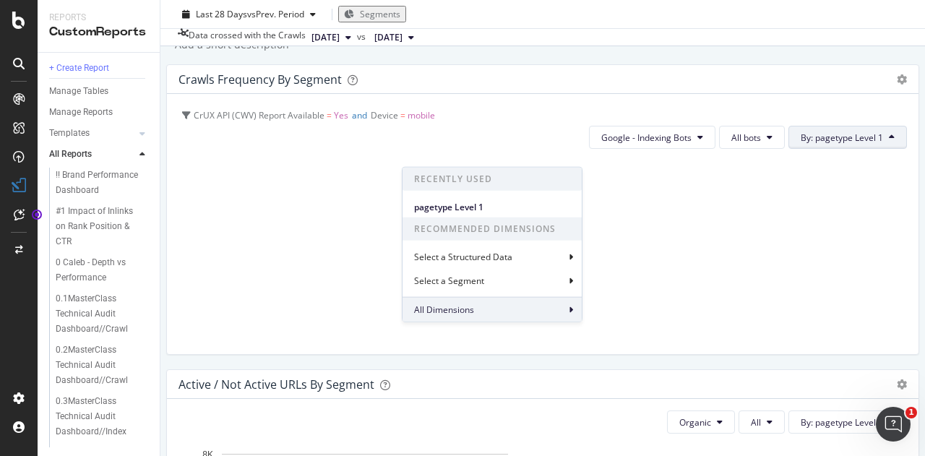
click at [501, 307] on div "All Dimensions" at bounding box center [491, 309] width 179 height 25
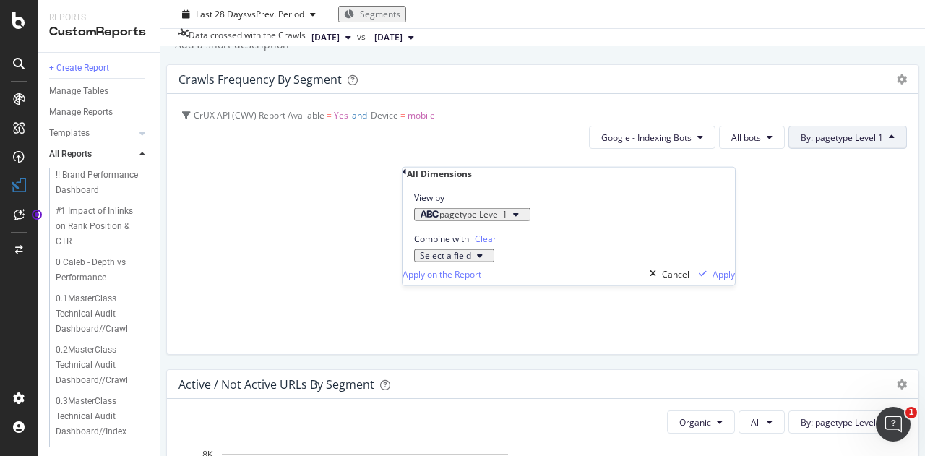
click at [497, 220] on span "pagetype Level 1" at bounding box center [473, 214] width 68 height 12
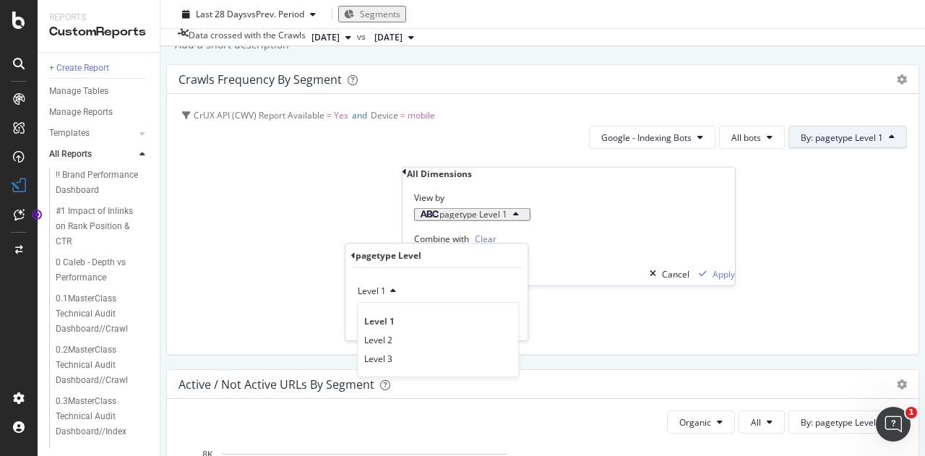
click at [382, 295] on span "Level 1" at bounding box center [372, 291] width 28 height 12
click at [507, 219] on div "pagetype Level 1" at bounding box center [463, 214] width 87 height 9
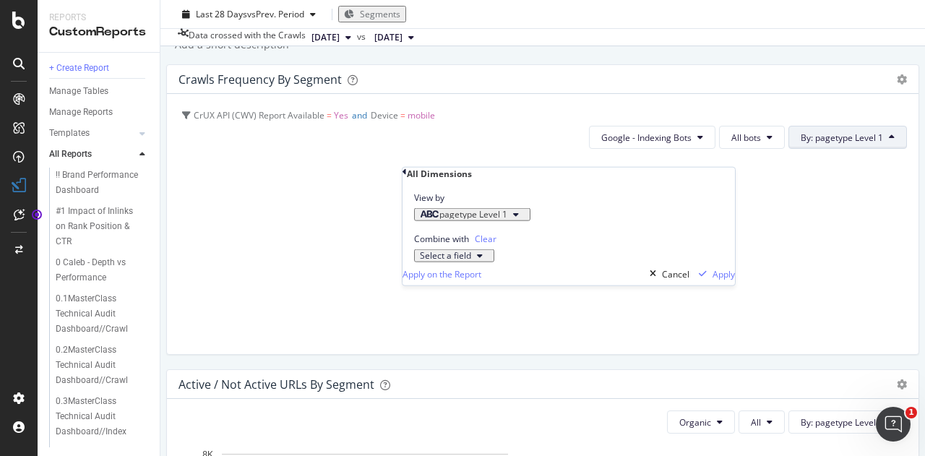
click at [488, 260] on div "Select a field" at bounding box center [454, 255] width 69 height 9
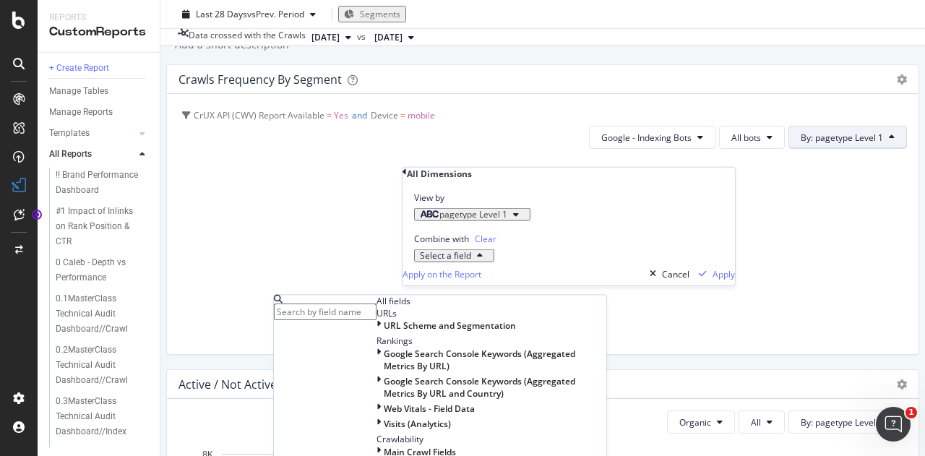
click at [488, 260] on div "Select a field" at bounding box center [454, 255] width 69 height 9
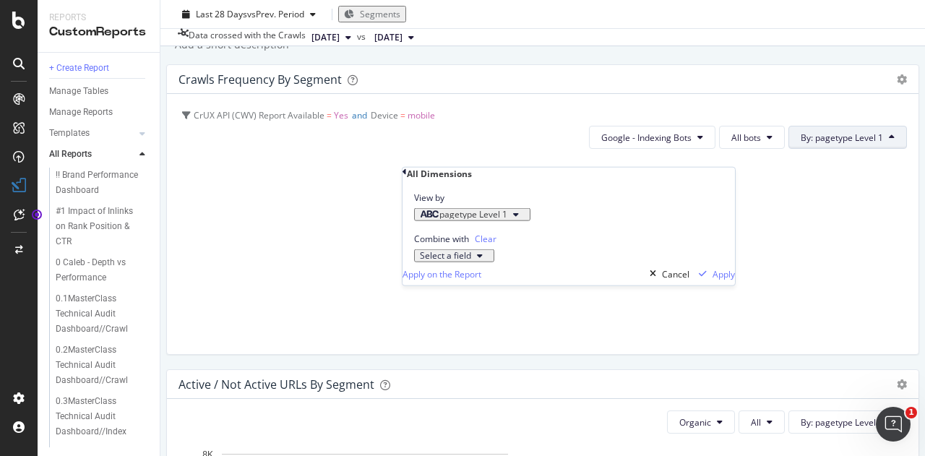
click at [415, 180] on div "All Dimensions" at bounding box center [568, 174] width 332 height 12
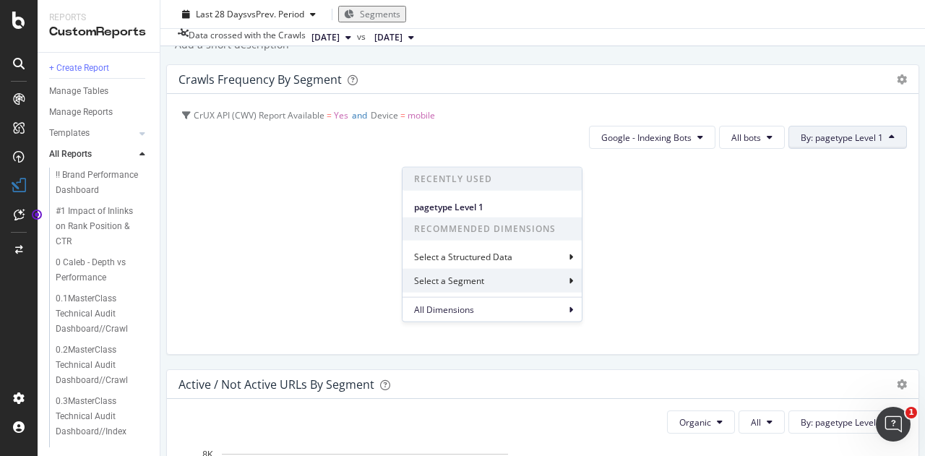
click at [432, 272] on div "Select a Segment" at bounding box center [491, 281] width 179 height 24
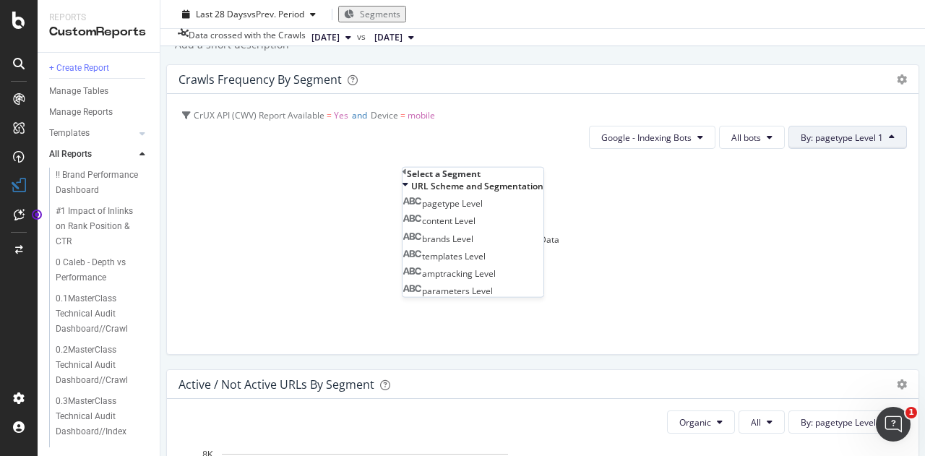
click at [413, 179] on div "Select a Segment" at bounding box center [472, 174] width 141 height 12
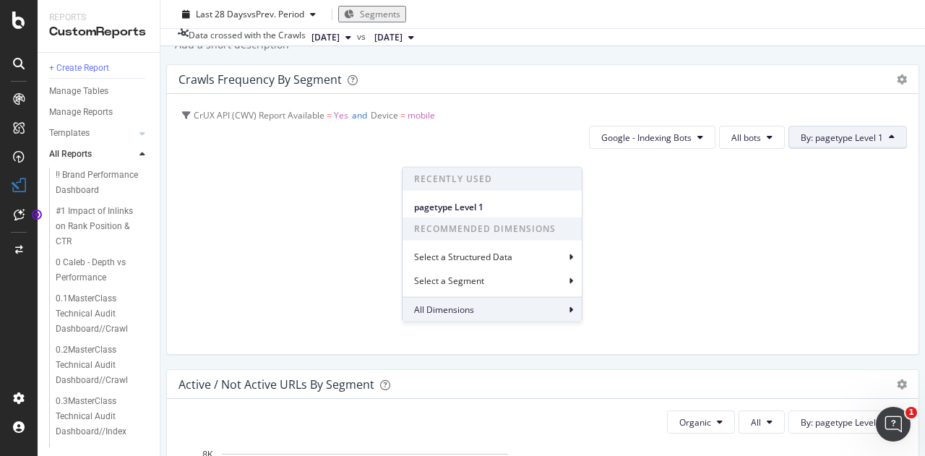
click at [444, 304] on span "All Dimensions" at bounding box center [444, 309] width 60 height 12
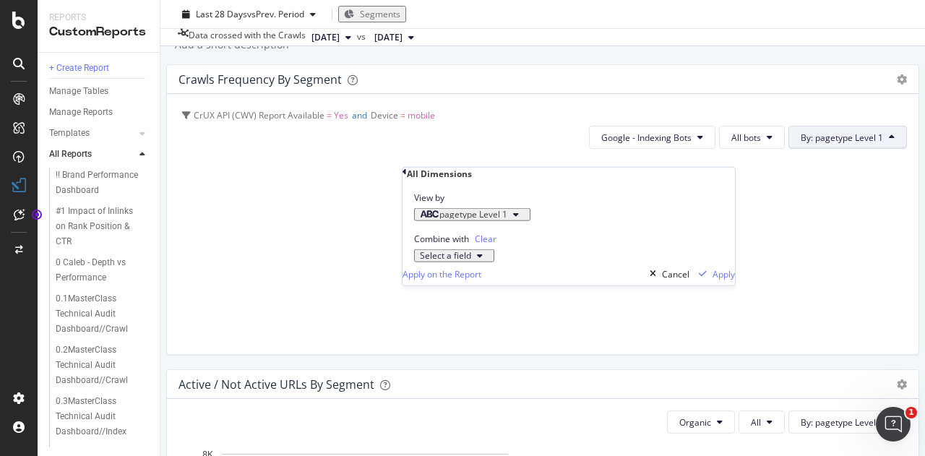
click at [483, 285] on div "Apply on the Report Cancel Apply" at bounding box center [568, 273] width 332 height 23
click at [478, 260] on div "Select a field" at bounding box center [454, 255] width 69 height 9
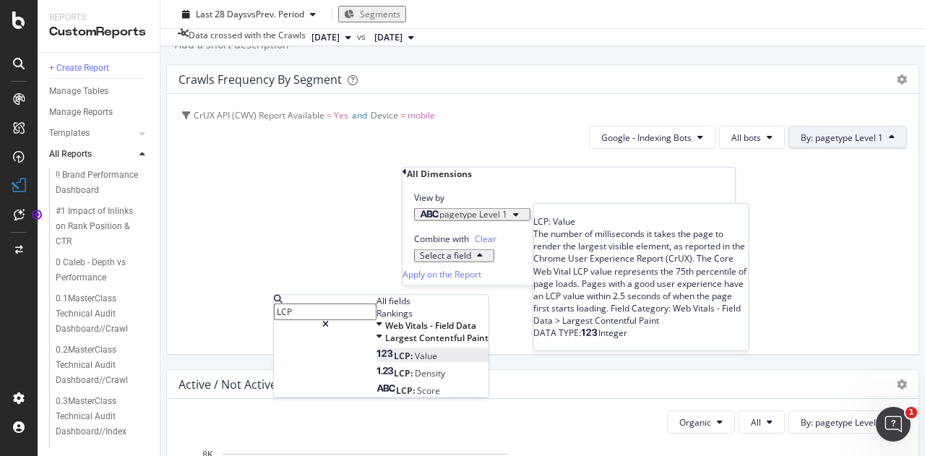
type input "LCP"
click at [415, 362] on span "Value" at bounding box center [426, 356] width 22 height 12
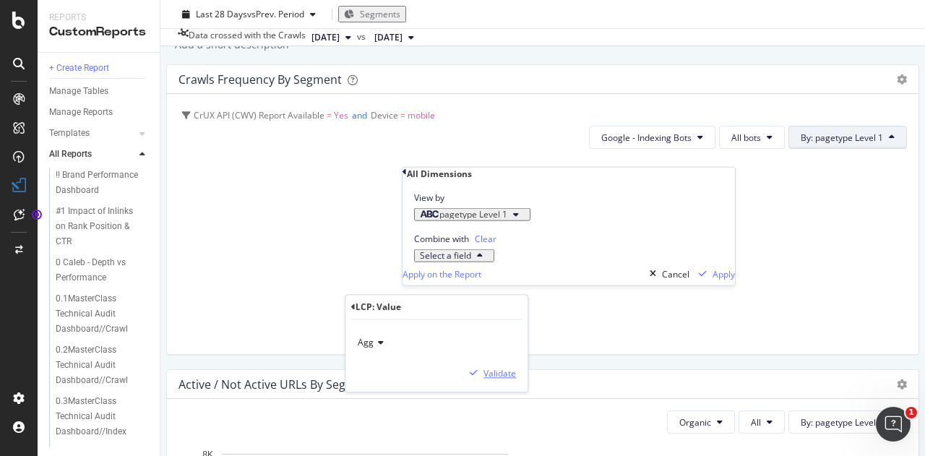
click at [506, 369] on div "Validate" at bounding box center [499, 373] width 33 height 12
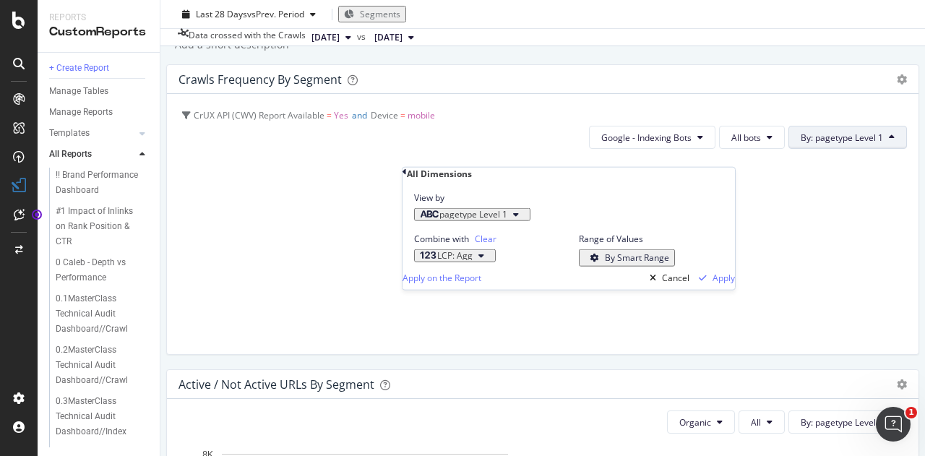
click at [507, 219] on div "pagetype Level 1" at bounding box center [463, 214] width 87 height 9
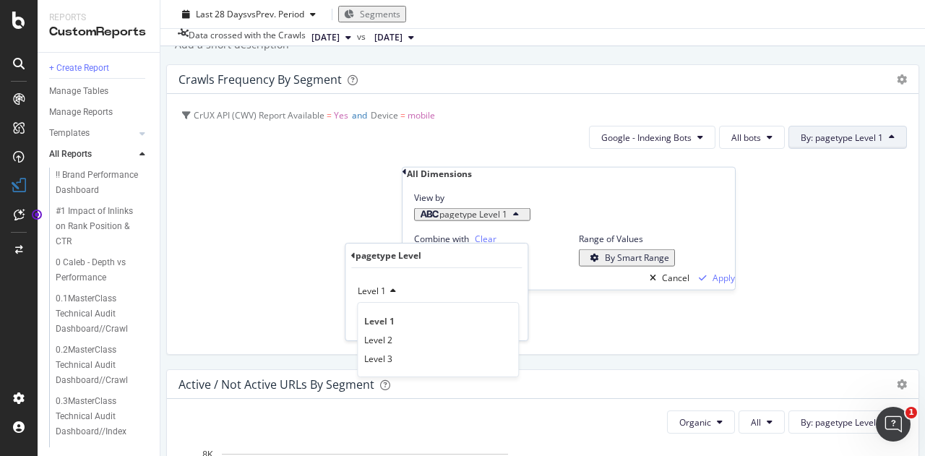
click at [466, 220] on span "pagetype Level 1" at bounding box center [473, 214] width 68 height 12
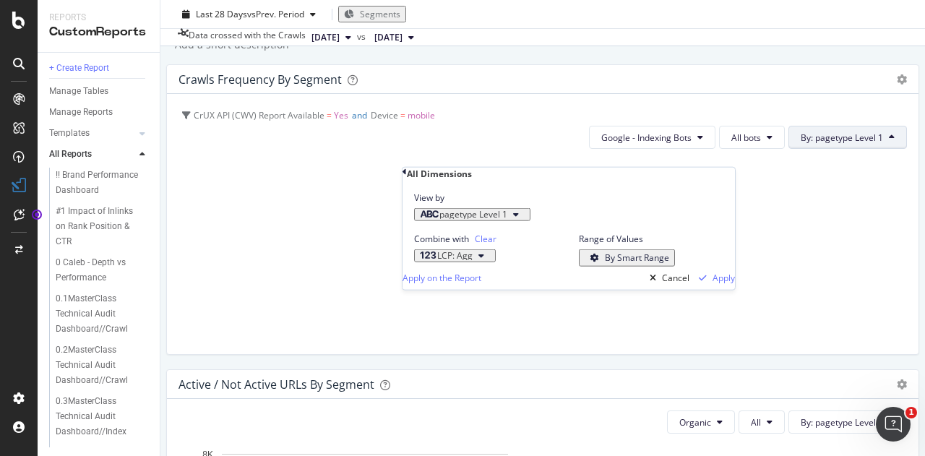
click at [483, 245] on span "Clear" at bounding box center [486, 239] width 22 height 12
click at [496, 249] on div "Combine with Clear Select a field" at bounding box center [568, 241] width 332 height 41
click at [490, 220] on span "pagetype Level 1" at bounding box center [473, 214] width 68 height 12
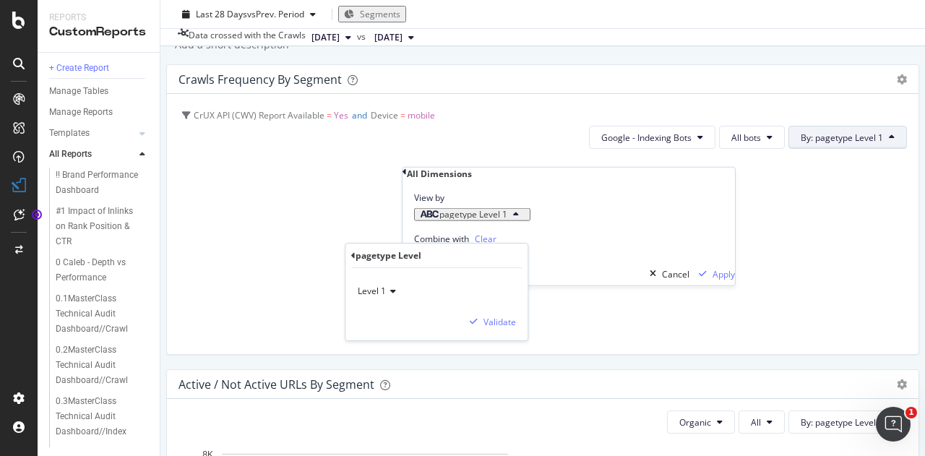
click at [366, 252] on div "pagetype Level" at bounding box center [388, 255] width 66 height 12
click at [360, 252] on div "pagetype Level" at bounding box center [436, 255] width 170 height 25
click at [355, 252] on div "pagetype Level" at bounding box center [436, 255] width 170 height 25
click at [362, 280] on div "Level 1" at bounding box center [436, 291] width 159 height 23
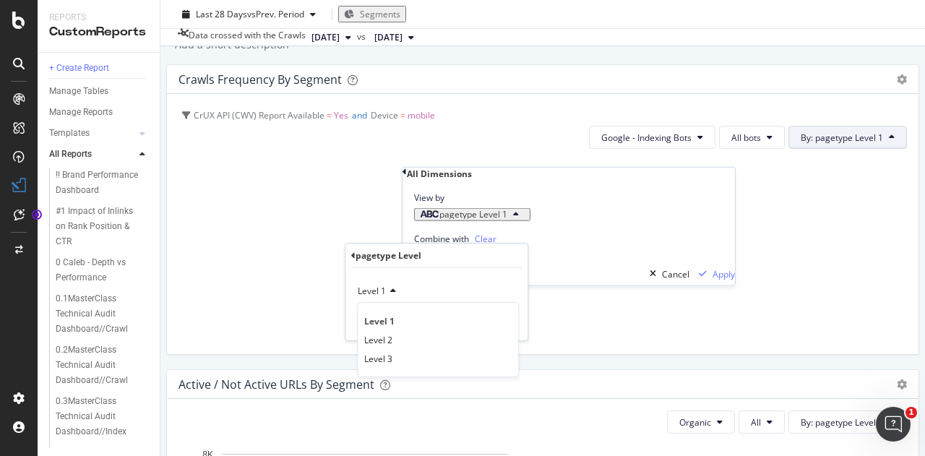
click at [362, 280] on div "Level 1" at bounding box center [436, 291] width 159 height 23
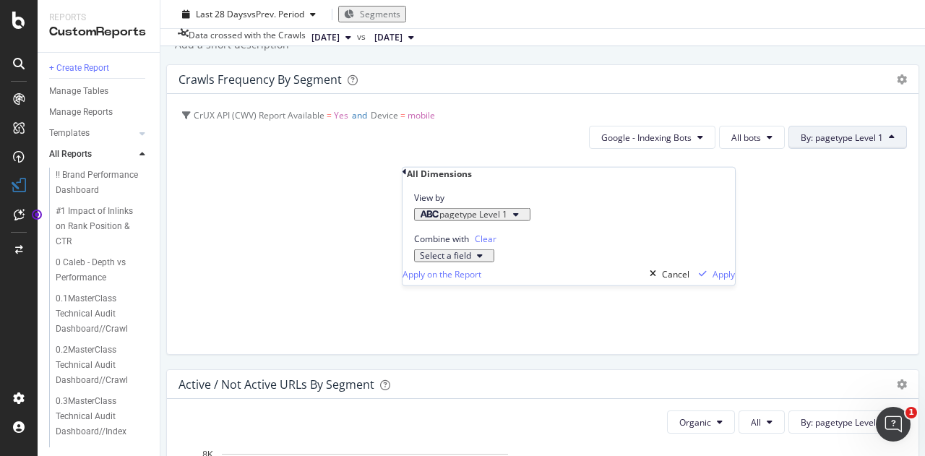
click at [673, 206] on div "View by pagetype Level 1" at bounding box center [568, 200] width 332 height 41
click at [662, 280] on div "Cancel" at bounding box center [675, 274] width 27 height 12
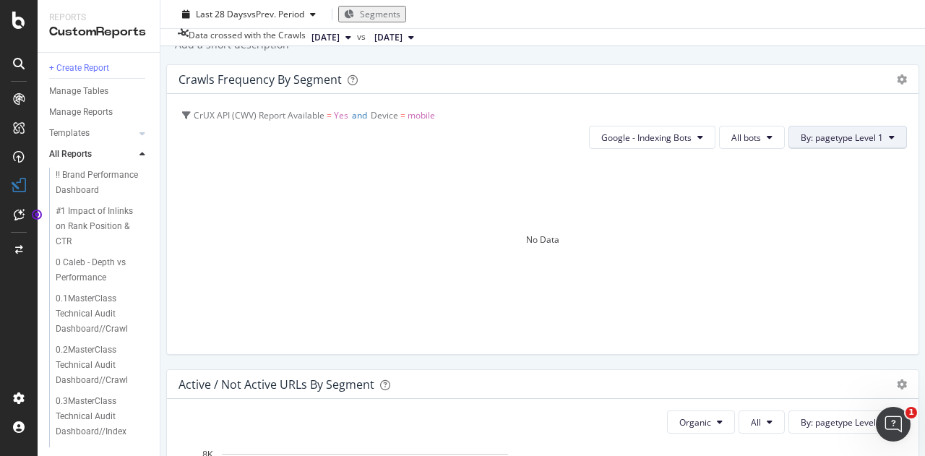
click at [800, 144] on span "By: pagetype Level 1" at bounding box center [841, 137] width 82 height 12
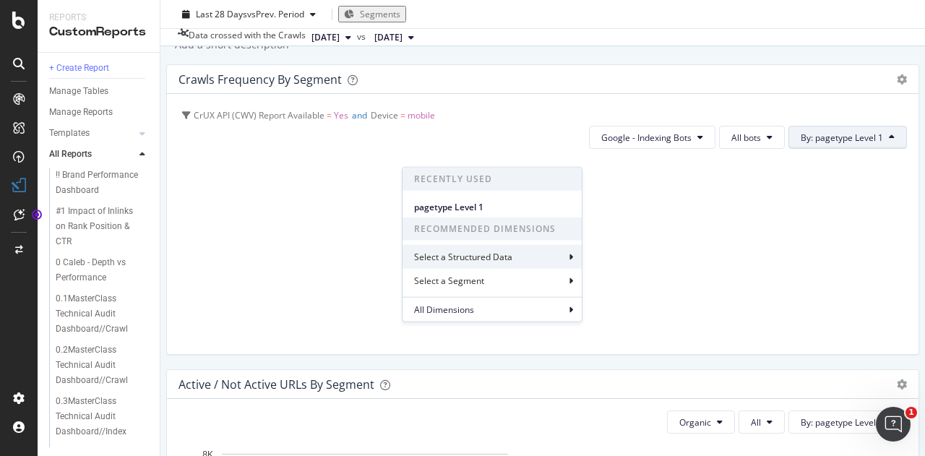
click at [457, 246] on div "Select a Structured Data" at bounding box center [491, 257] width 179 height 24
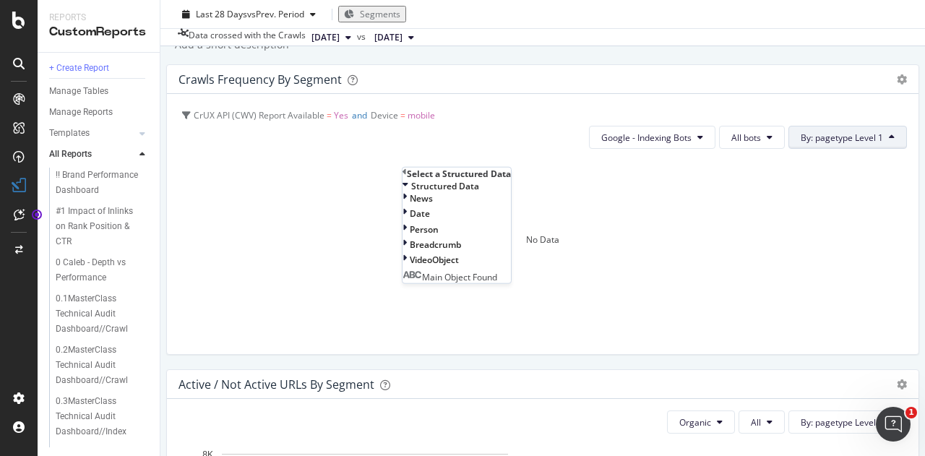
click at [446, 180] on div "Select a Structured Data" at bounding box center [459, 174] width 104 height 12
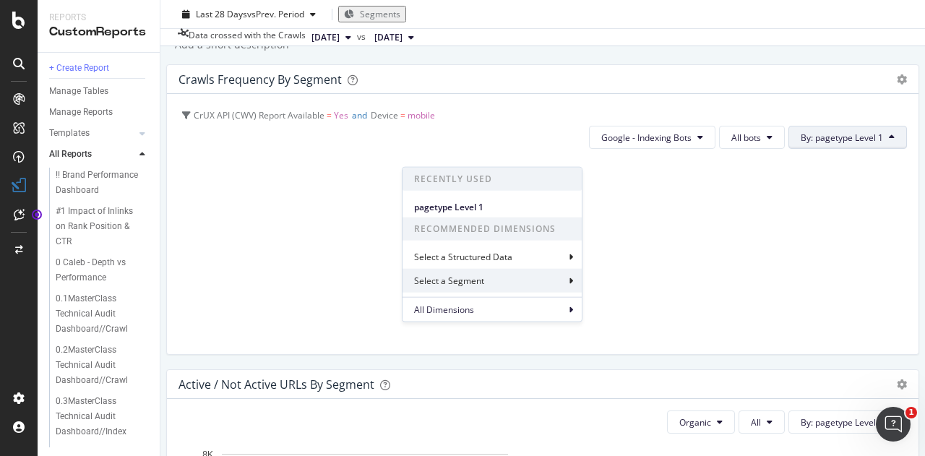
click at [449, 273] on div "Select a Segment" at bounding box center [491, 281] width 179 height 24
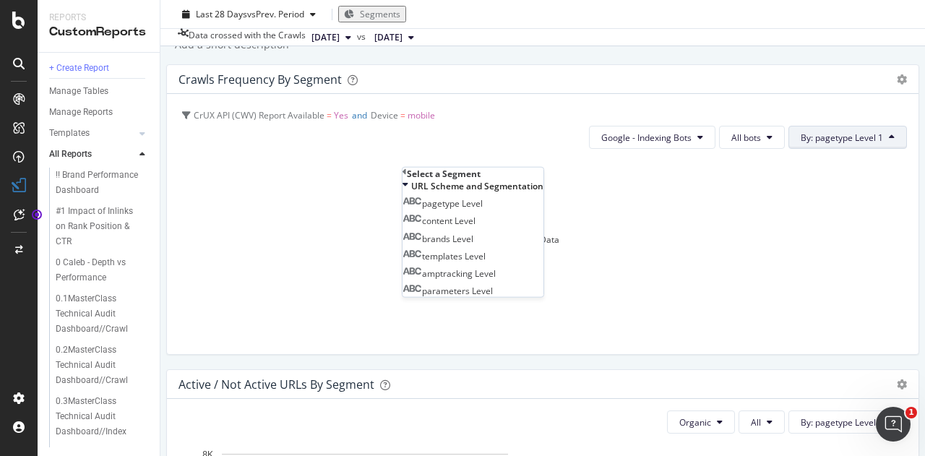
click at [462, 178] on div "Select a Segment" at bounding box center [444, 174] width 74 height 12
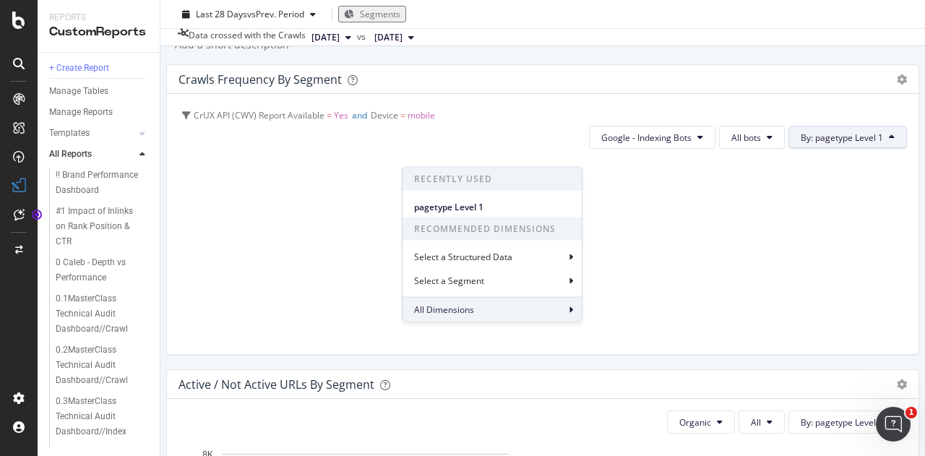
click at [457, 301] on div "All Dimensions" at bounding box center [491, 309] width 179 height 25
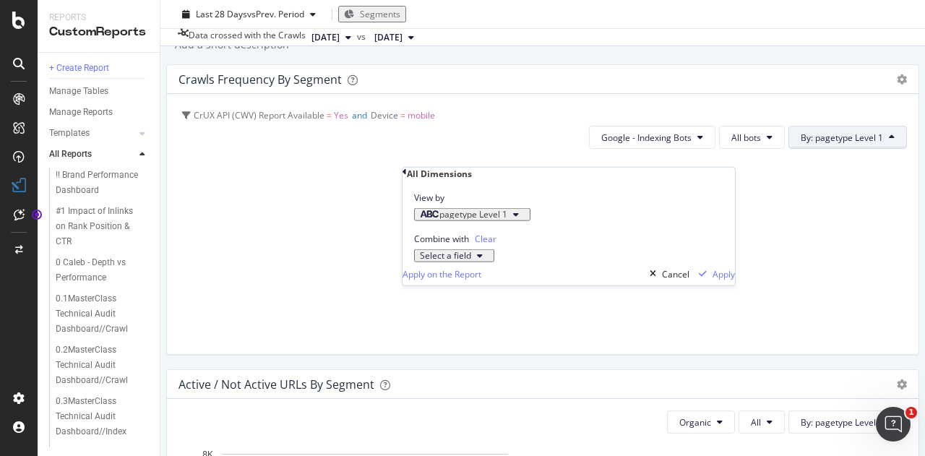
click at [446, 219] on div "pagetype Level 1" at bounding box center [463, 214] width 87 height 9
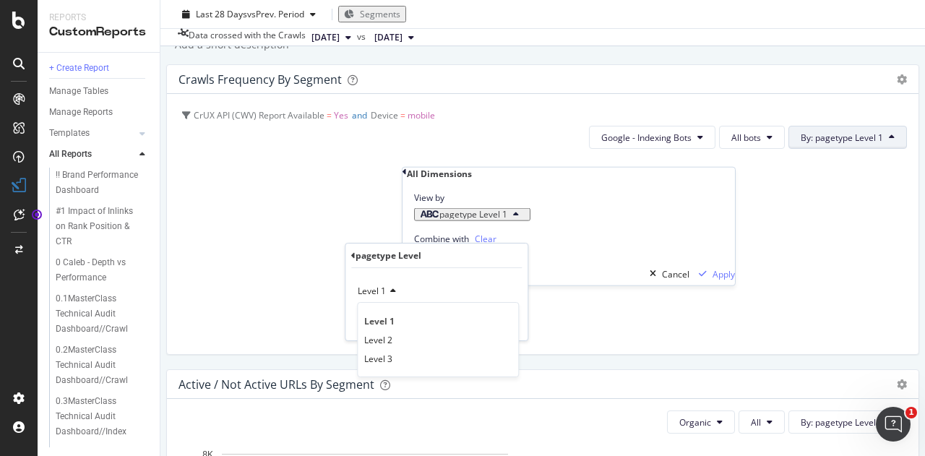
click at [433, 219] on icon "button" at bounding box center [430, 214] width 20 height 9
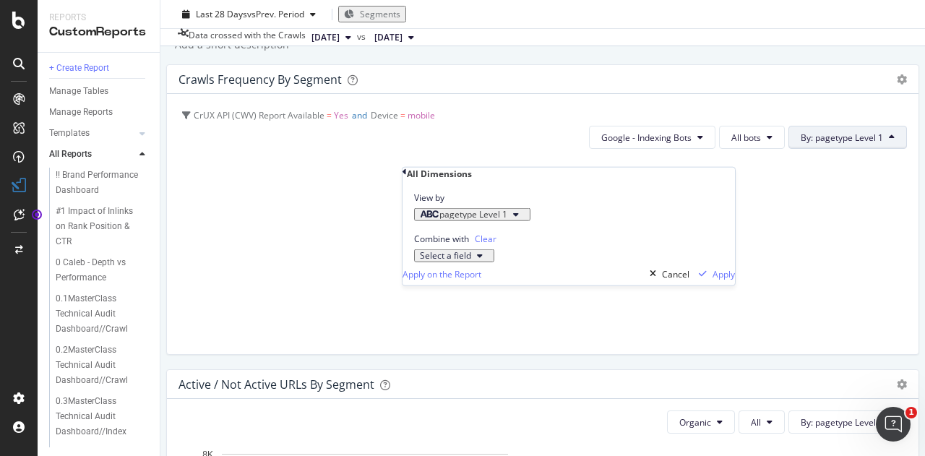
click at [433, 219] on icon "button" at bounding box center [430, 214] width 20 height 9
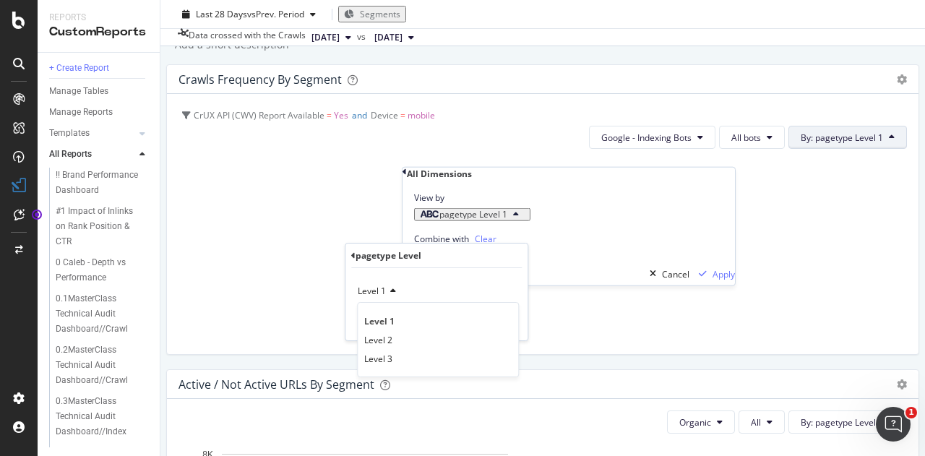
click at [433, 219] on icon "button" at bounding box center [430, 214] width 20 height 9
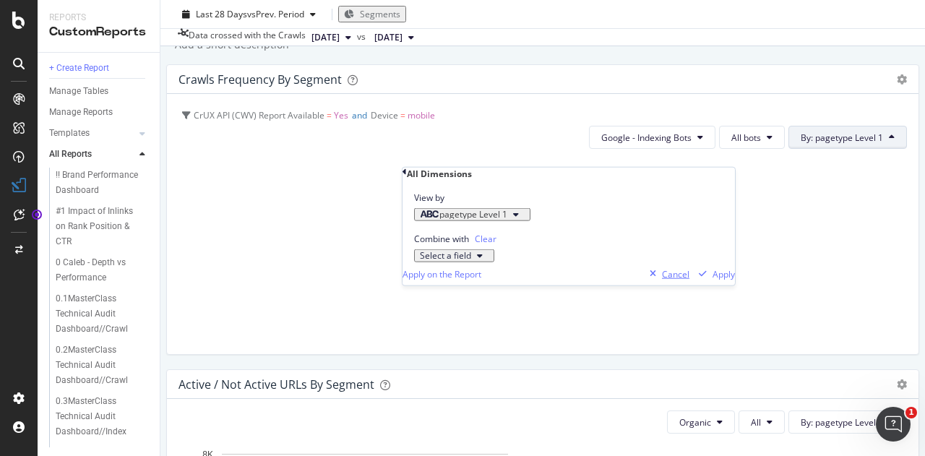
click at [662, 285] on div "Cancel" at bounding box center [667, 274] width 46 height 22
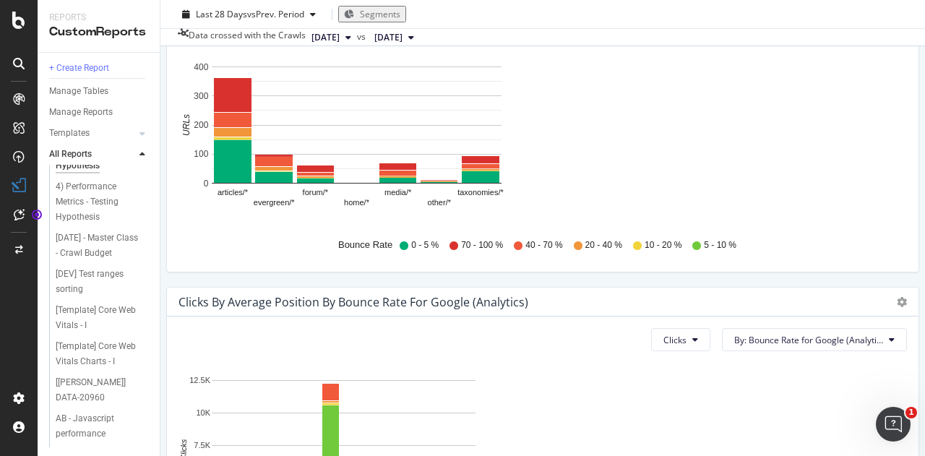
scroll to position [616, 0]
click at [84, 258] on div "[DATE] - Master Class - Crawl Budget" at bounding box center [98, 245] width 85 height 30
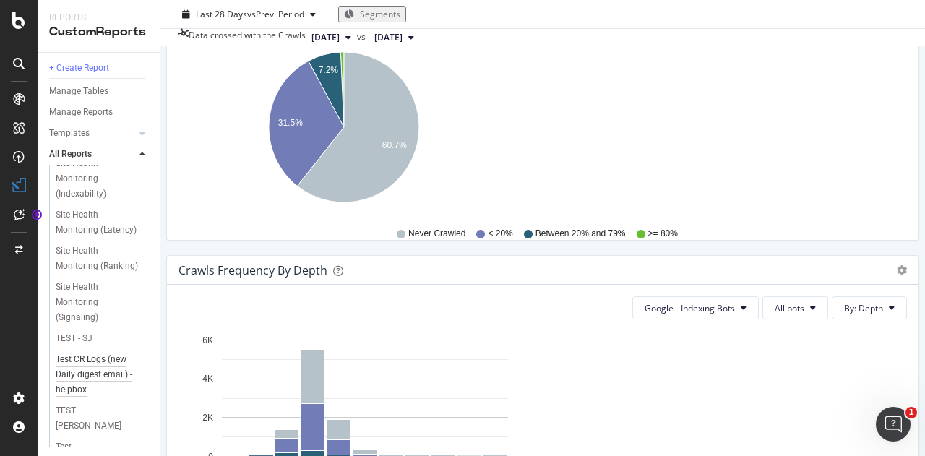
scroll to position [2760, 0]
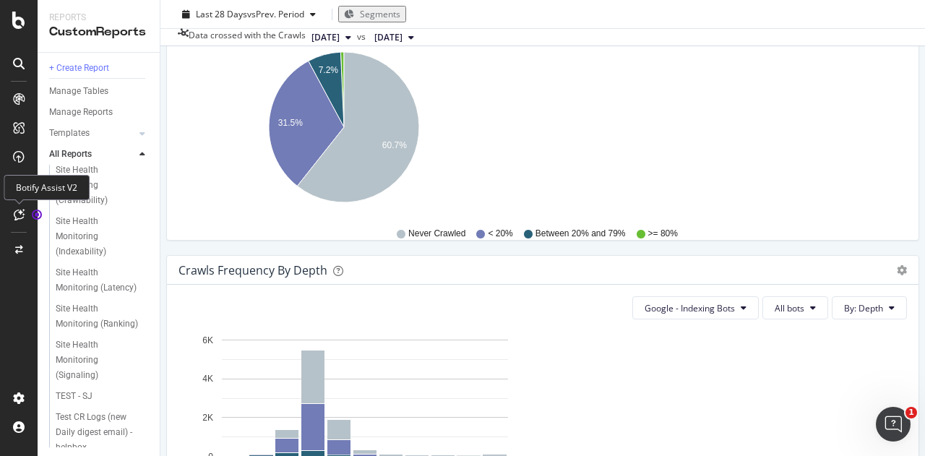
click at [17, 212] on icon at bounding box center [19, 215] width 11 height 12
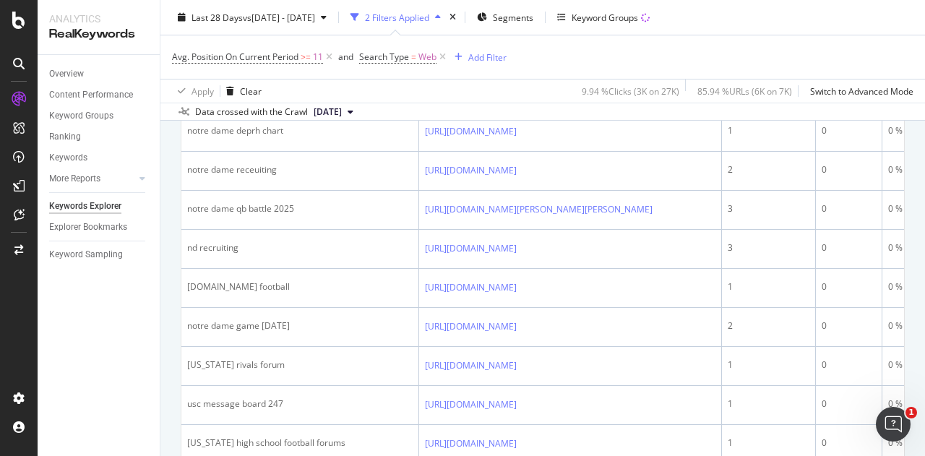
scroll to position [1660, 0]
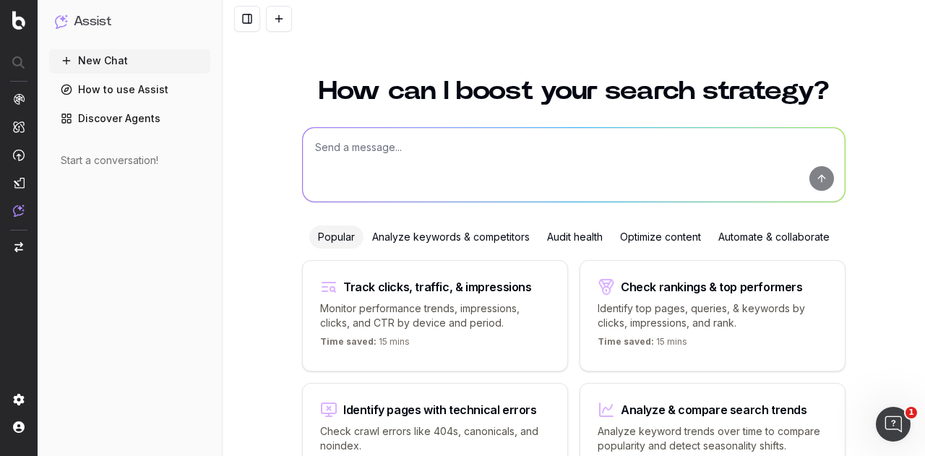
click at [19, 246] on img "button" at bounding box center [18, 247] width 9 height 10
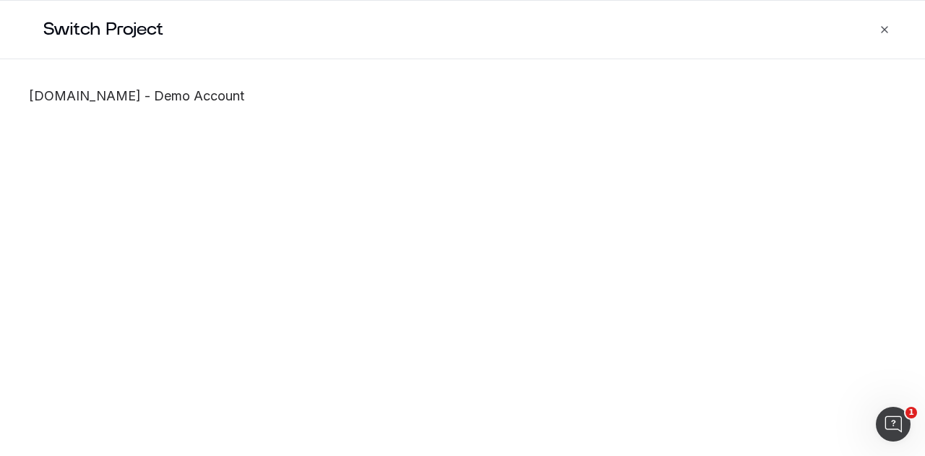
click at [885, 17] on h2 "Switch Project" at bounding box center [475, 30] width 899 height 58
click at [887, 28] on icon "button" at bounding box center [884, 30] width 12 height 12
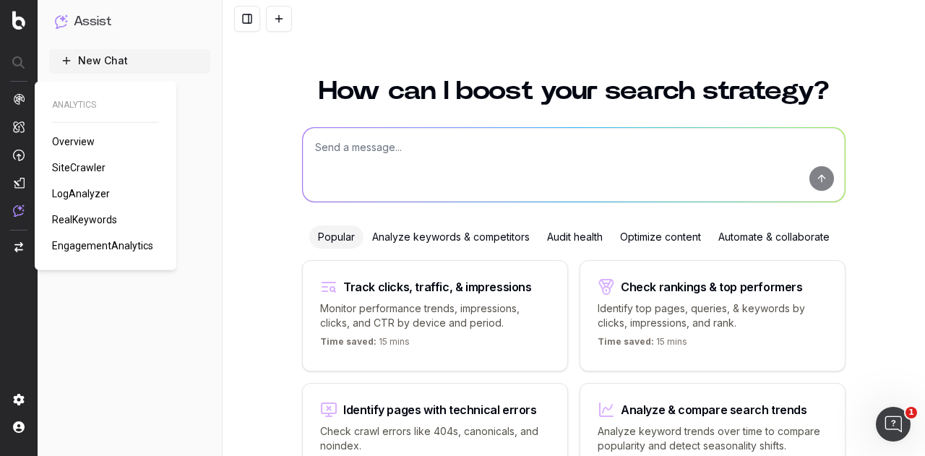
click at [91, 167] on span "SiteCrawler" at bounding box center [78, 168] width 53 height 12
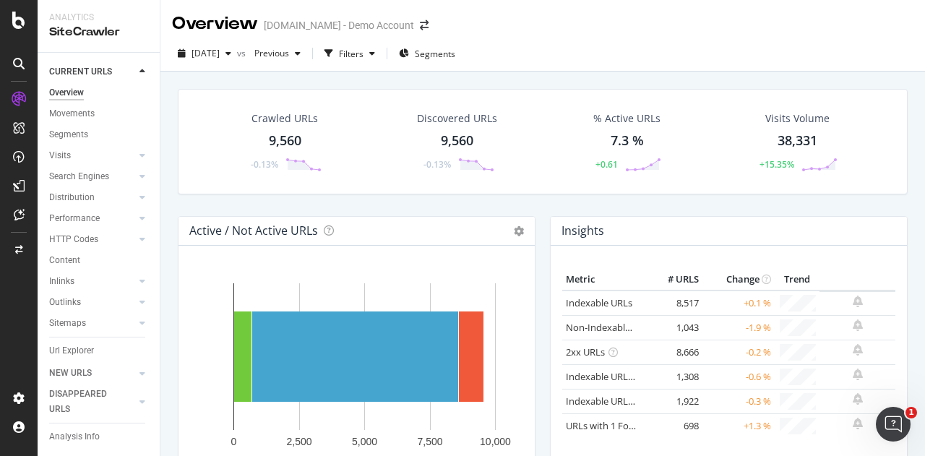
click at [26, 69] on div at bounding box center [18, 63] width 23 height 23
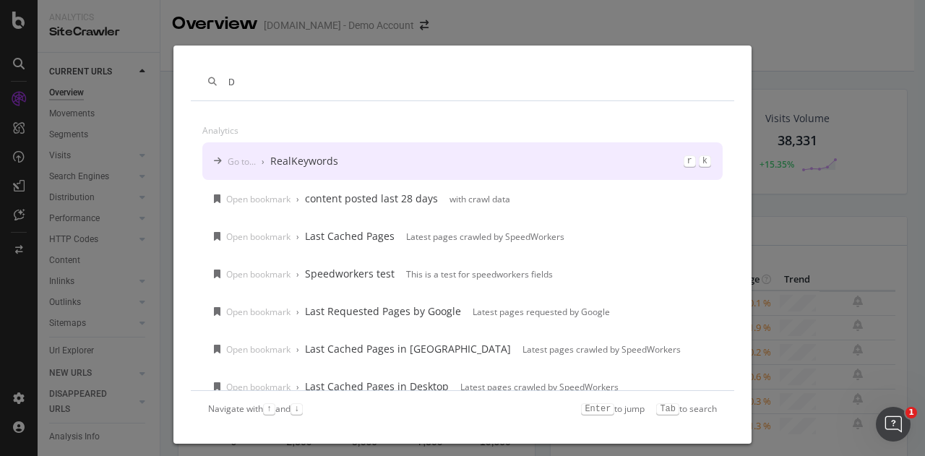
type input "D"
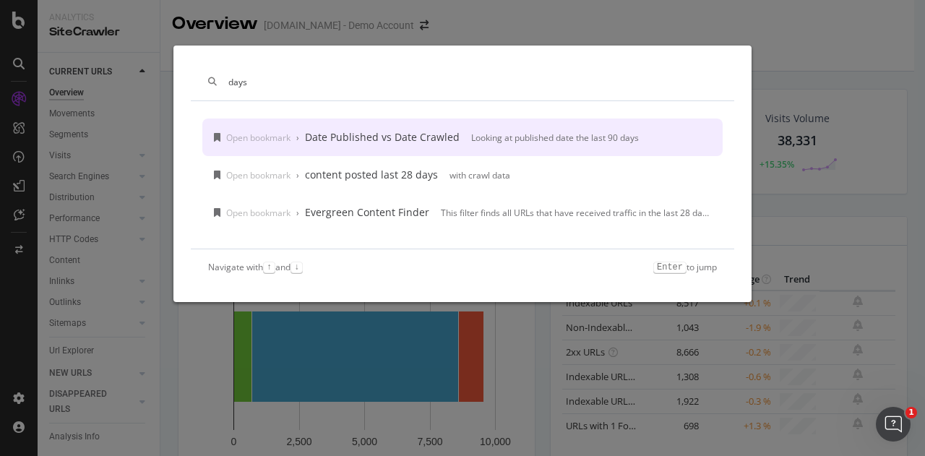
type input "days"
click at [365, 137] on div "Date Published vs Date Crawled" at bounding box center [382, 137] width 155 height 14
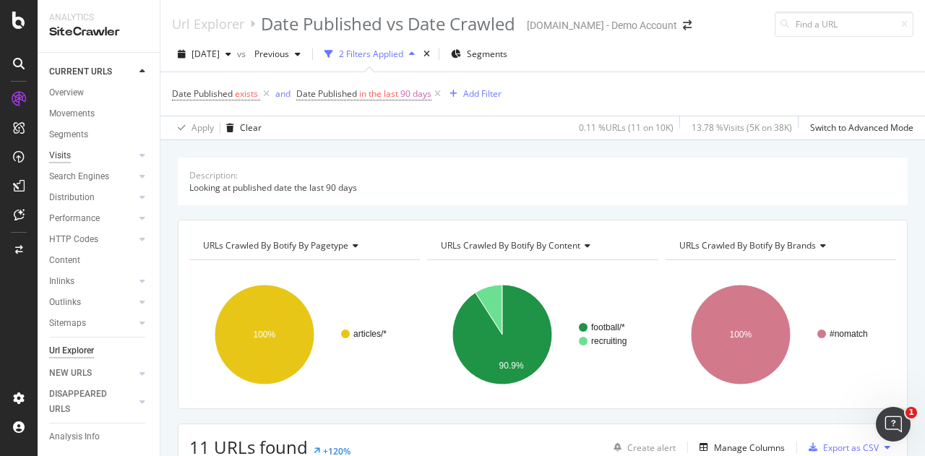
click at [61, 150] on div "Visits" at bounding box center [60, 155] width 22 height 15
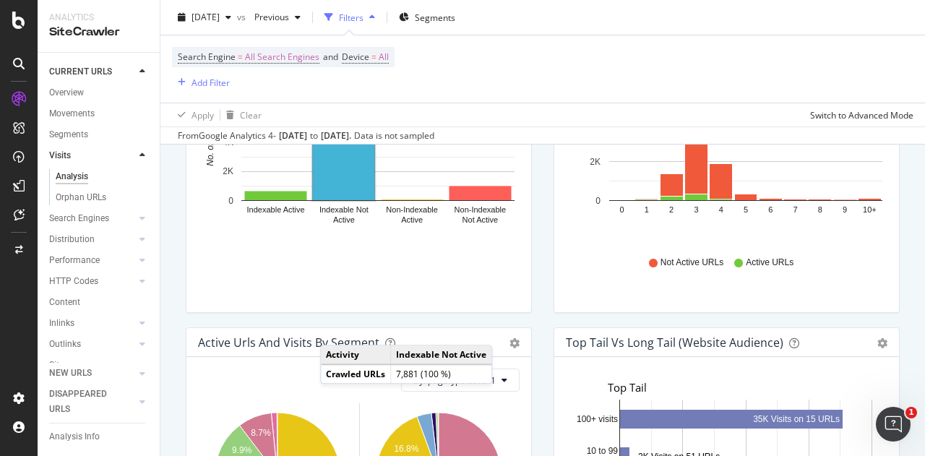
scroll to position [902, 0]
